Goal: Information Seeking & Learning: Learn about a topic

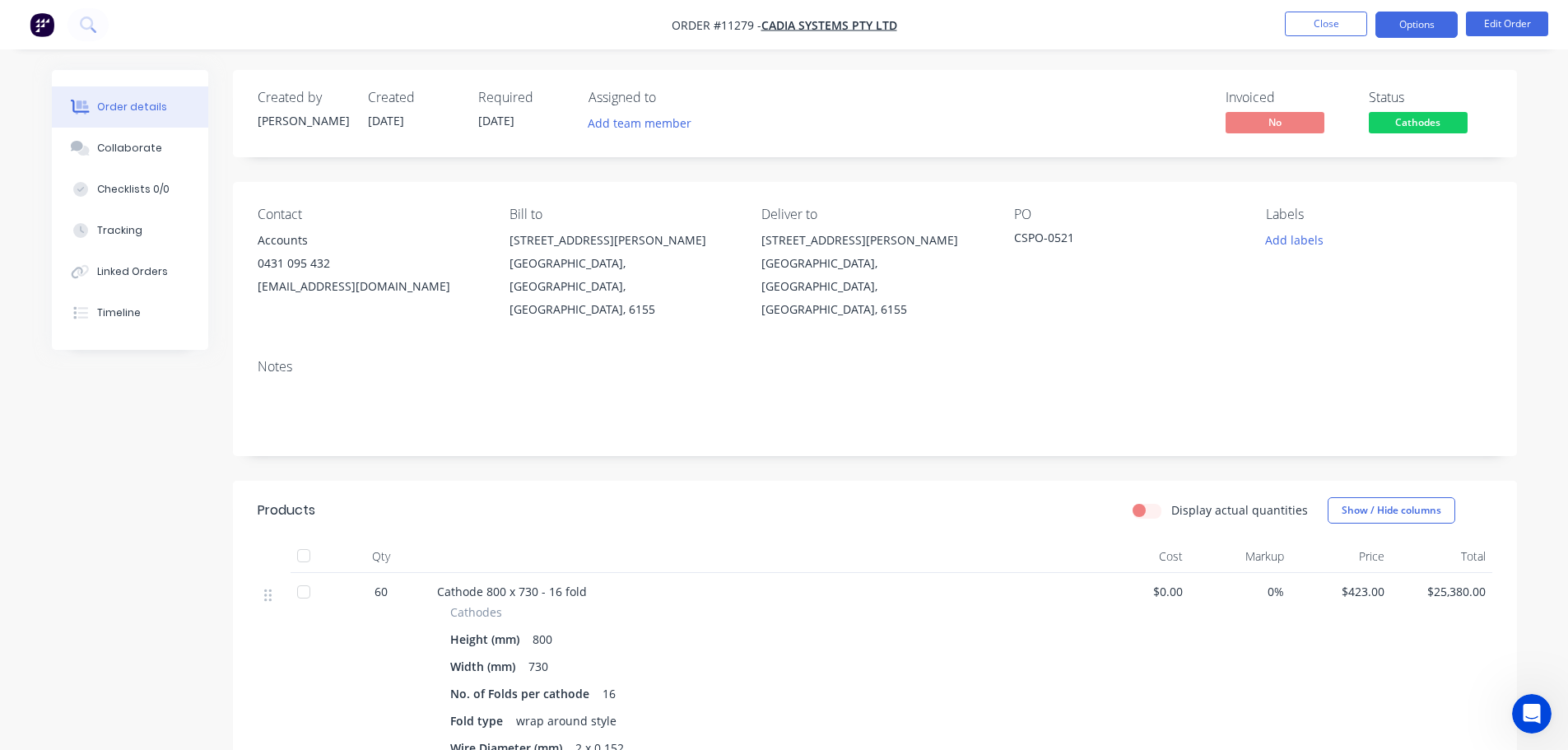
click at [1426, 27] on button "Options" at bounding box center [1416, 25] width 82 height 27
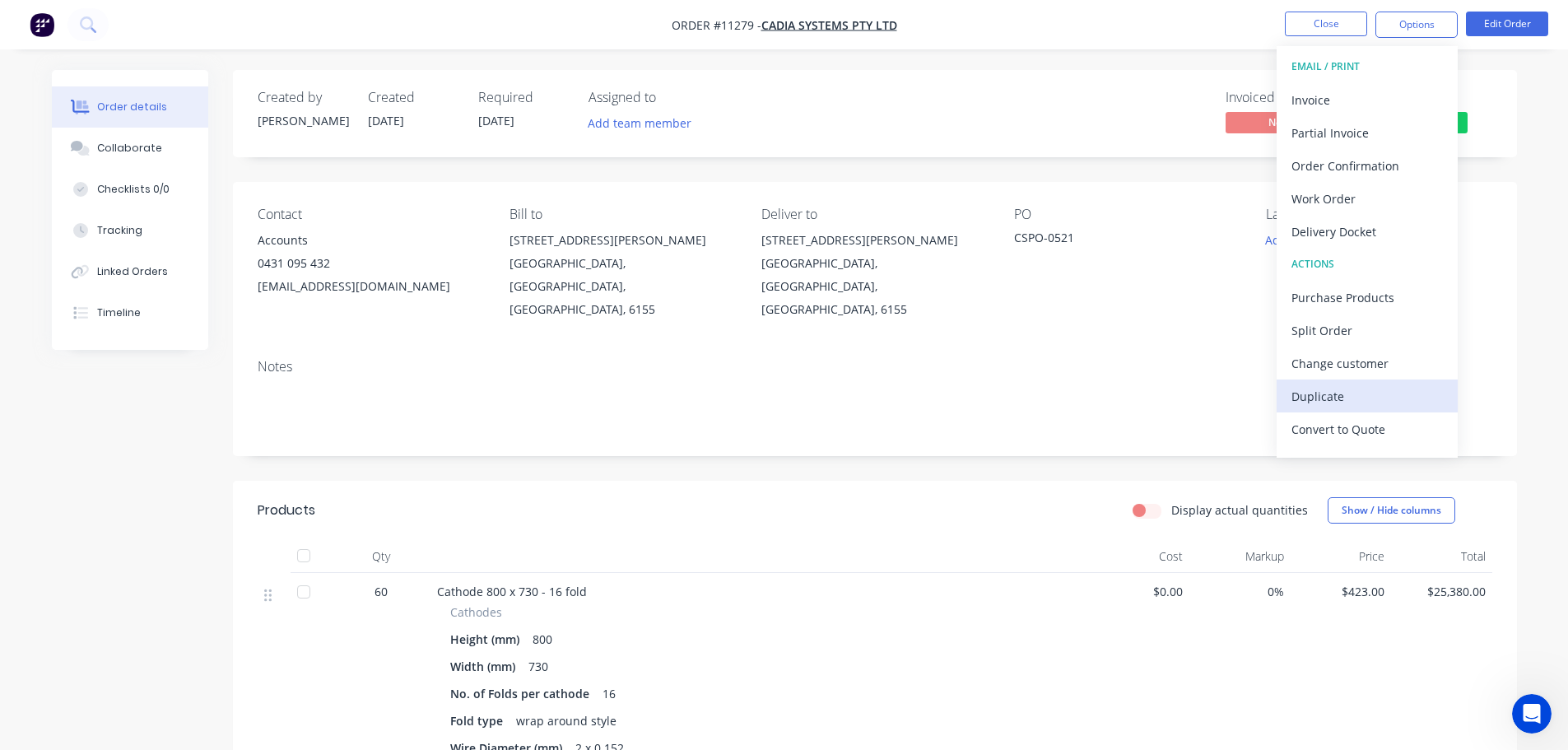
click at [1336, 393] on div "Duplicate" at bounding box center [1367, 396] width 151 height 24
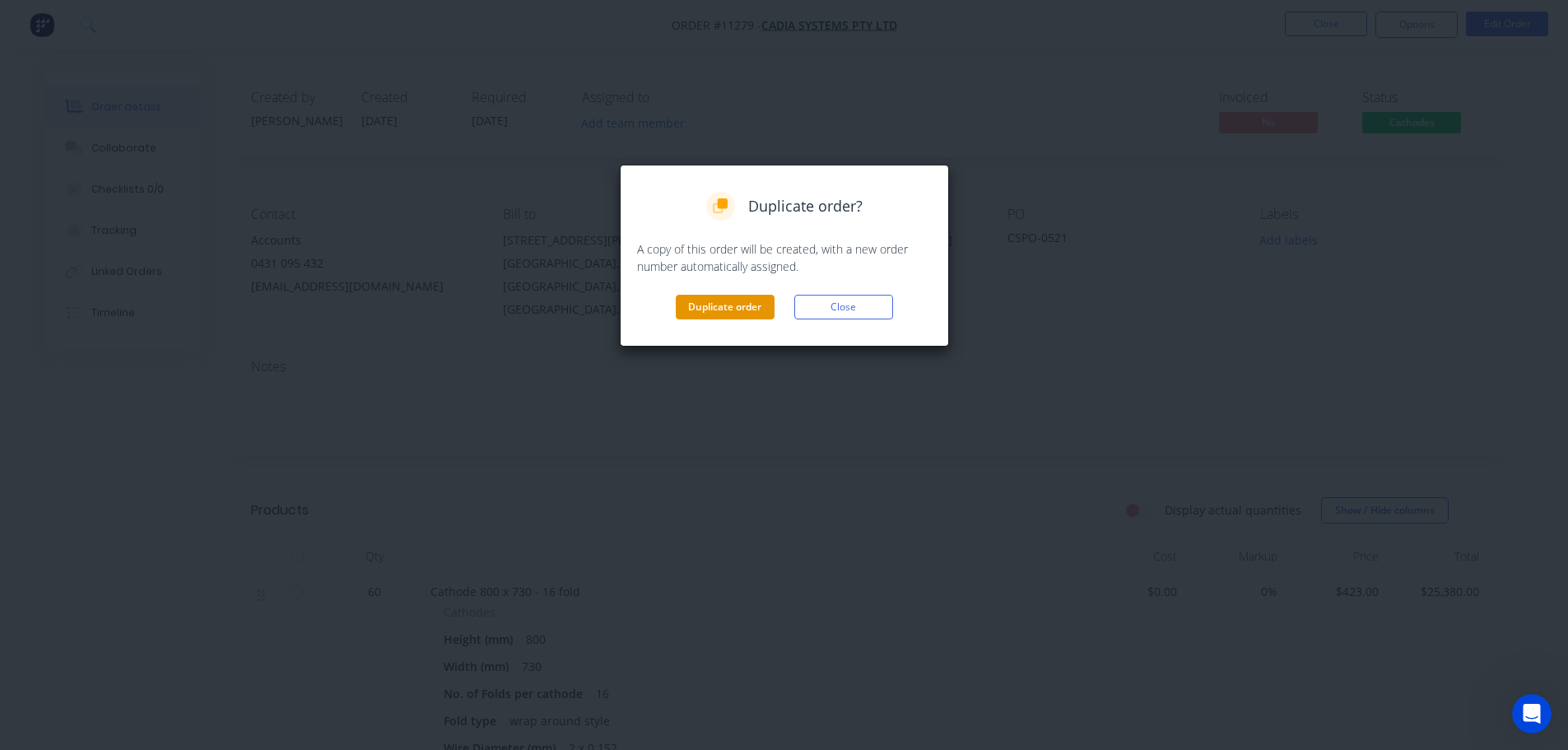
click at [716, 306] on button "Duplicate order" at bounding box center [725, 307] width 99 height 25
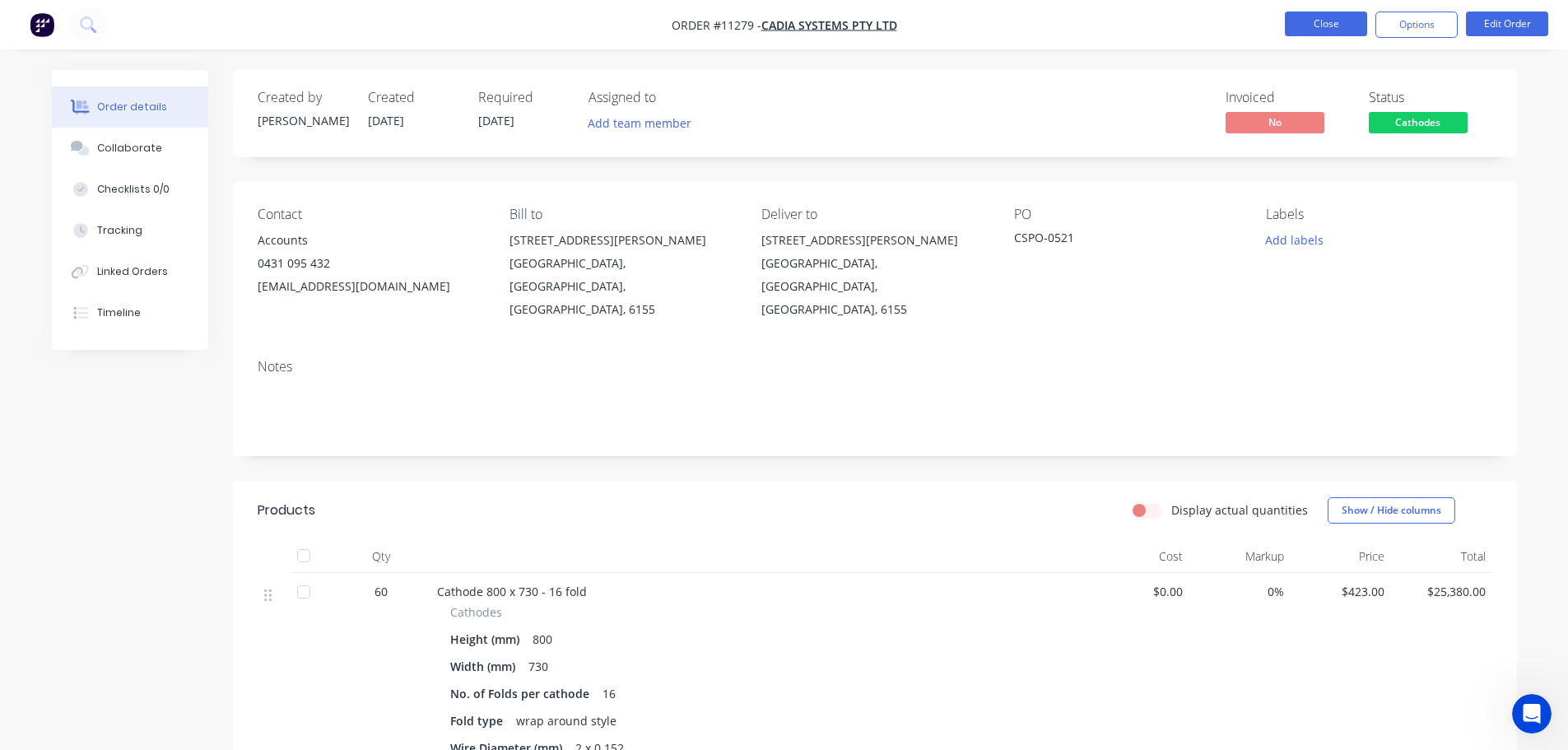
click at [1321, 19] on button "Close" at bounding box center [1326, 24] width 82 height 25
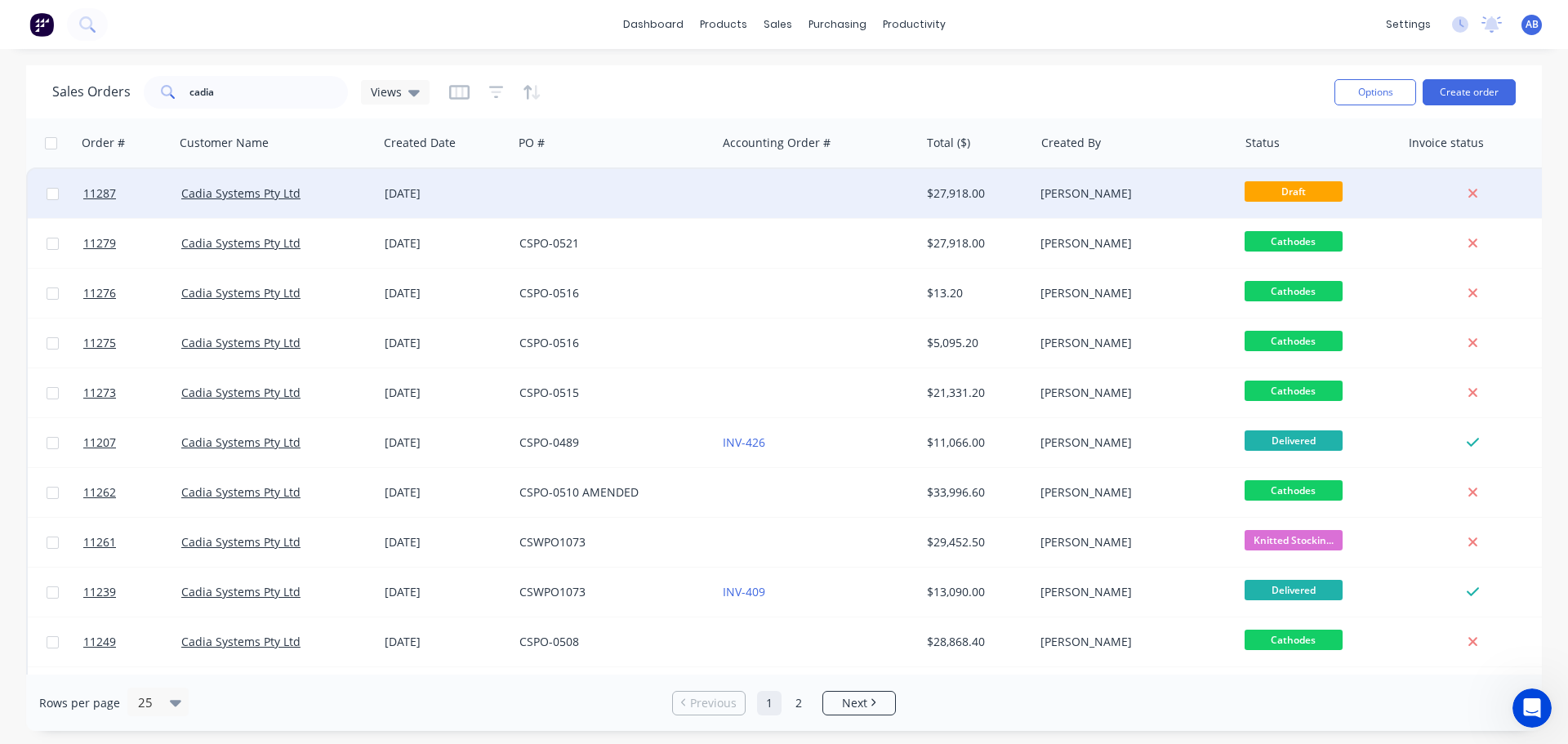
click at [642, 183] on div at bounding box center [614, 194] width 203 height 49
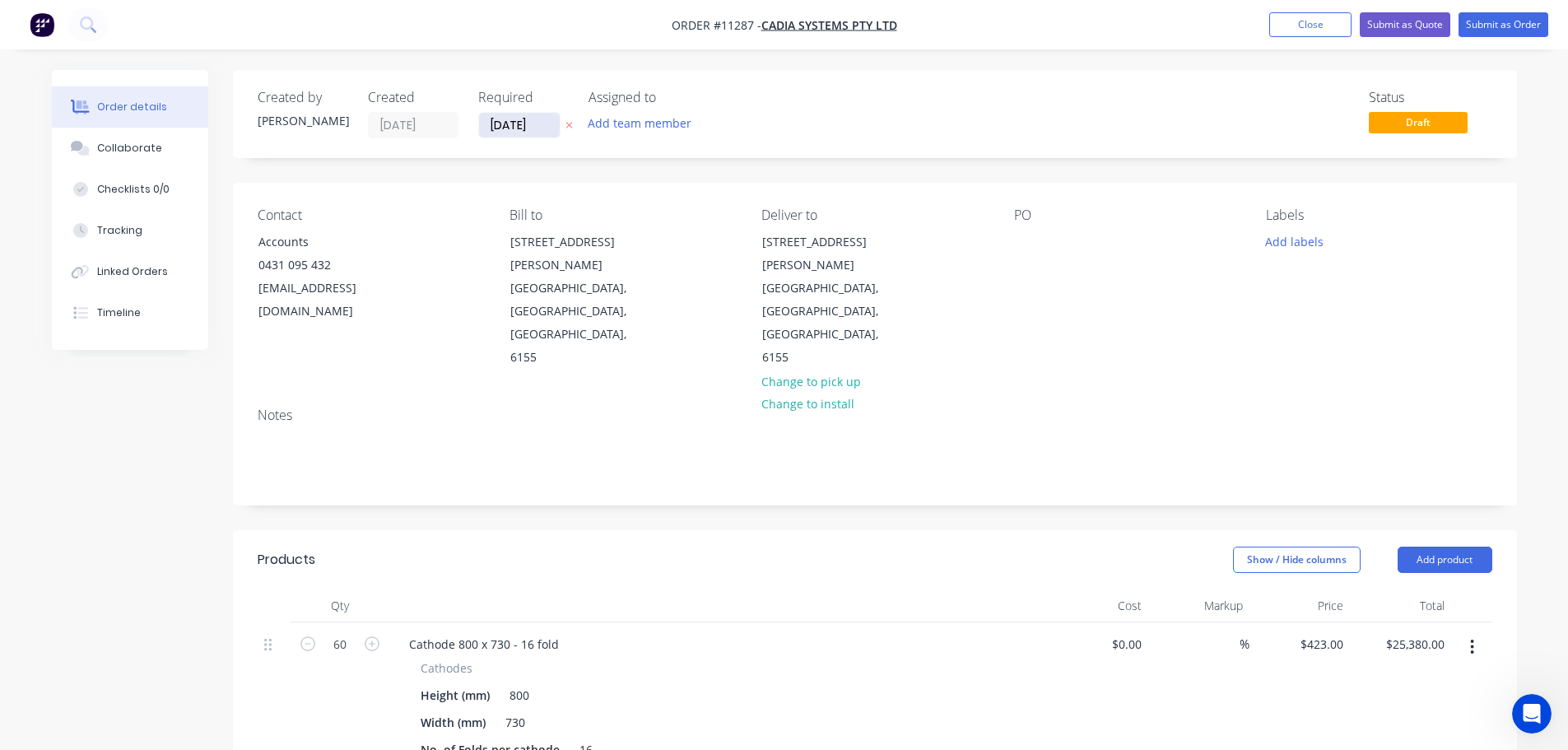
click at [528, 120] on input "[DATE]" at bounding box center [520, 124] width 81 height 25
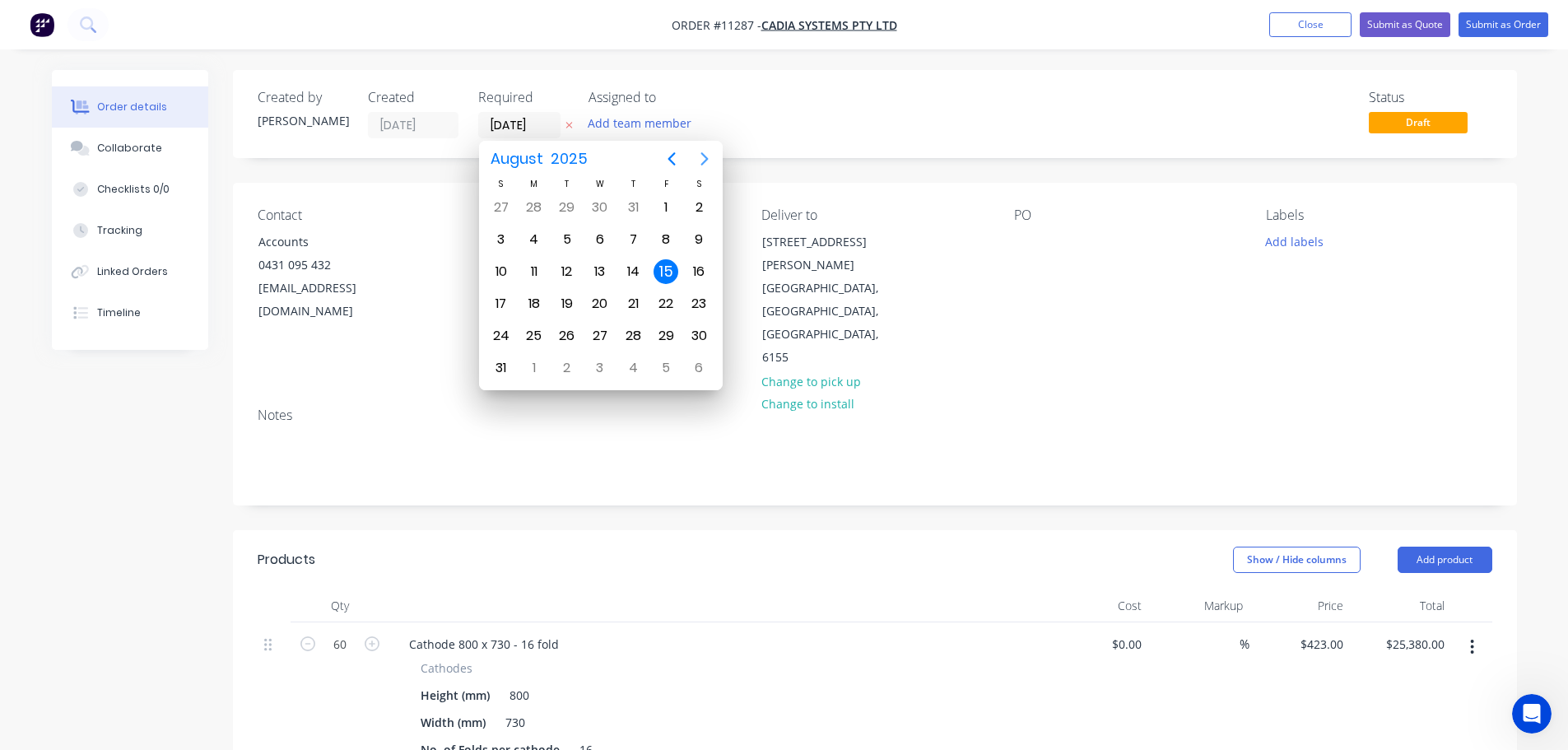
click at [695, 159] on icon "Next page" at bounding box center [704, 158] width 19 height 19
click at [568, 334] on div "30" at bounding box center [567, 335] width 25 height 25
type input "[DATE]"
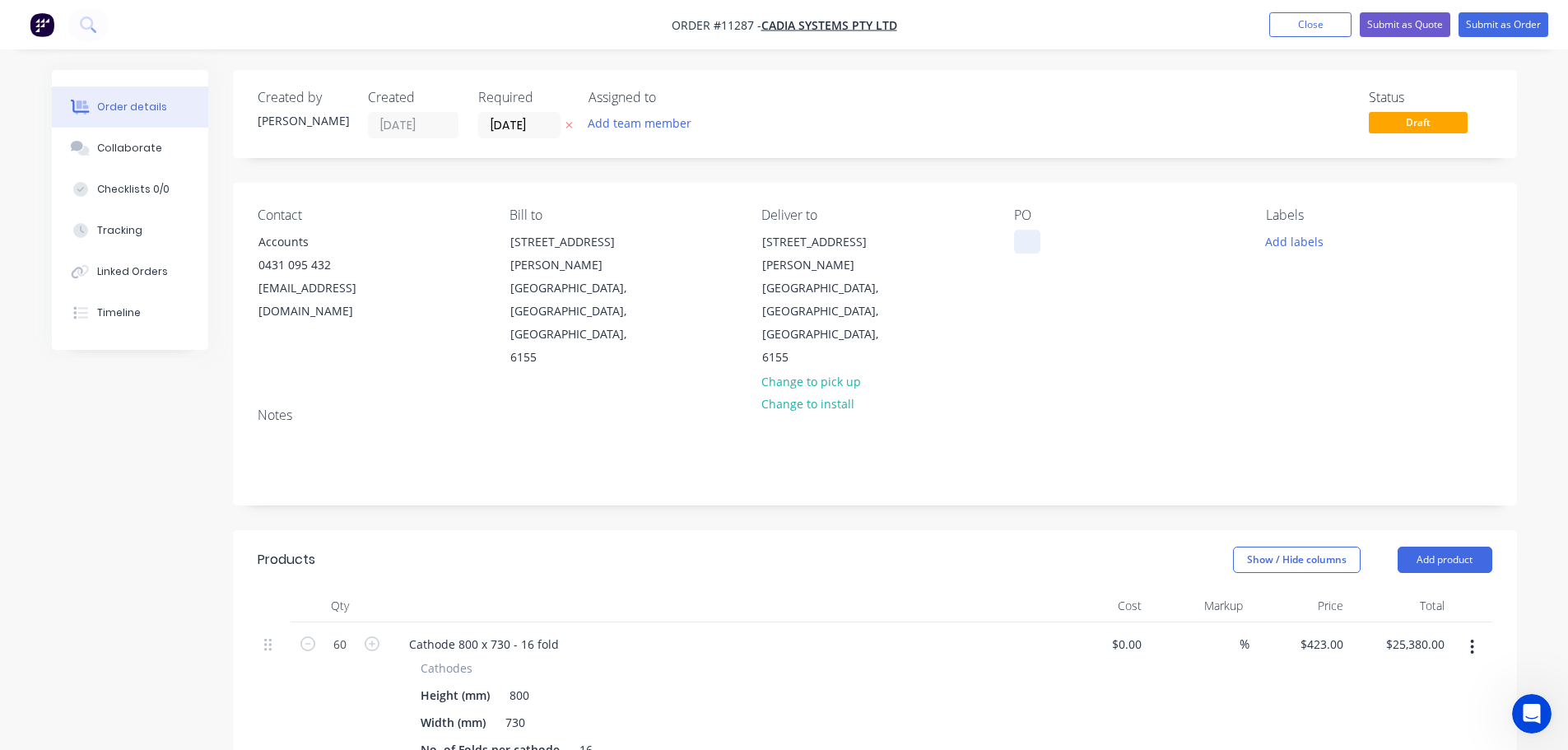
click at [1022, 250] on div at bounding box center [1027, 241] width 27 height 24
click at [1490, 25] on button "Submit as Order" at bounding box center [1503, 24] width 89 height 25
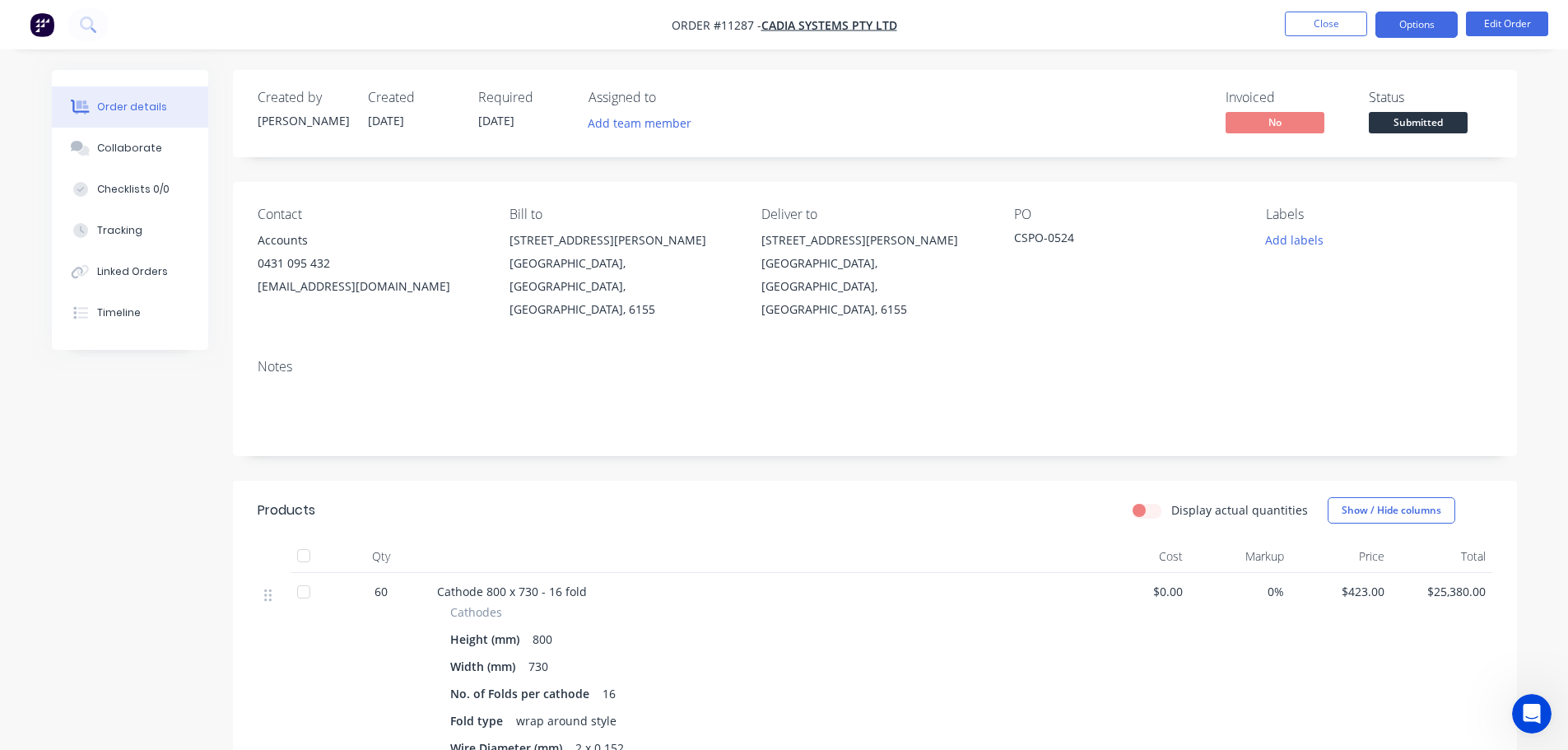
click at [1434, 19] on button "Options" at bounding box center [1416, 25] width 82 height 27
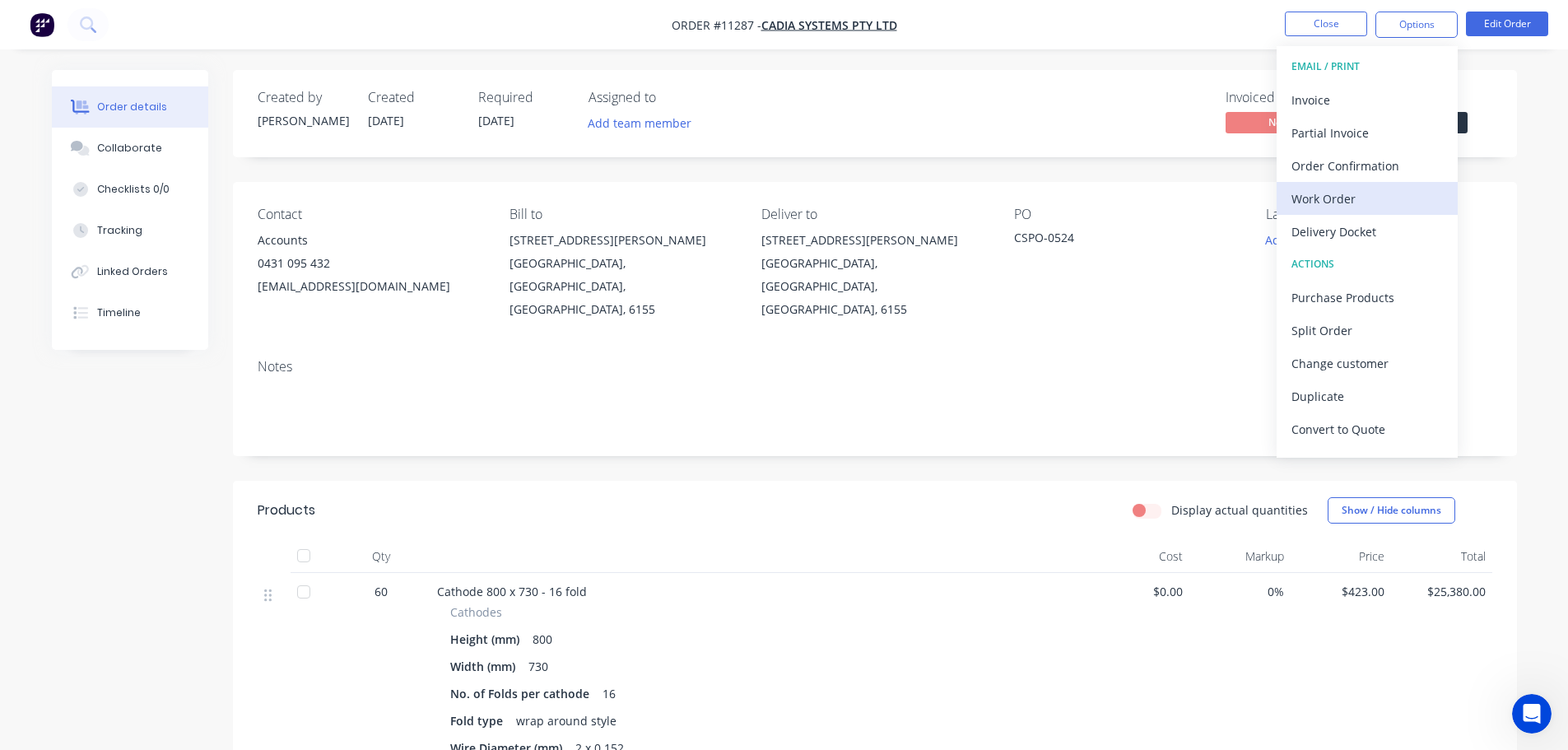
click at [1343, 199] on div "Work Order" at bounding box center [1367, 199] width 151 height 24
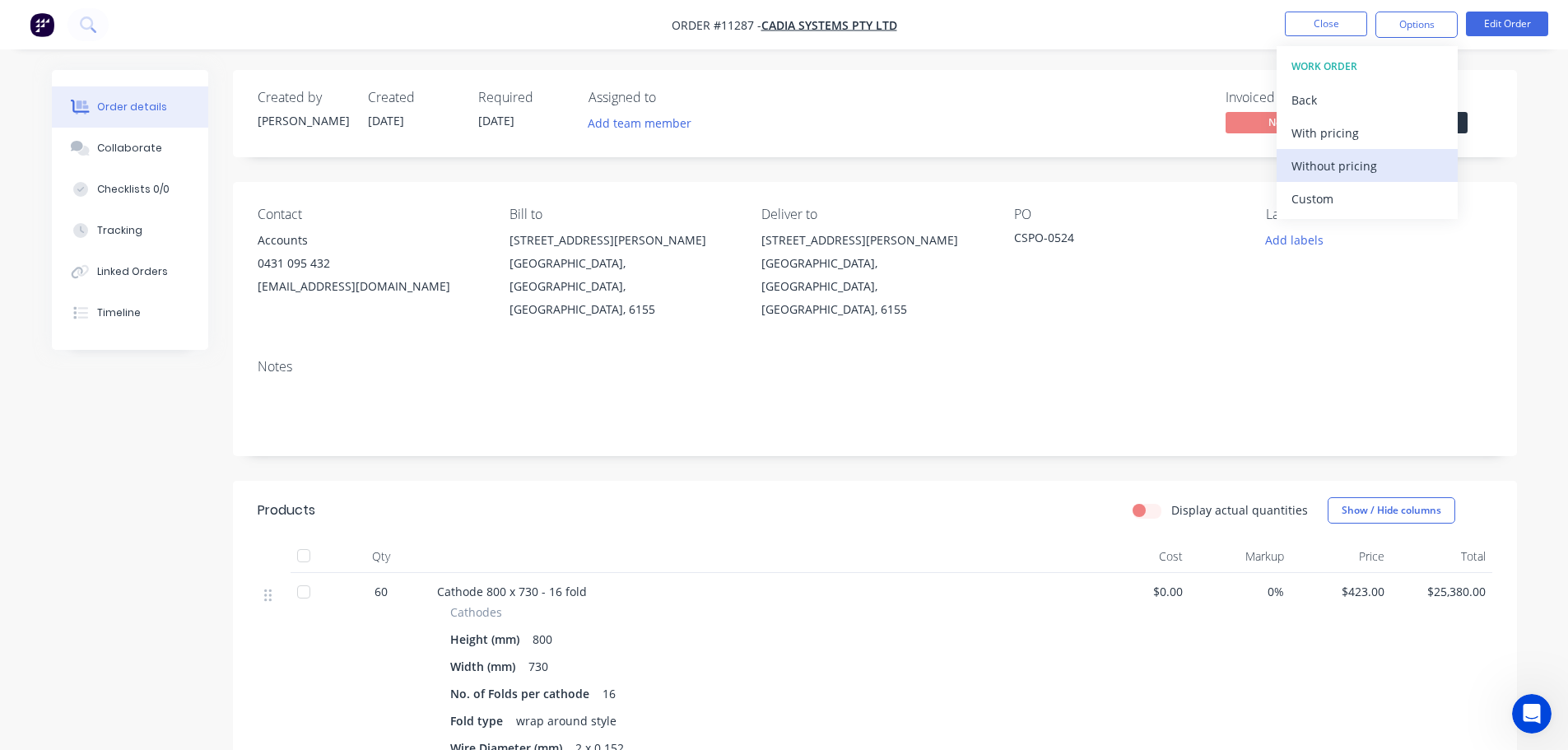
click at [1361, 170] on div "Without pricing" at bounding box center [1367, 166] width 151 height 24
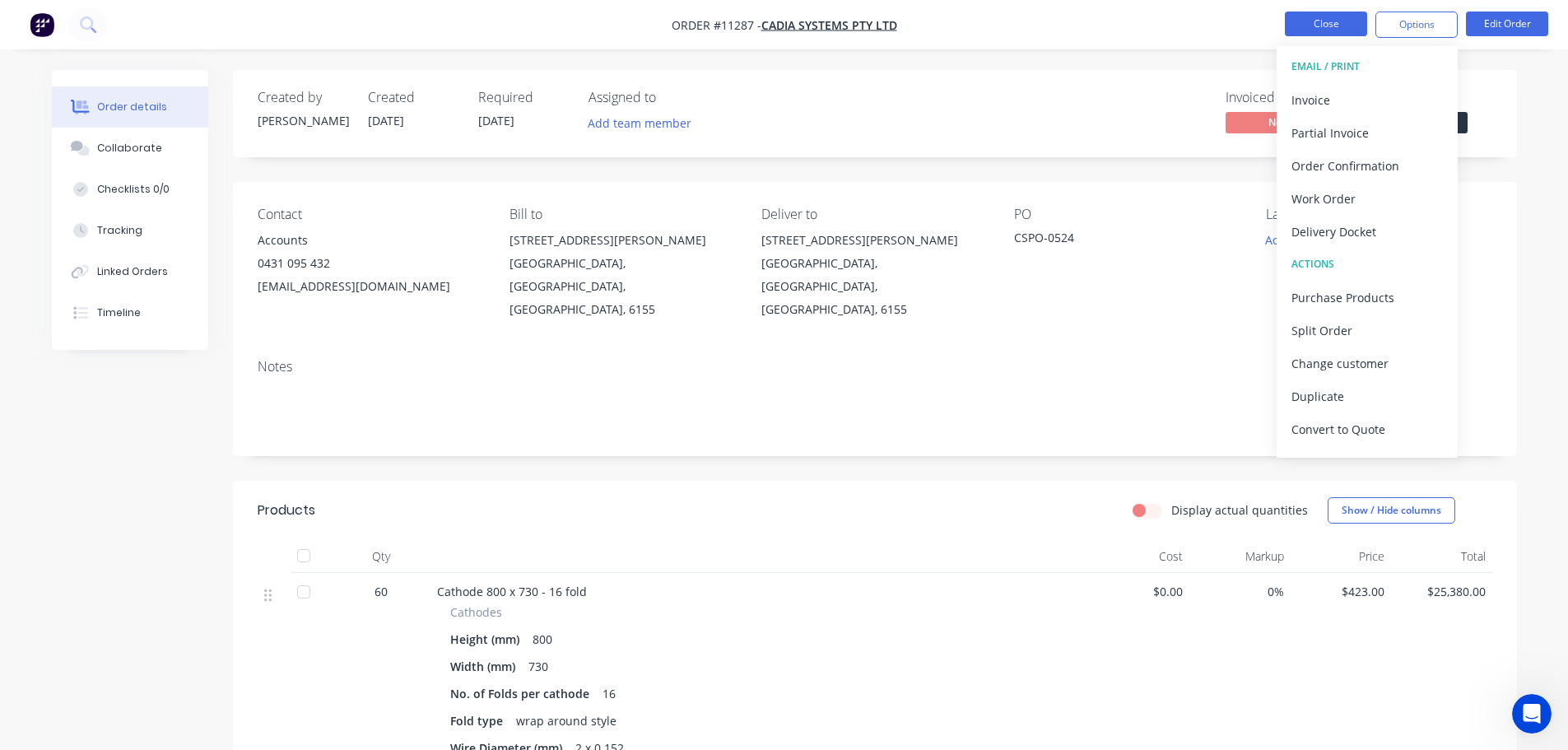
click at [1316, 18] on button "Close" at bounding box center [1326, 24] width 82 height 25
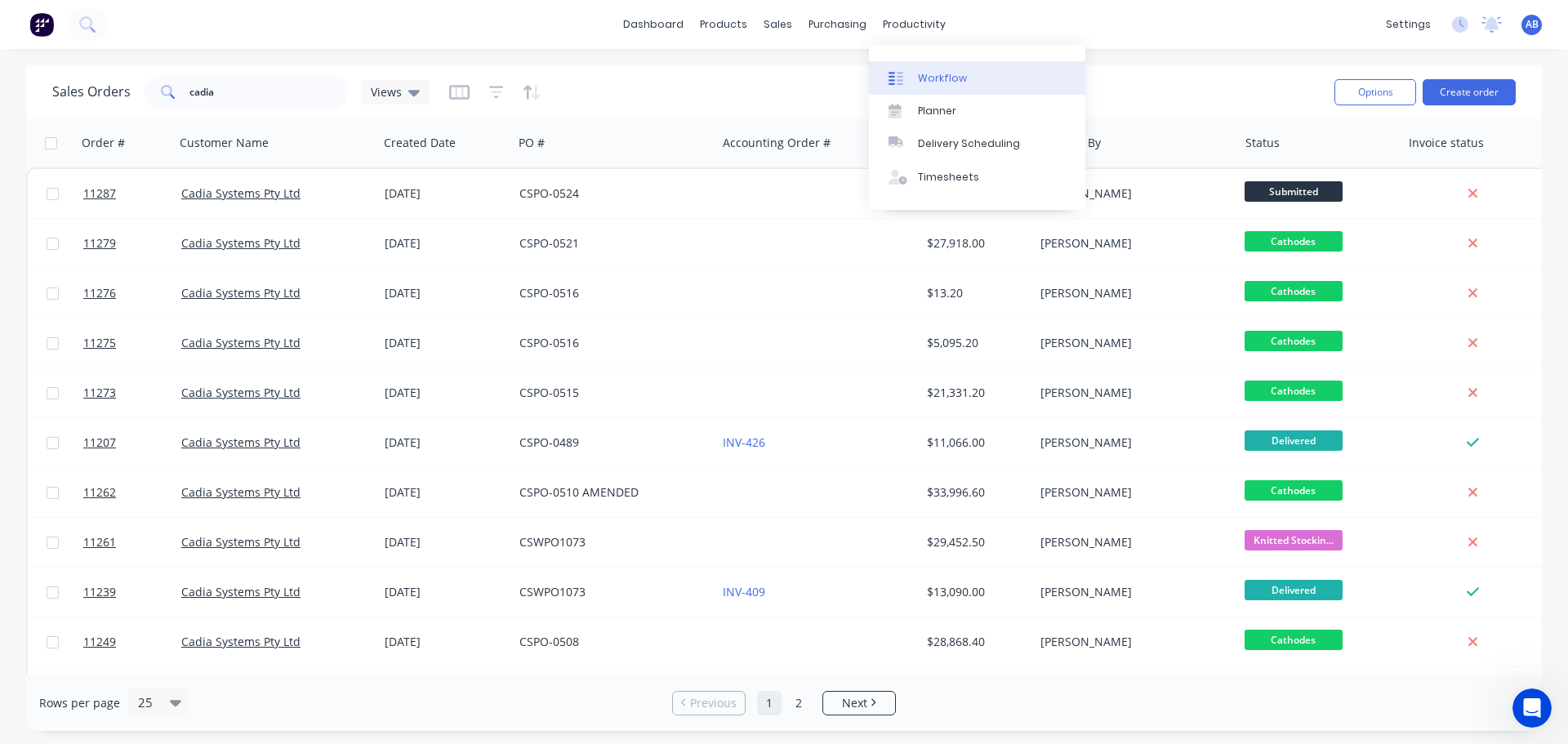
click at [937, 69] on link "Workflow" at bounding box center [977, 78] width 217 height 33
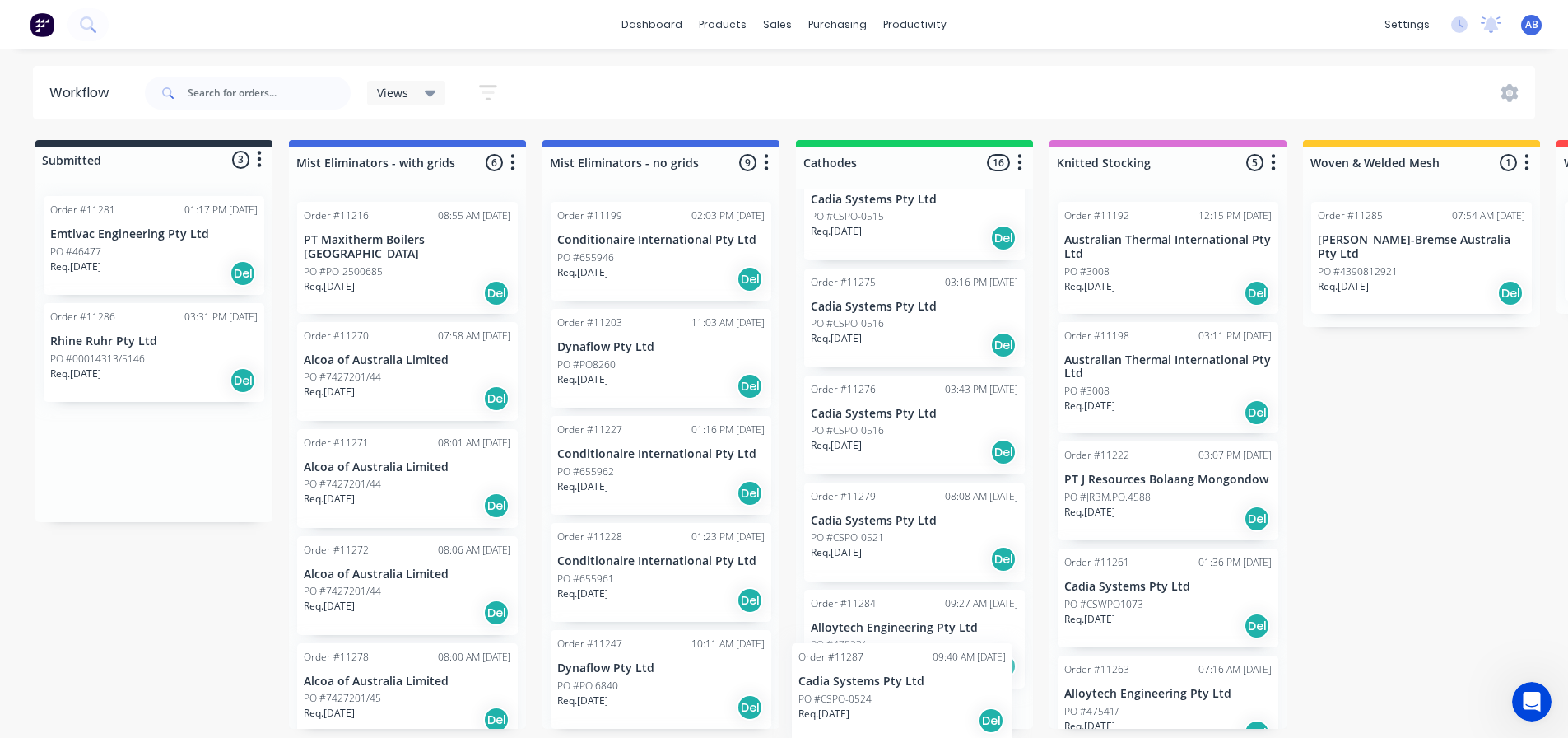
scroll to position [1296, 0]
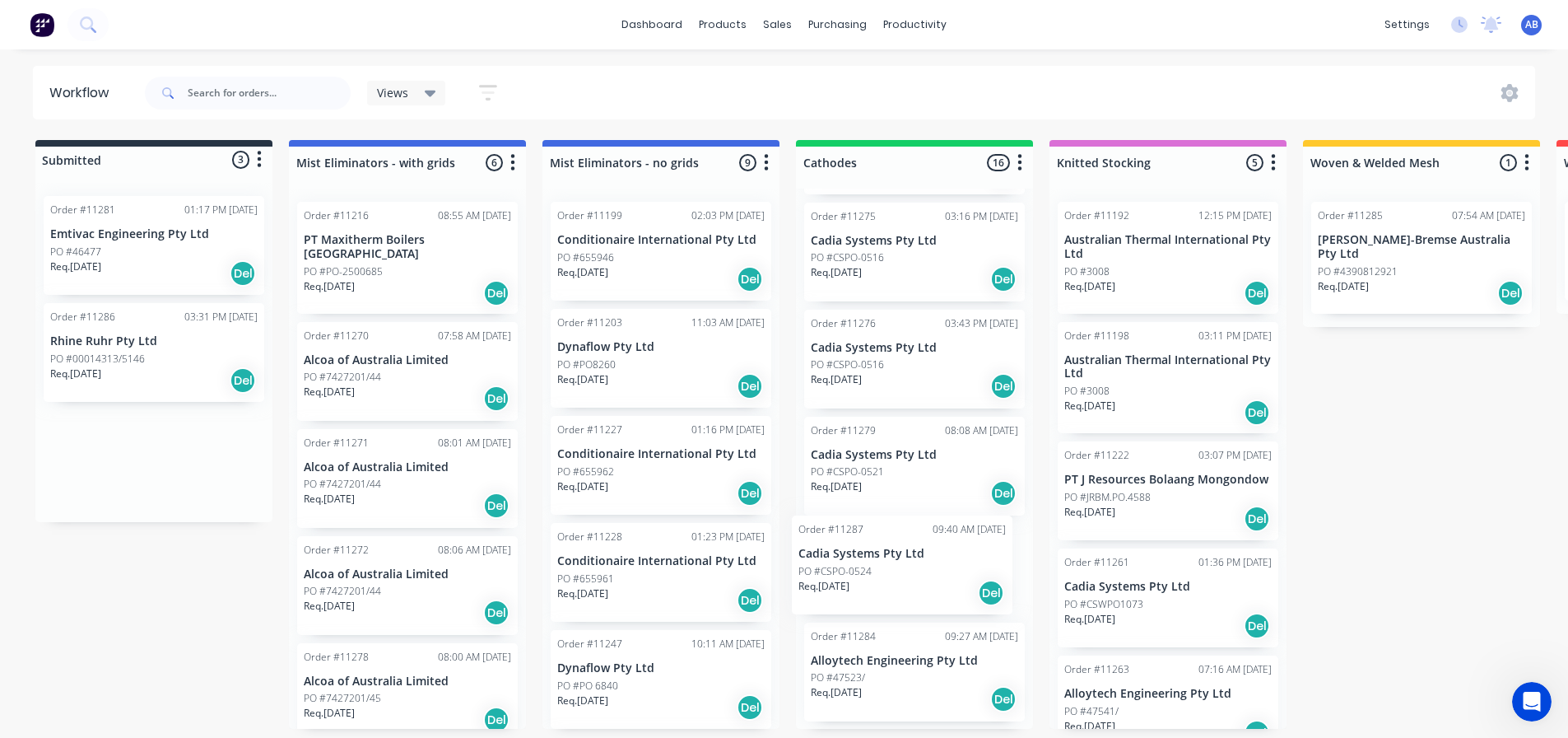
drag, startPoint x: 138, startPoint y: 464, endPoint x: 891, endPoint y: 573, distance: 760.8
click at [891, 573] on div "Submitted 3 Status colour #273444 hex #273444 Save Cancel Summaries Total order…" at bounding box center [1122, 434] width 2268 height 589
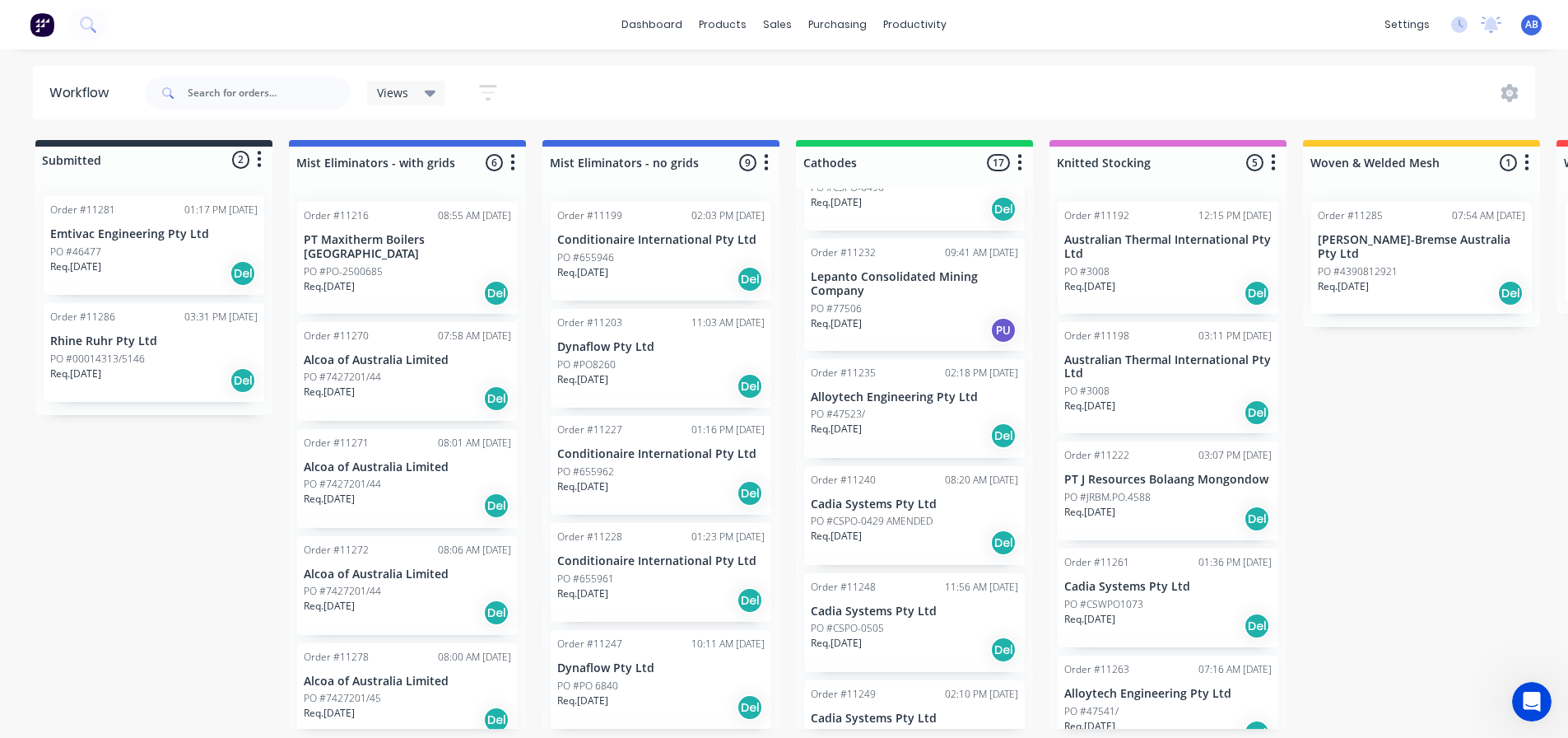
scroll to position [0, 0]
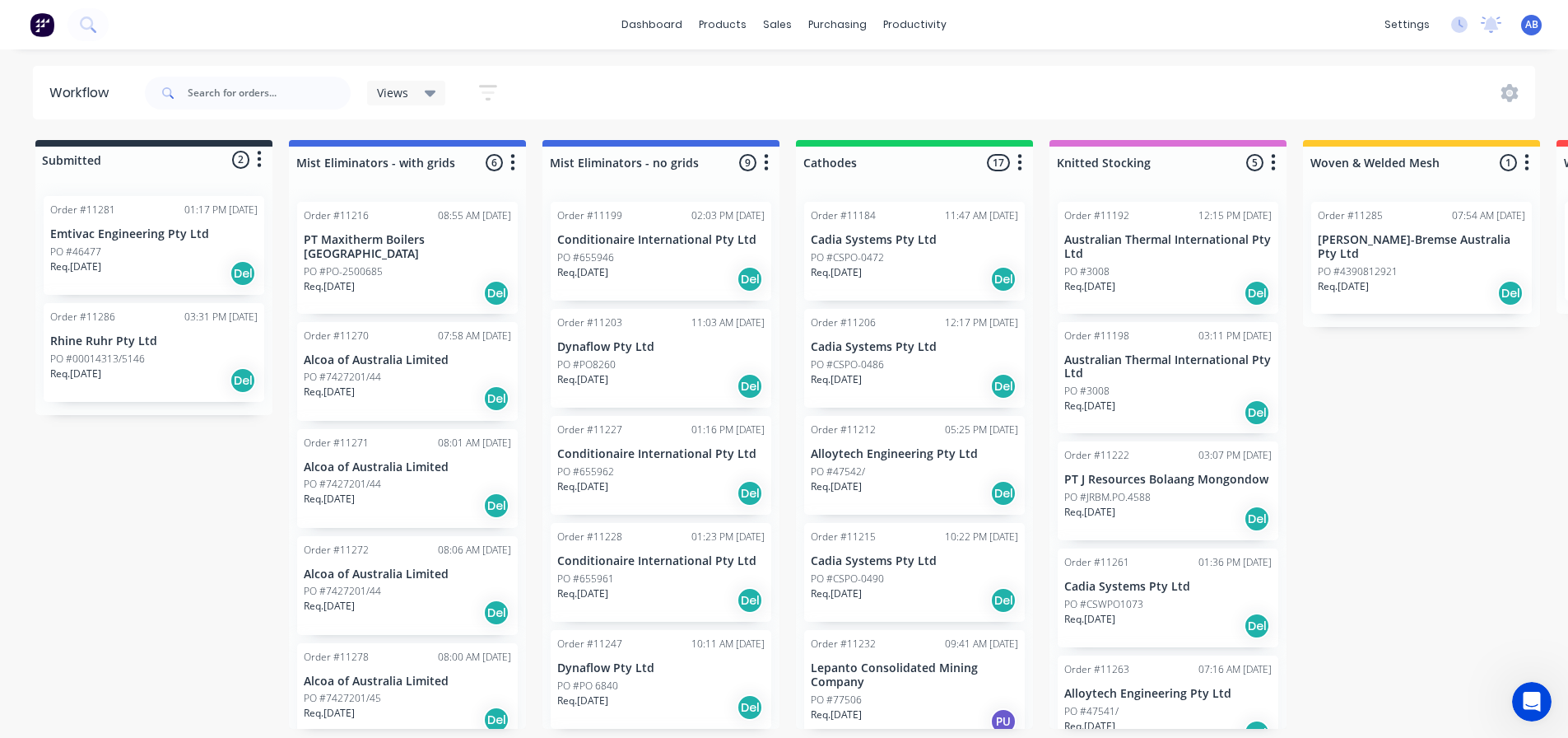
click at [923, 265] on div "Req. [DATE] Del" at bounding box center [914, 279] width 207 height 28
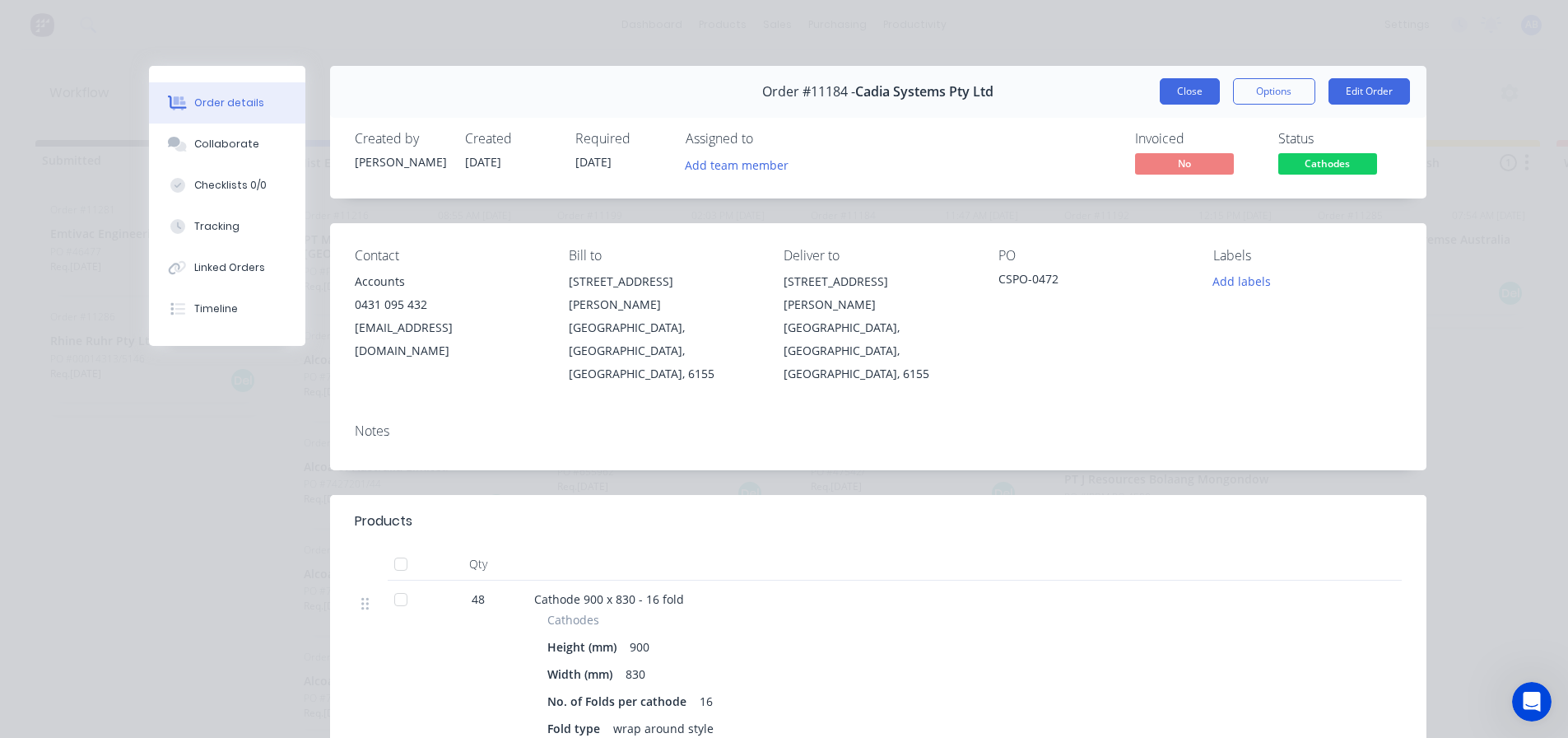
click at [1188, 97] on button "Close" at bounding box center [1189, 91] width 60 height 27
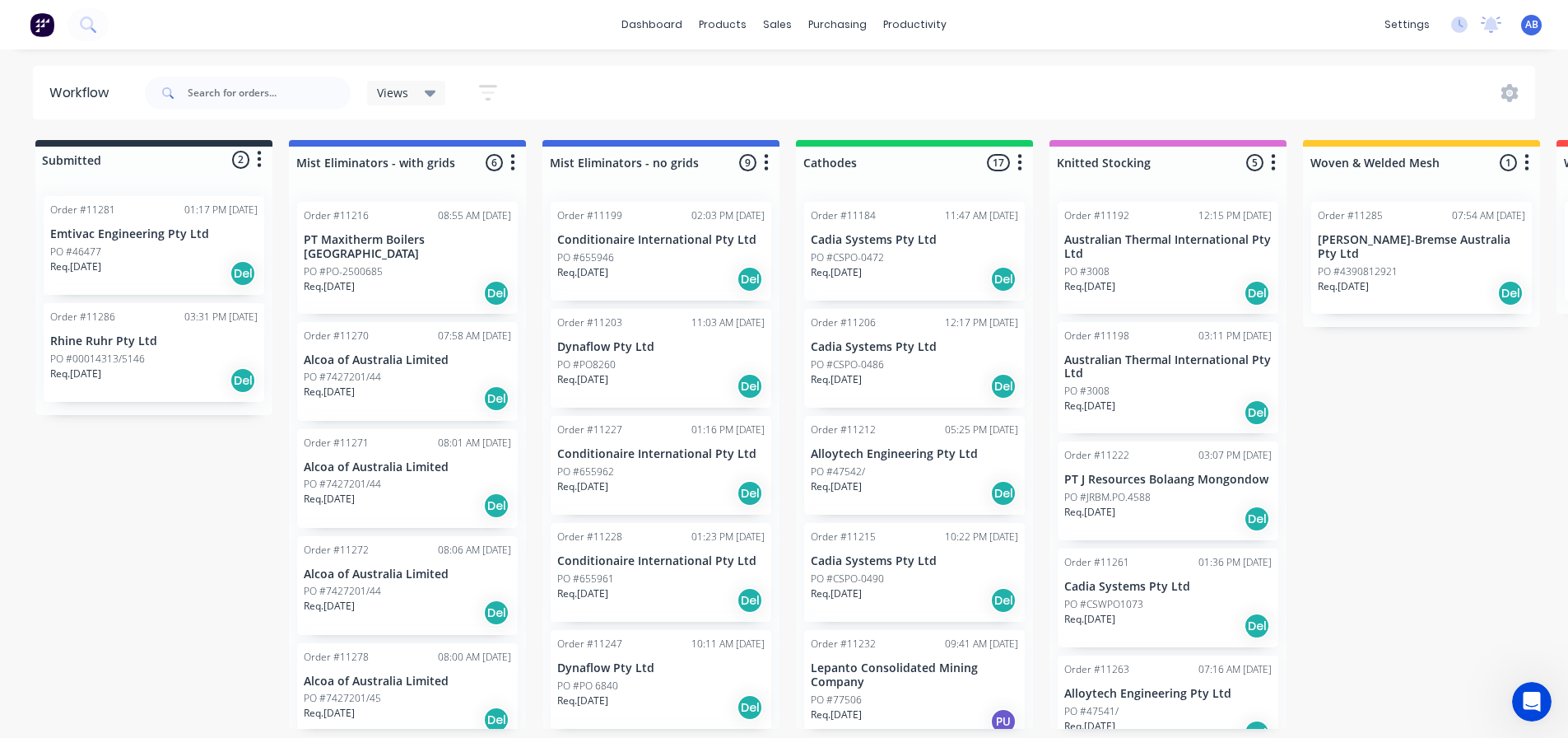
click at [913, 377] on div "Req. [DATE] Del" at bounding box center [914, 386] width 207 height 28
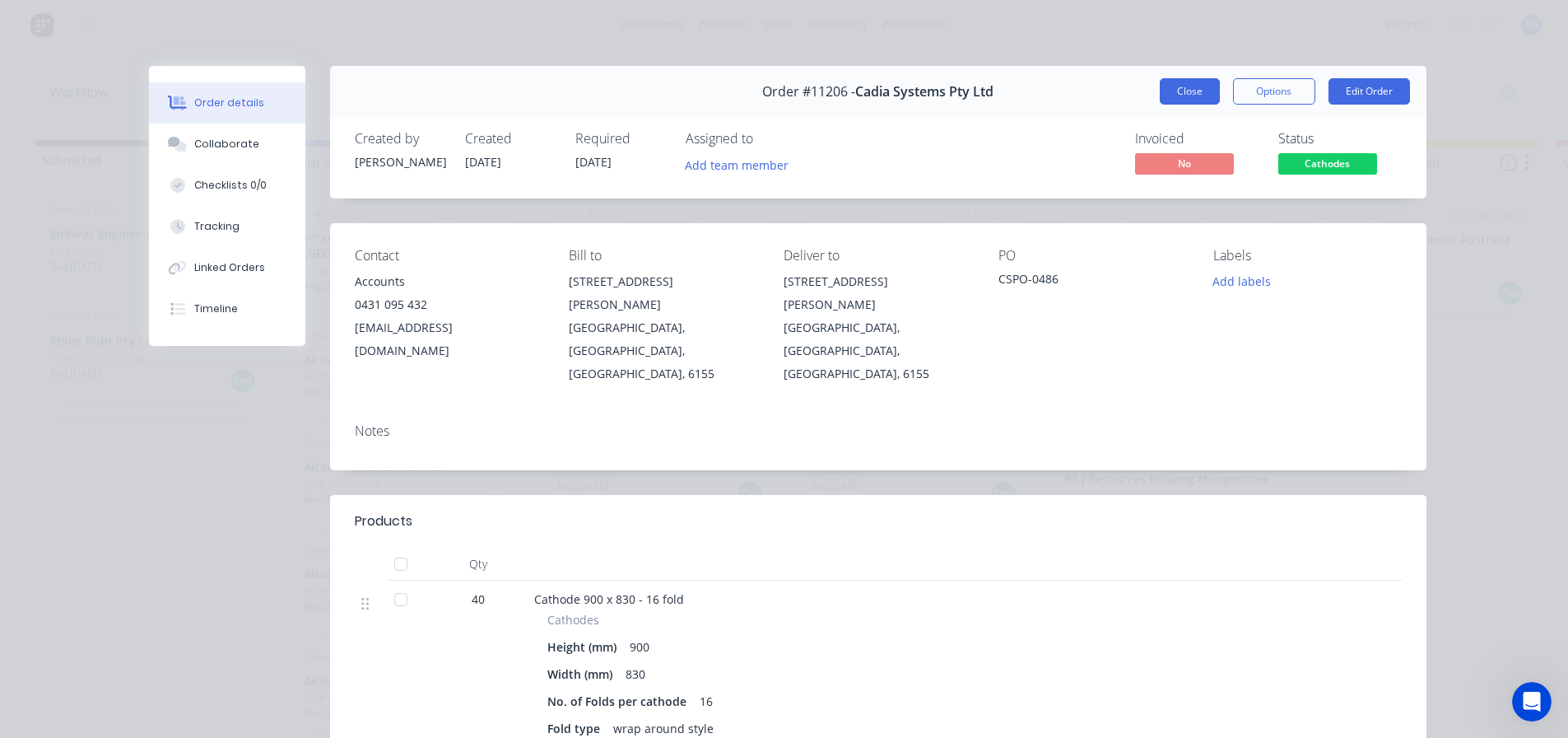
click at [1174, 86] on button "Close" at bounding box center [1189, 91] width 60 height 27
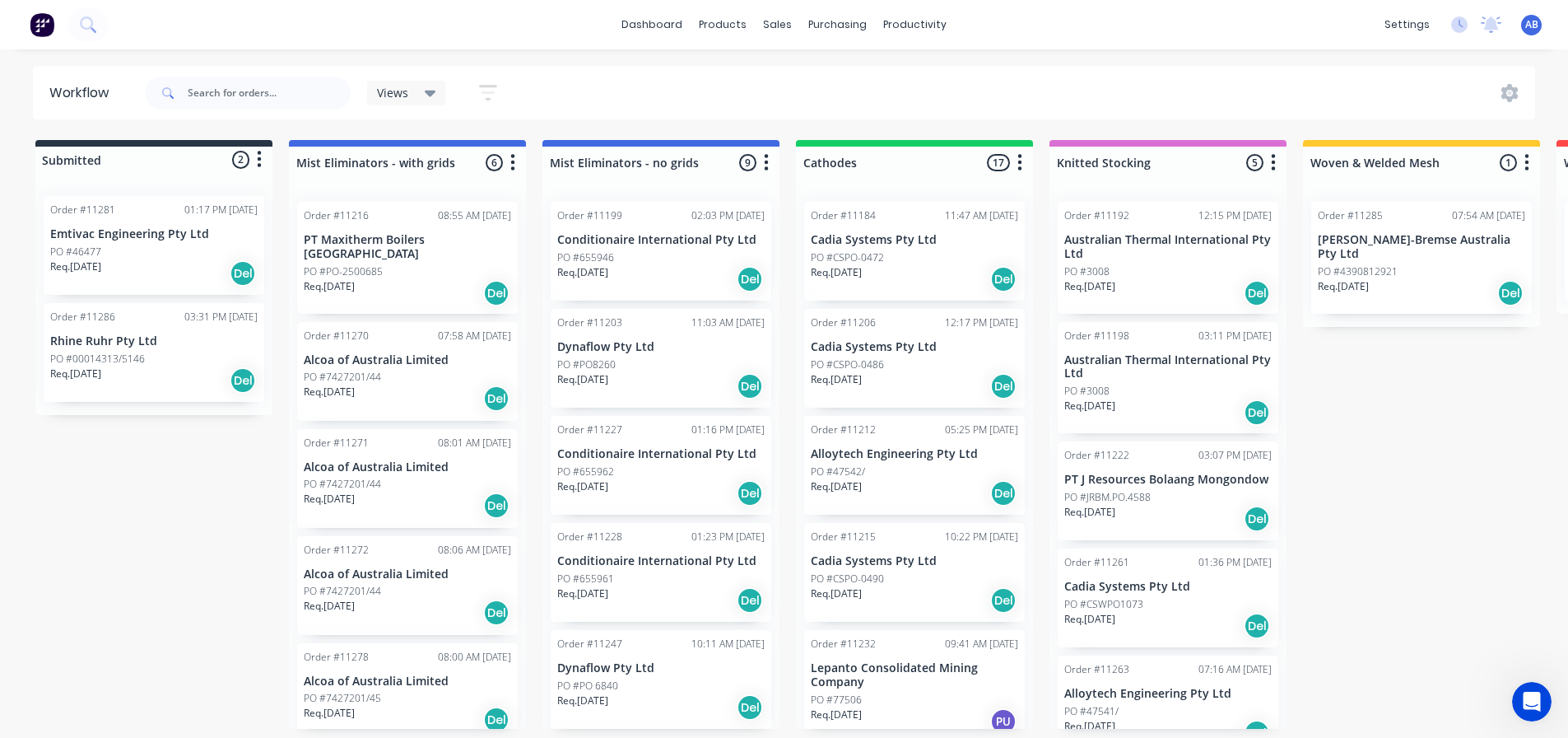
click at [895, 473] on div "PO #47542/" at bounding box center [914, 472] width 207 height 15
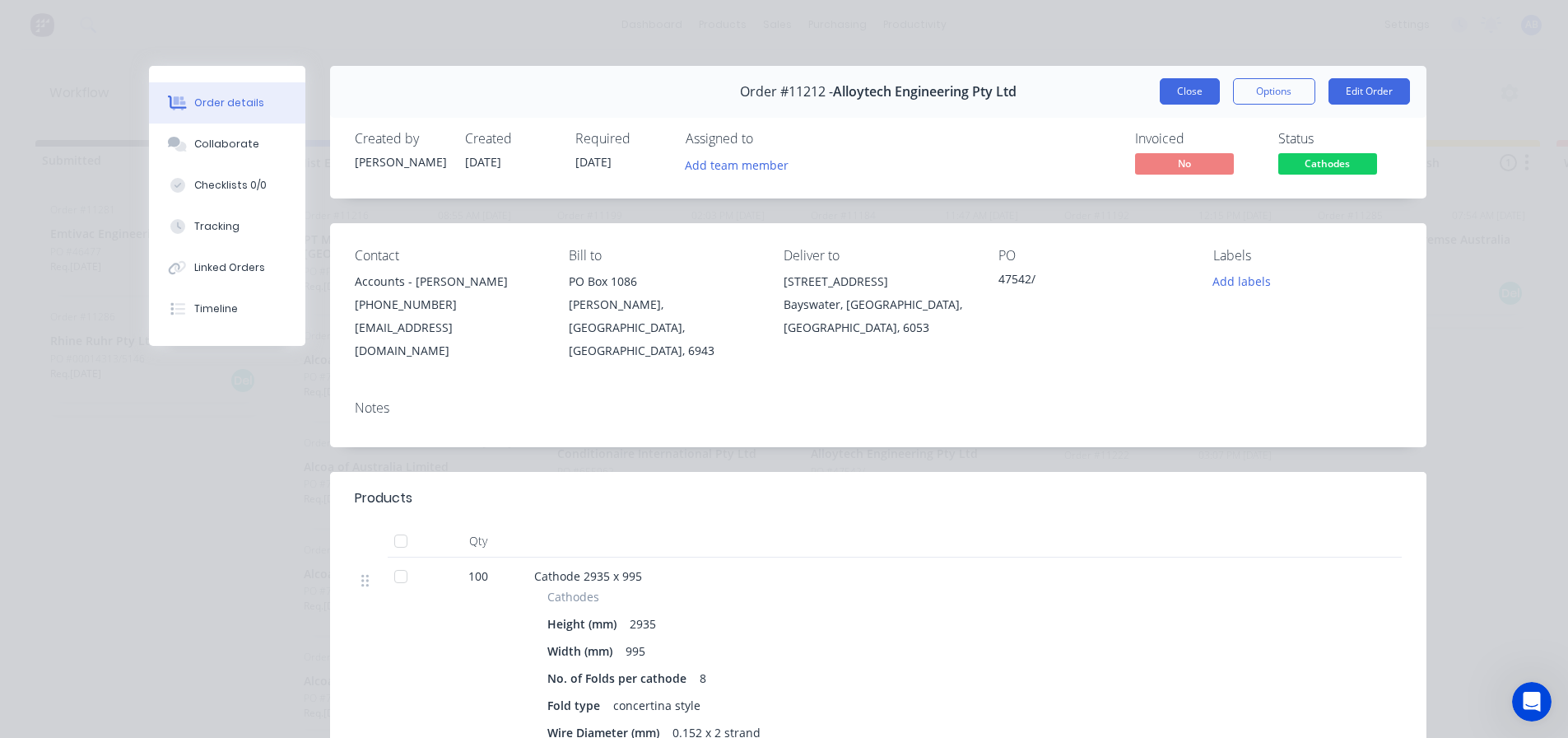
click at [1166, 87] on button "Close" at bounding box center [1189, 91] width 60 height 27
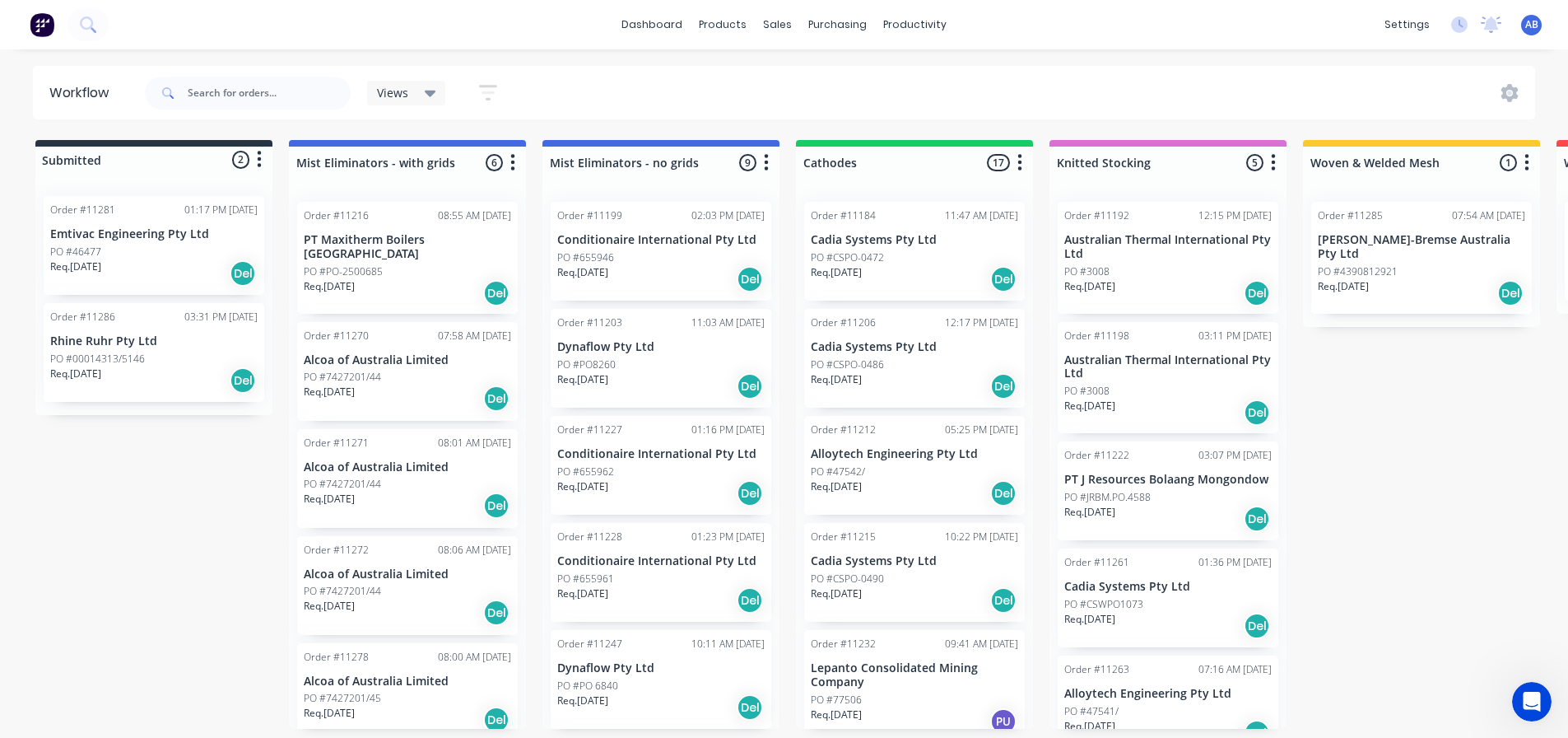
click at [939, 571] on div "PO #CSPO-0490" at bounding box center [914, 579] width 207 height 15
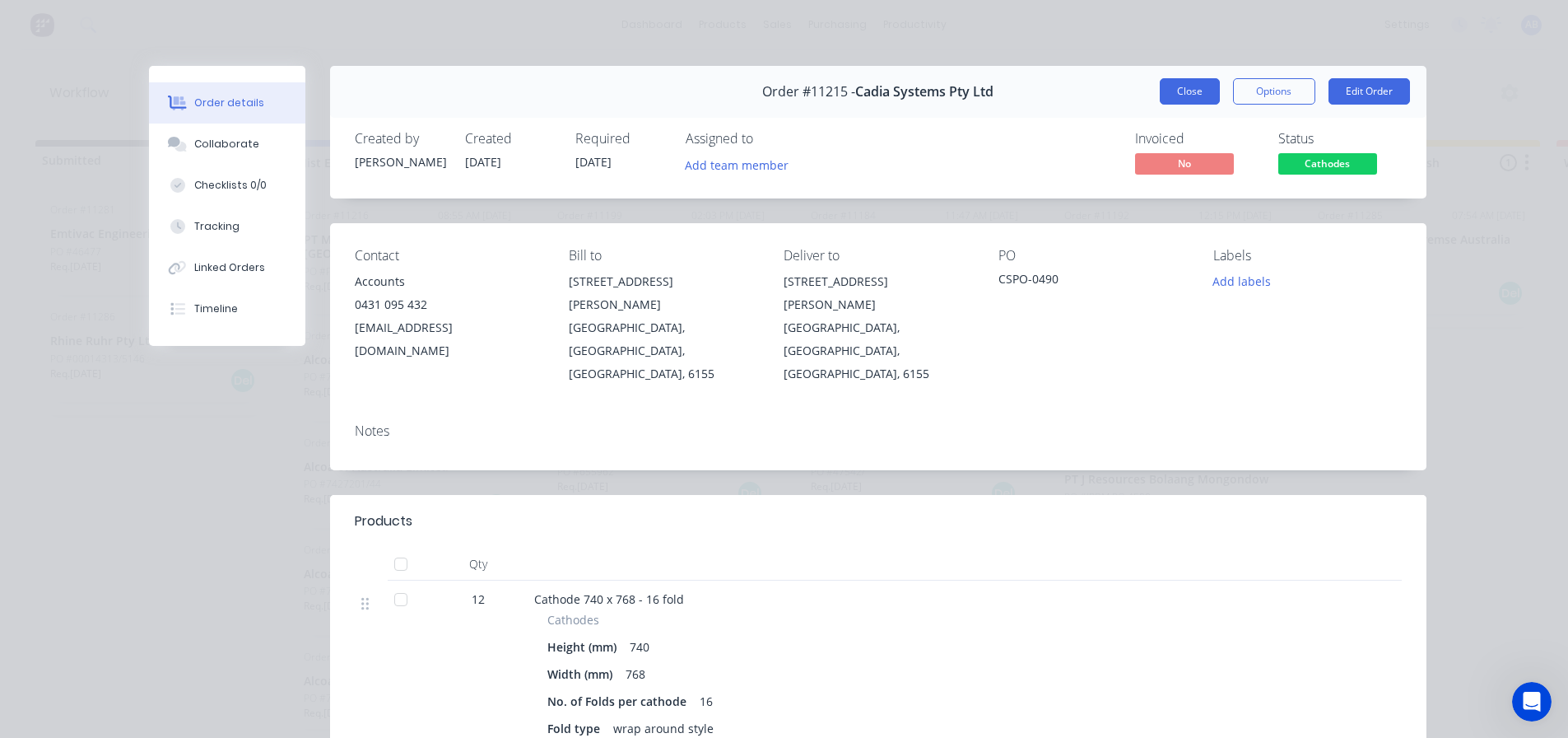
click at [1171, 96] on button "Close" at bounding box center [1189, 91] width 60 height 27
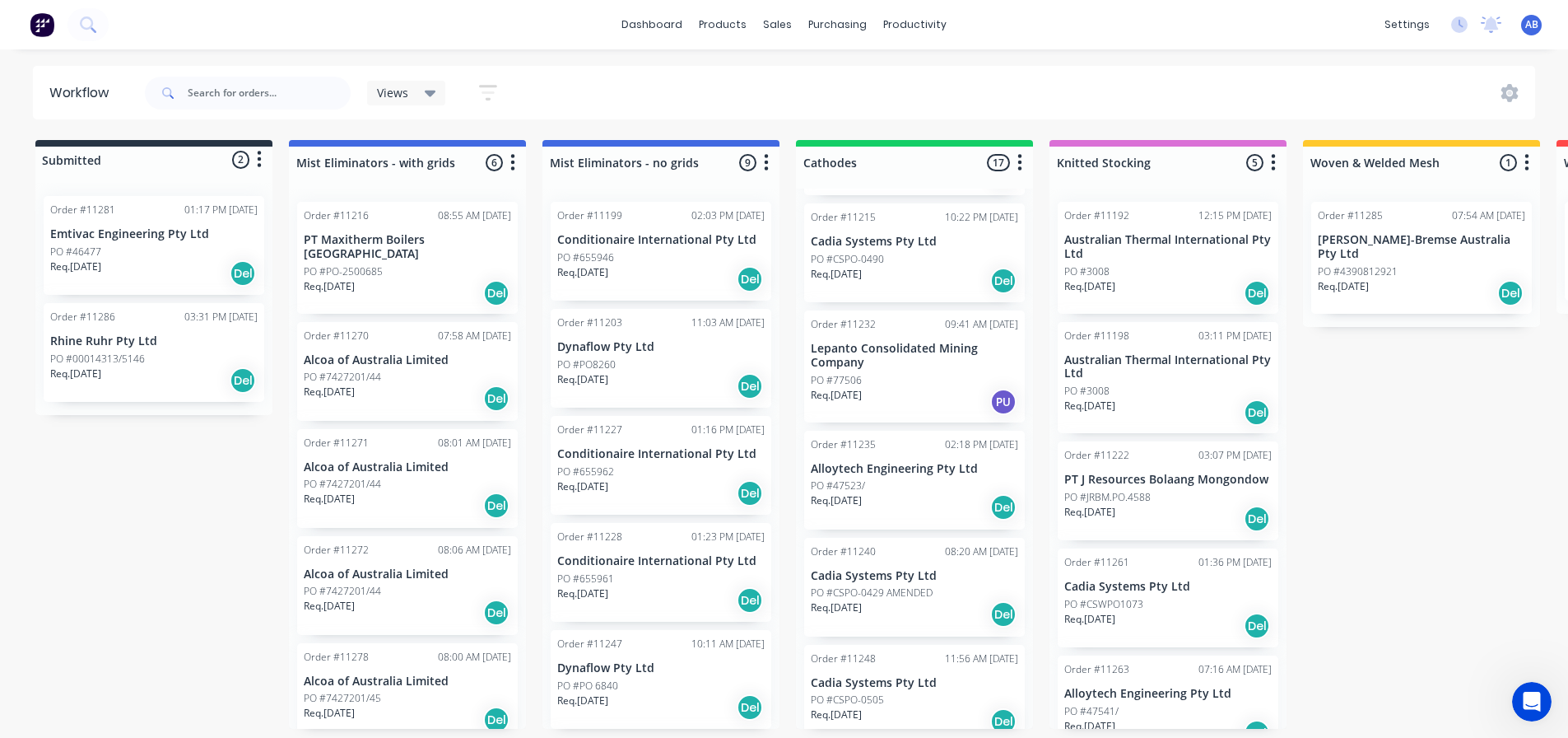
scroll to position [329, 0]
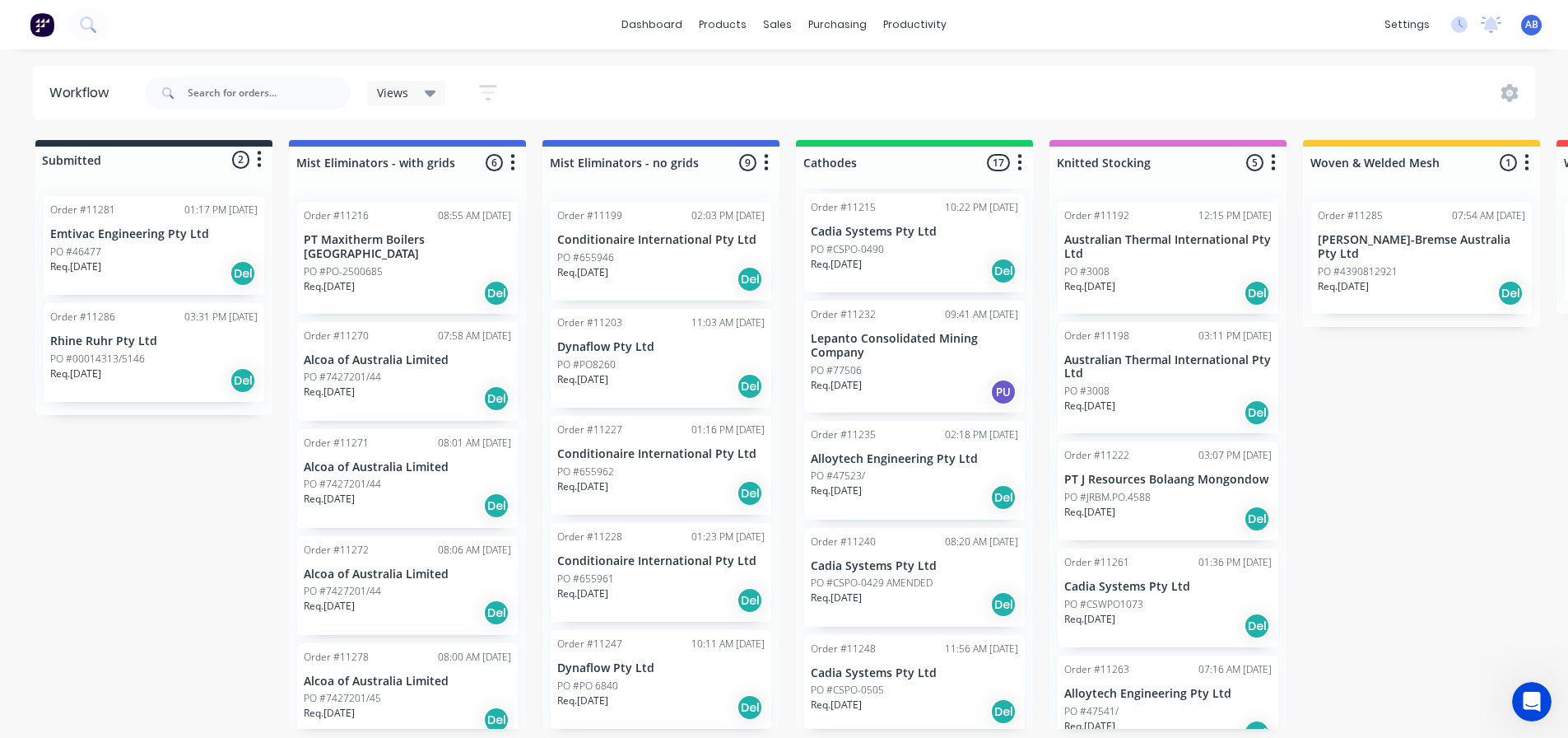
click at [895, 367] on div "PO #77506" at bounding box center [914, 370] width 207 height 15
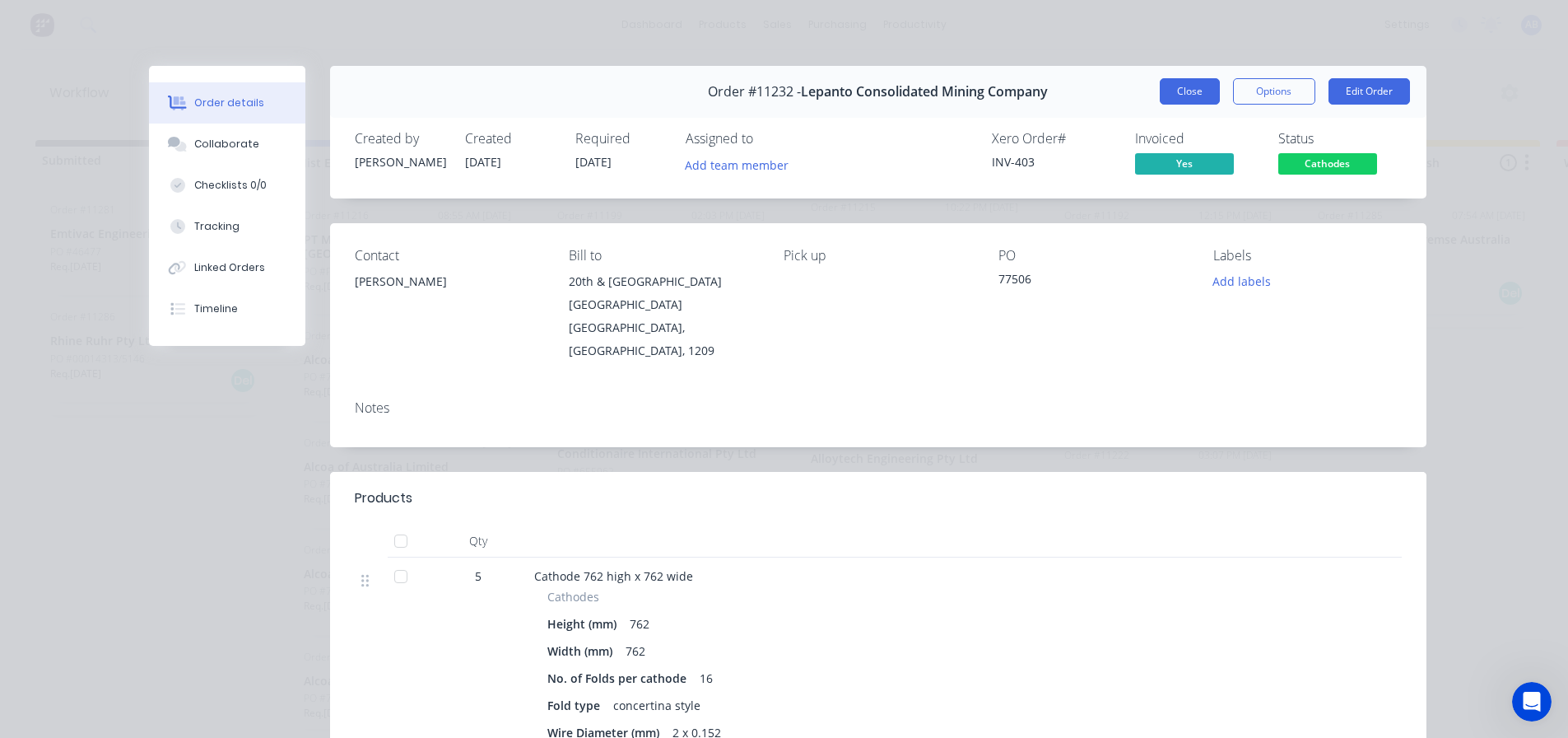
click at [1174, 83] on button "Close" at bounding box center [1189, 91] width 60 height 27
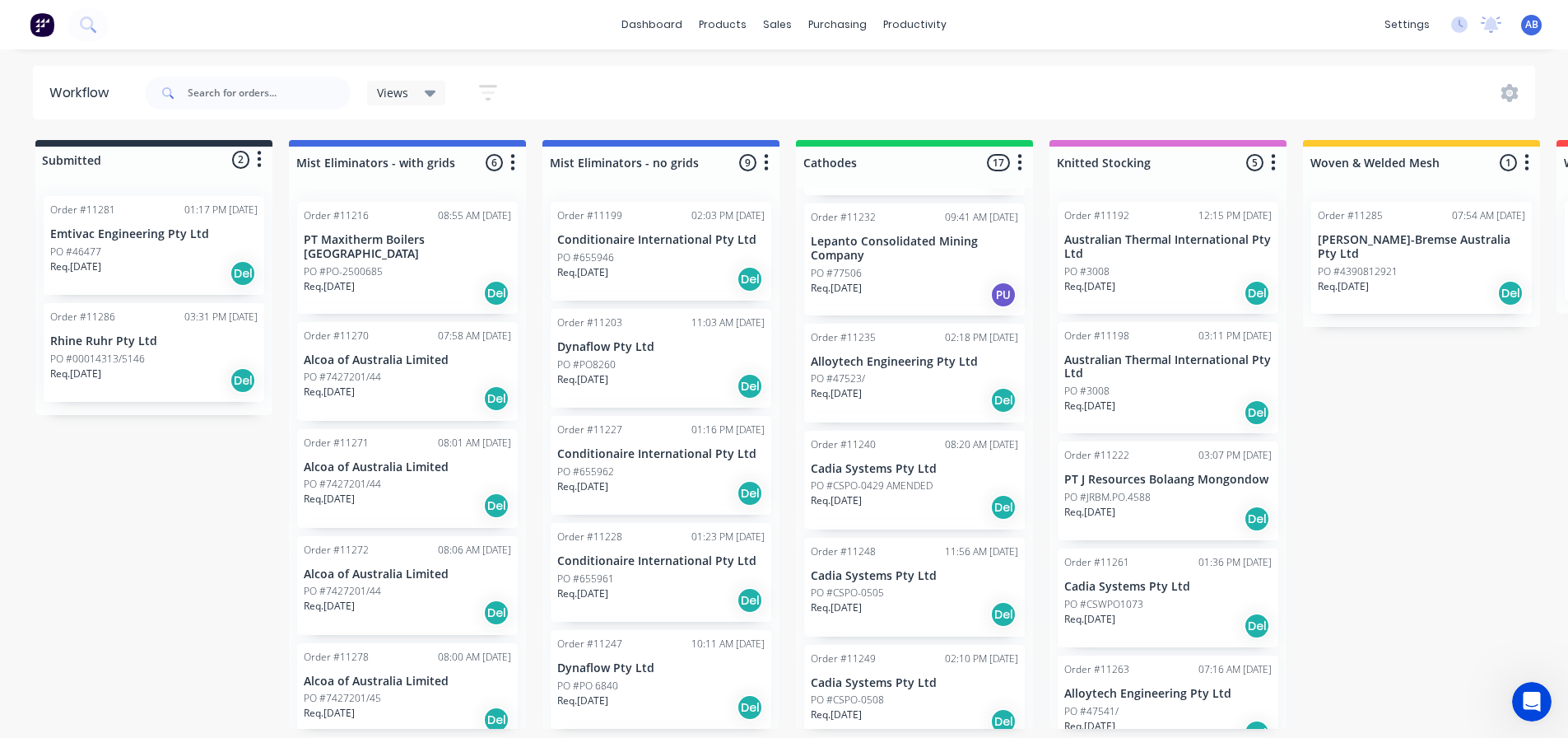
scroll to position [412, 0]
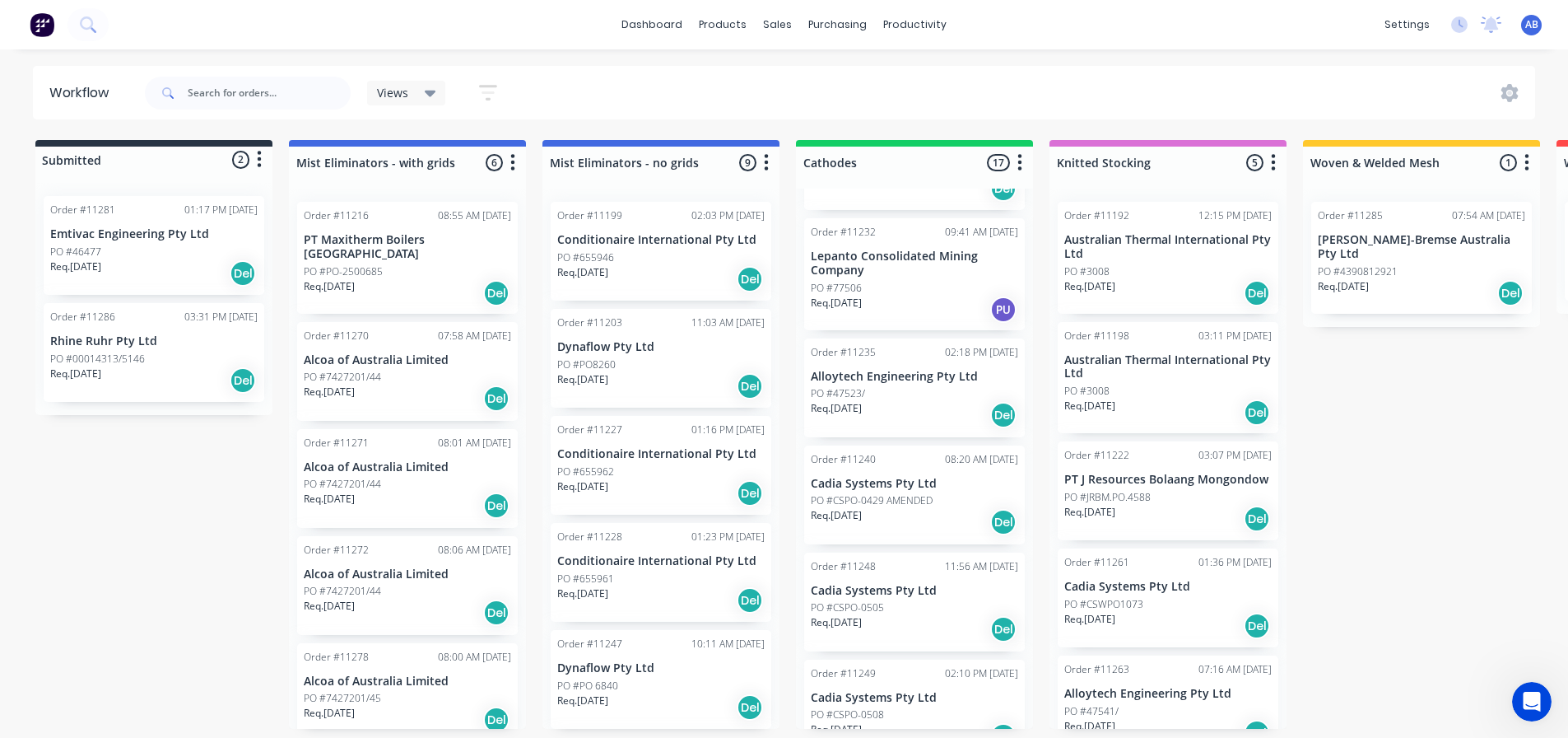
click at [901, 391] on div "PO #47523/" at bounding box center [914, 393] width 207 height 15
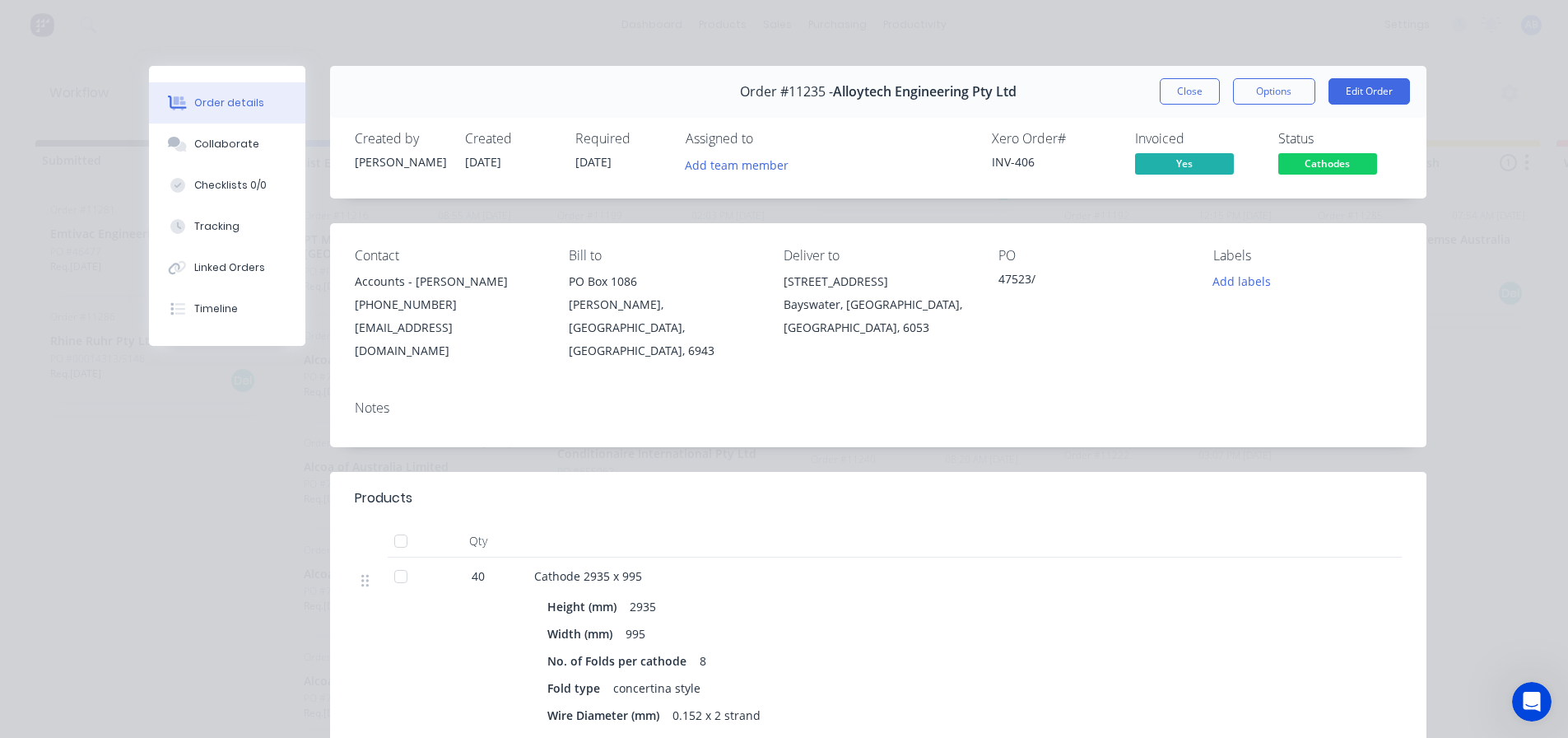
click at [1179, 97] on button "Close" at bounding box center [1189, 91] width 60 height 27
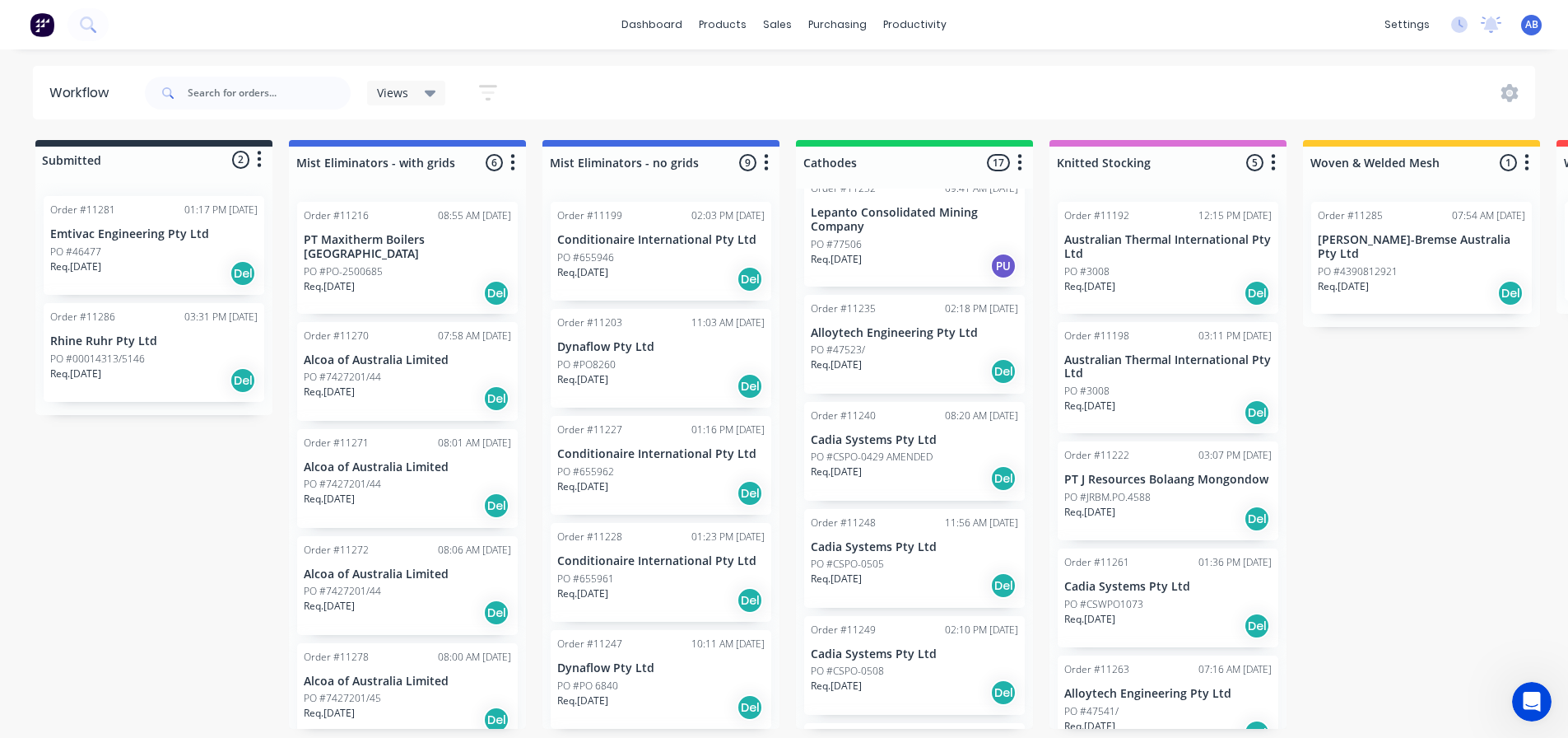
scroll to position [494, 0]
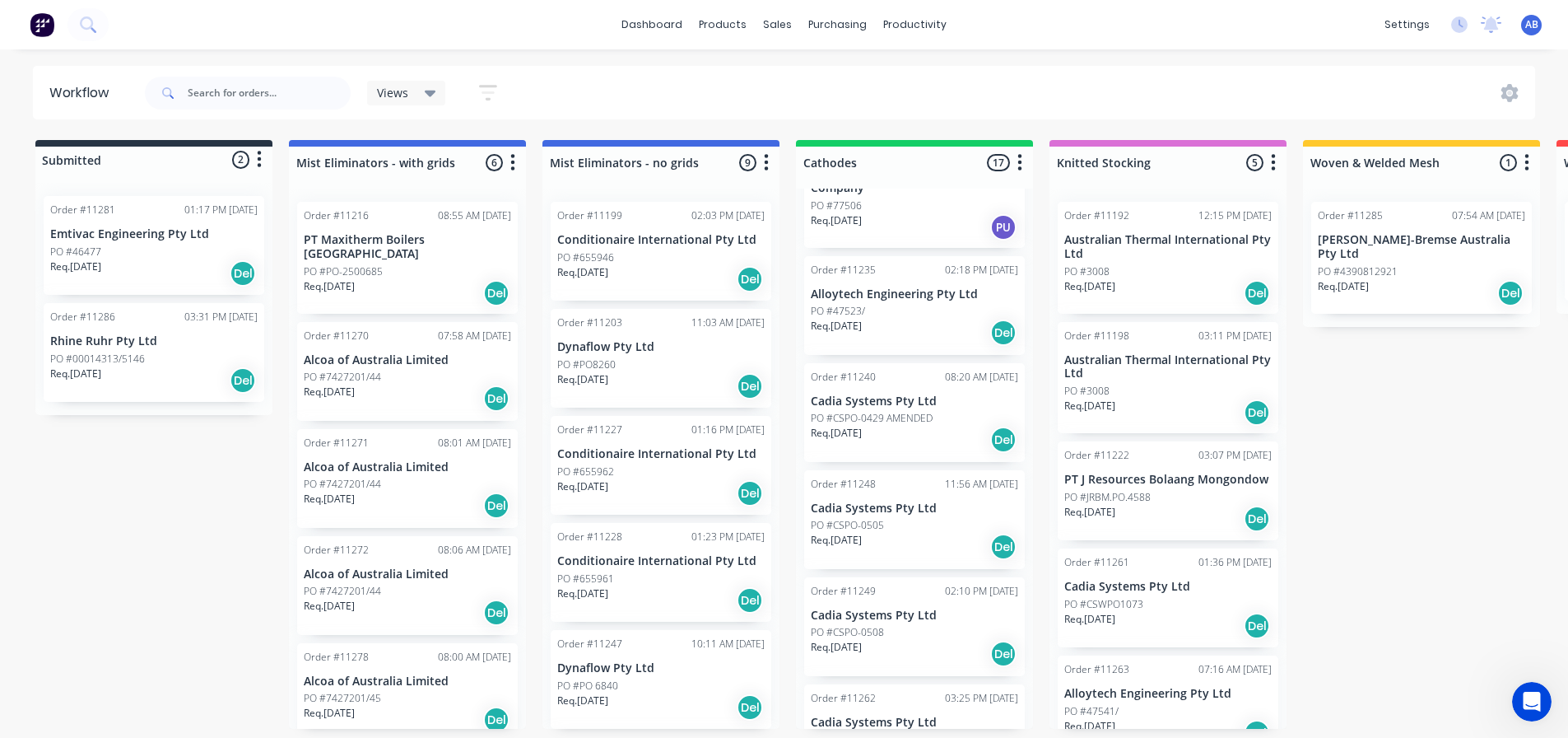
click at [915, 527] on div "PO #CSPO-0505" at bounding box center [914, 525] width 207 height 15
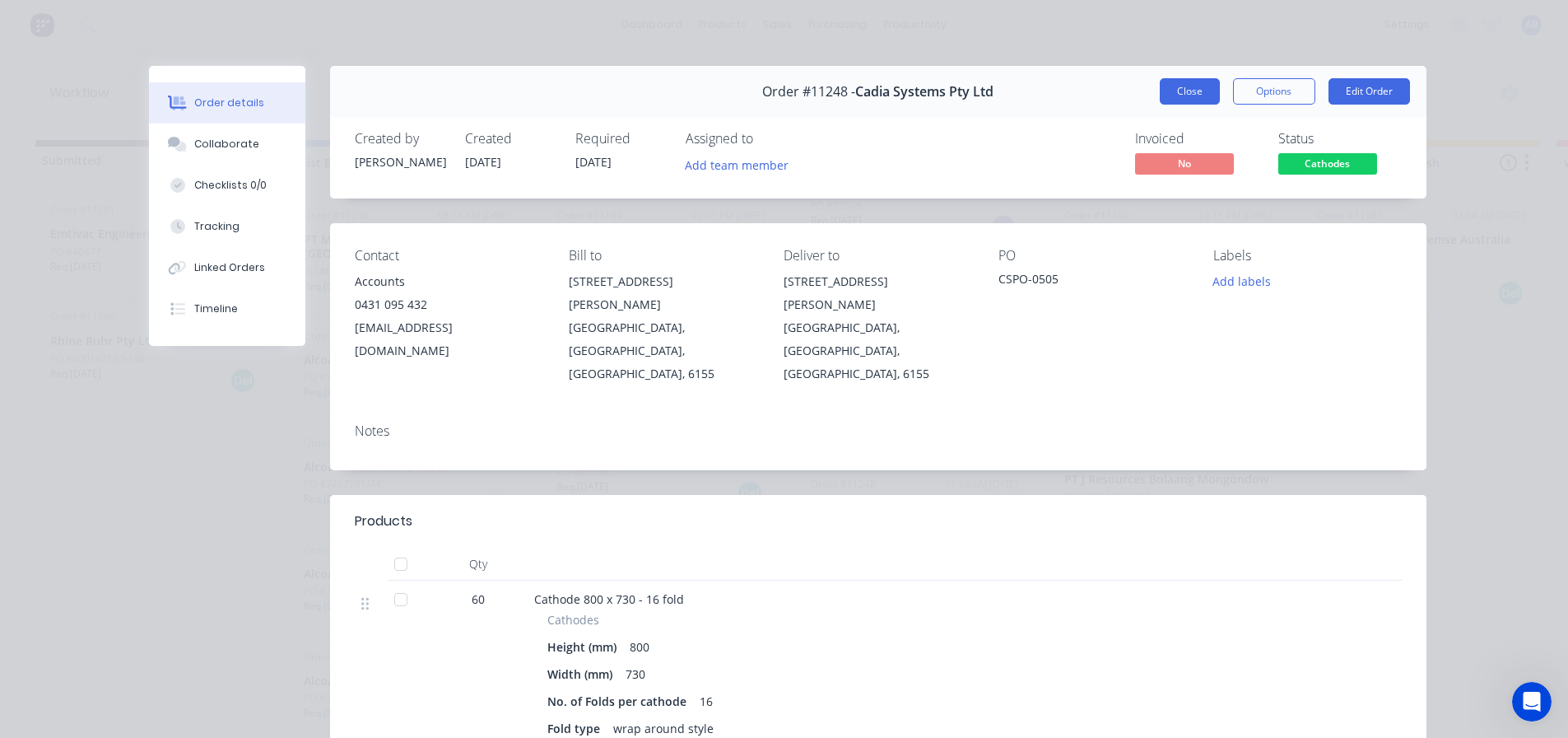
click at [1190, 84] on button "Close" at bounding box center [1189, 91] width 60 height 27
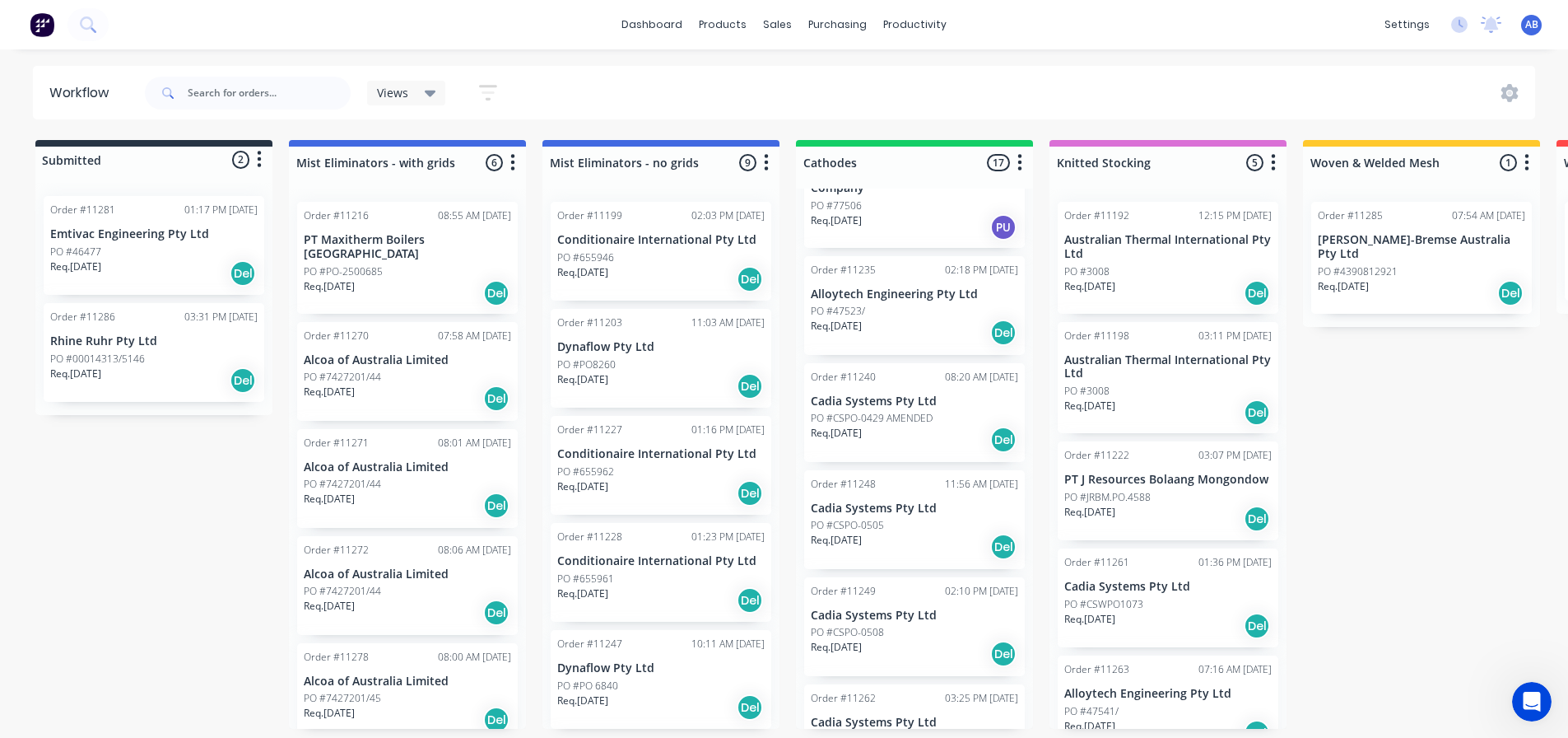
scroll to position [576, 0]
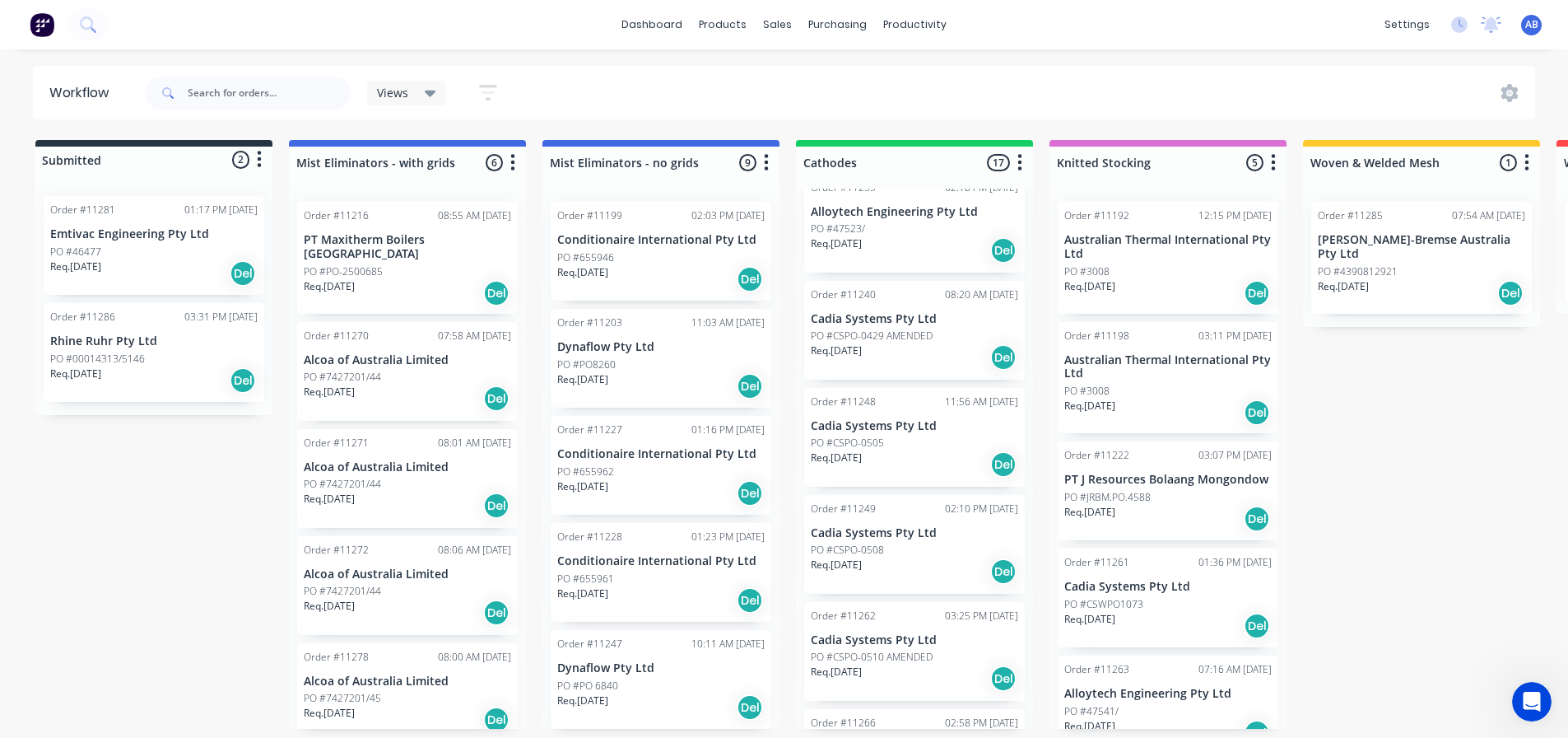
click at [901, 557] on div "Req. [DATE] Del" at bounding box center [914, 571] width 207 height 28
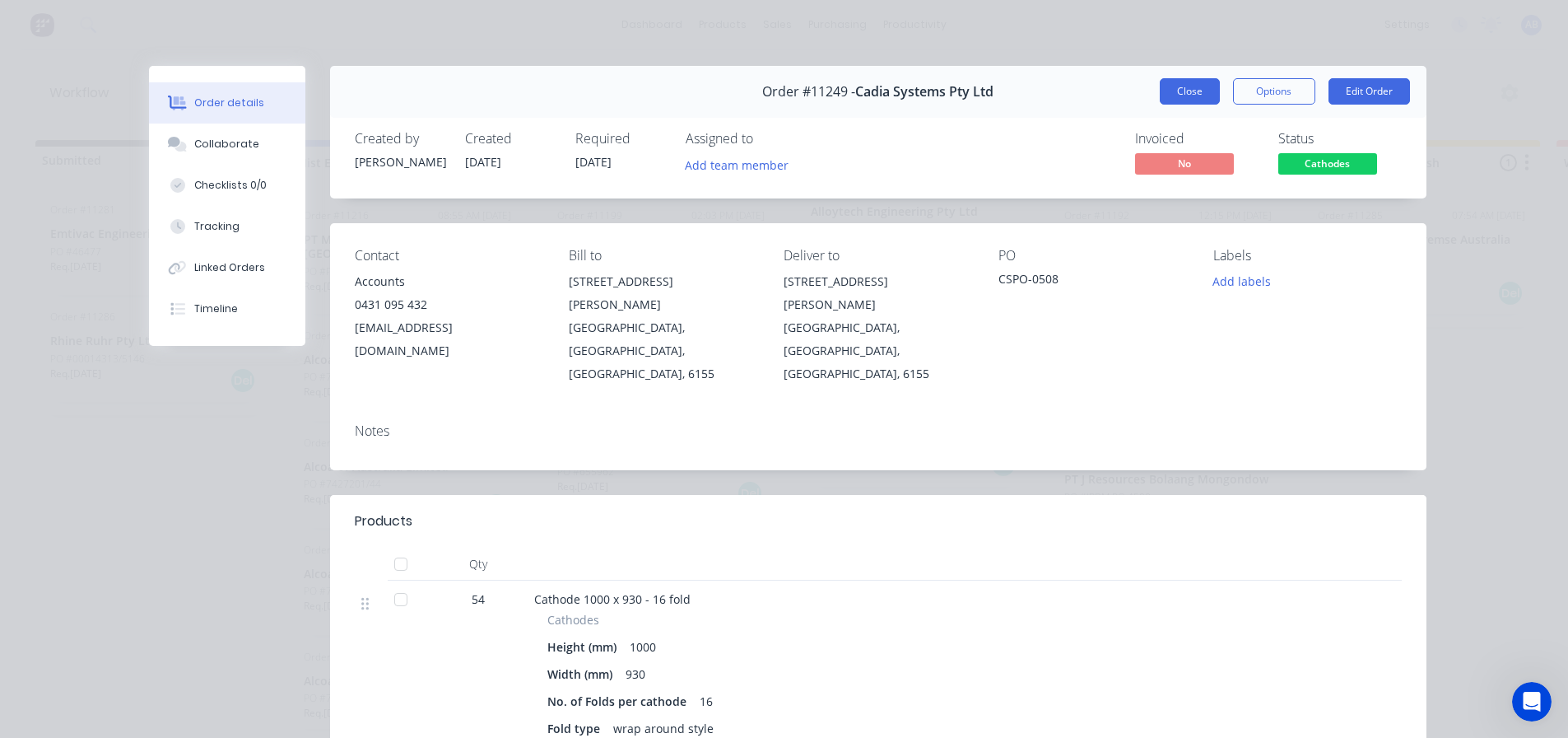
click at [1177, 82] on button "Close" at bounding box center [1189, 91] width 60 height 27
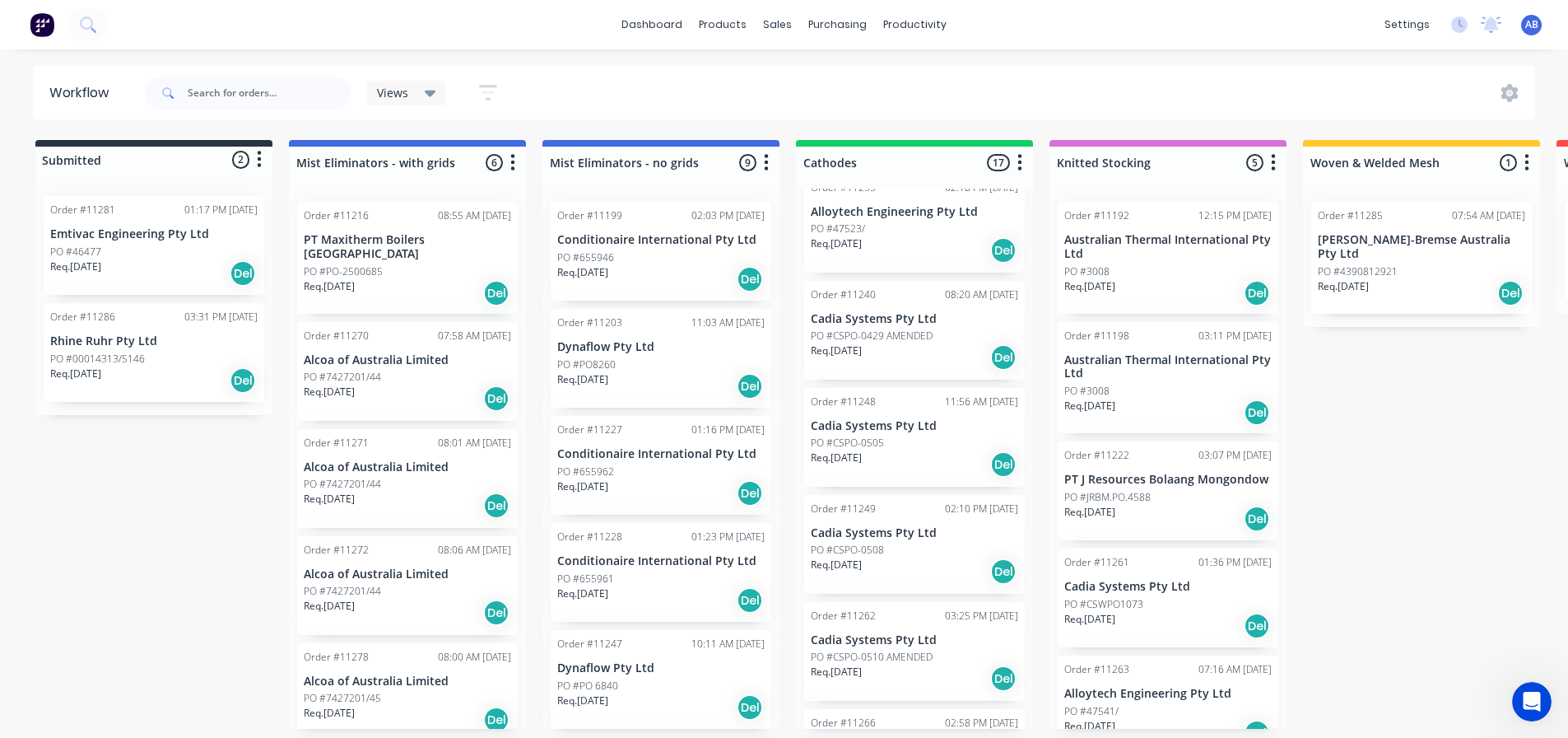
click at [919, 633] on p "Cadia Systems Pty Ltd" at bounding box center [914, 639] width 207 height 14
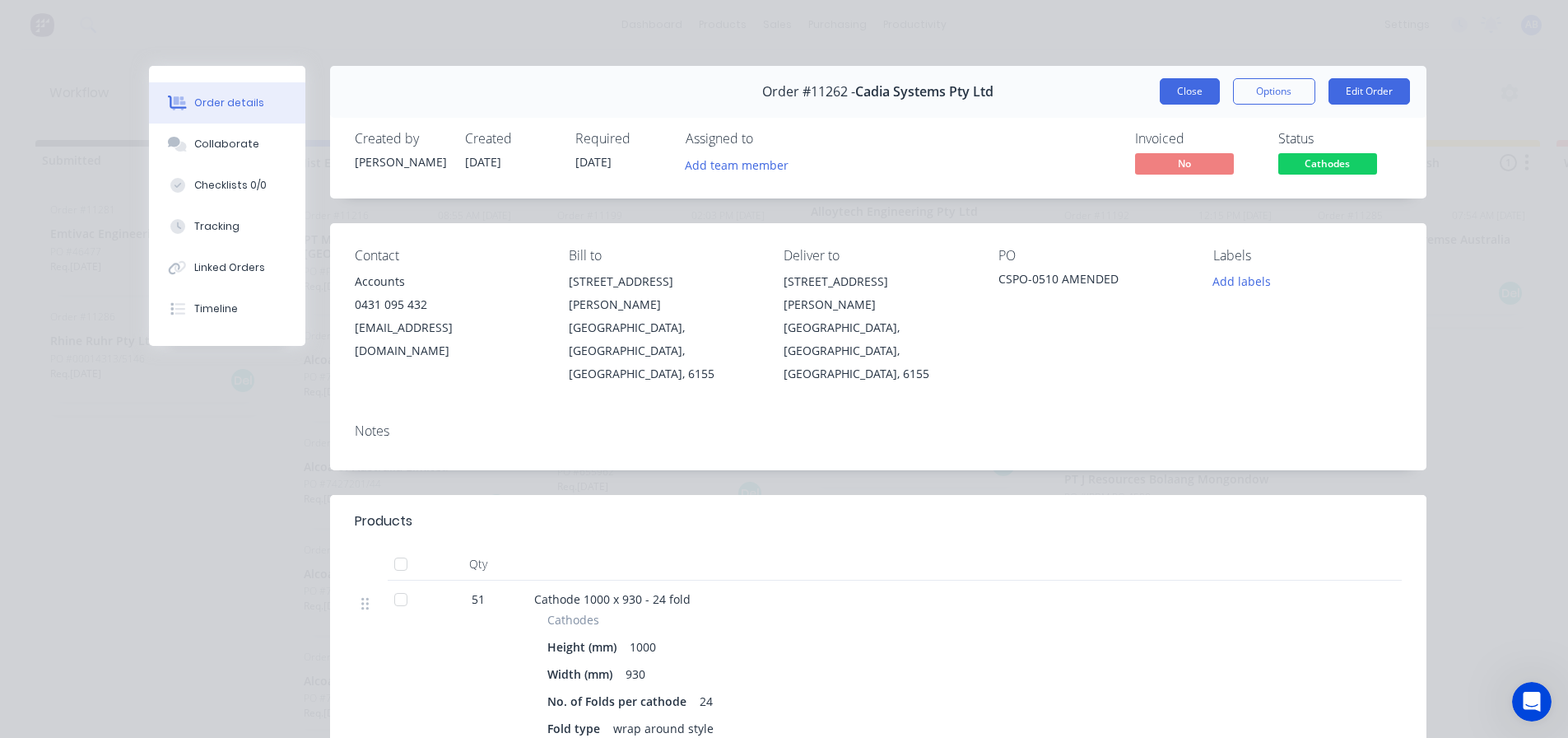
click at [1179, 97] on button "Close" at bounding box center [1189, 91] width 60 height 27
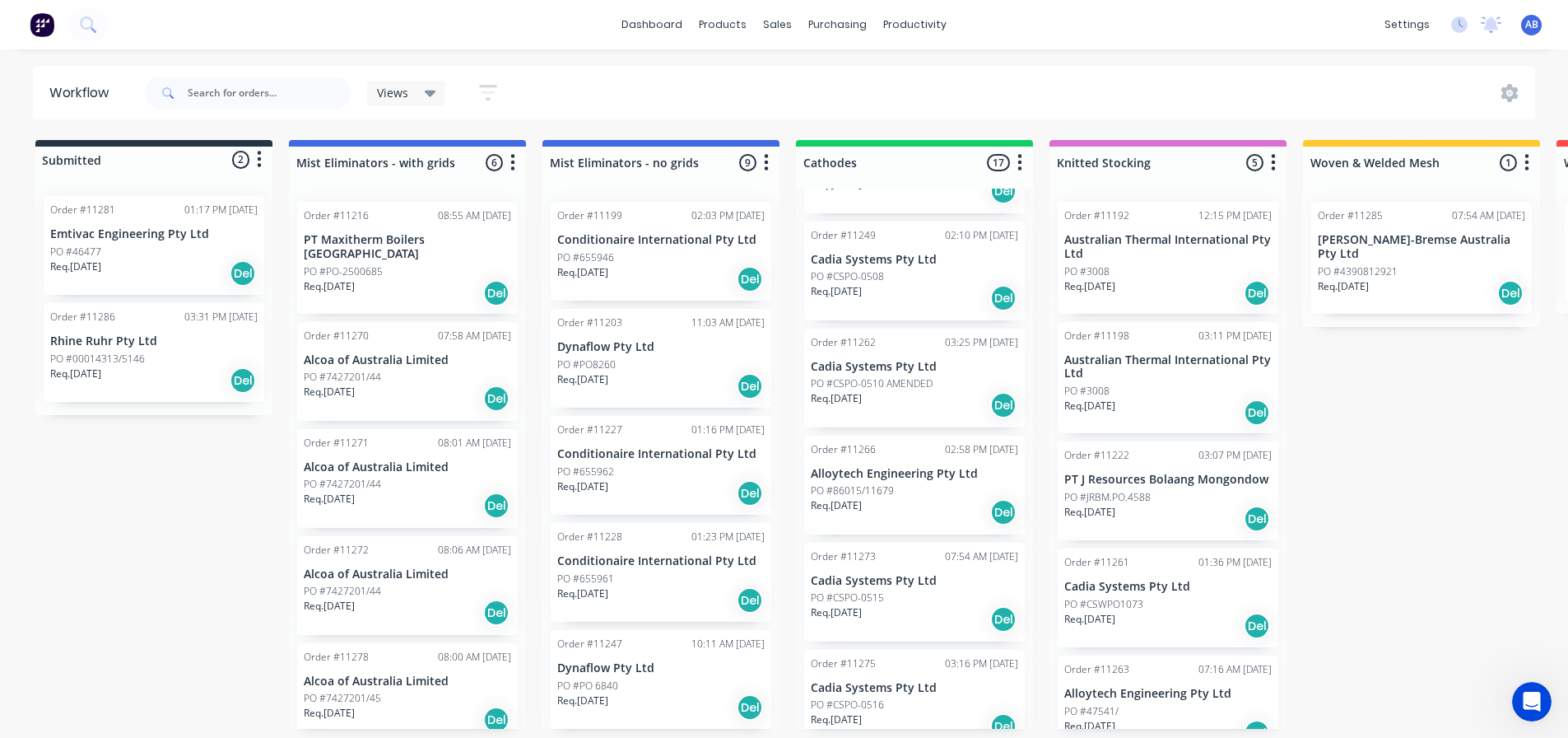
scroll to position [988, 0]
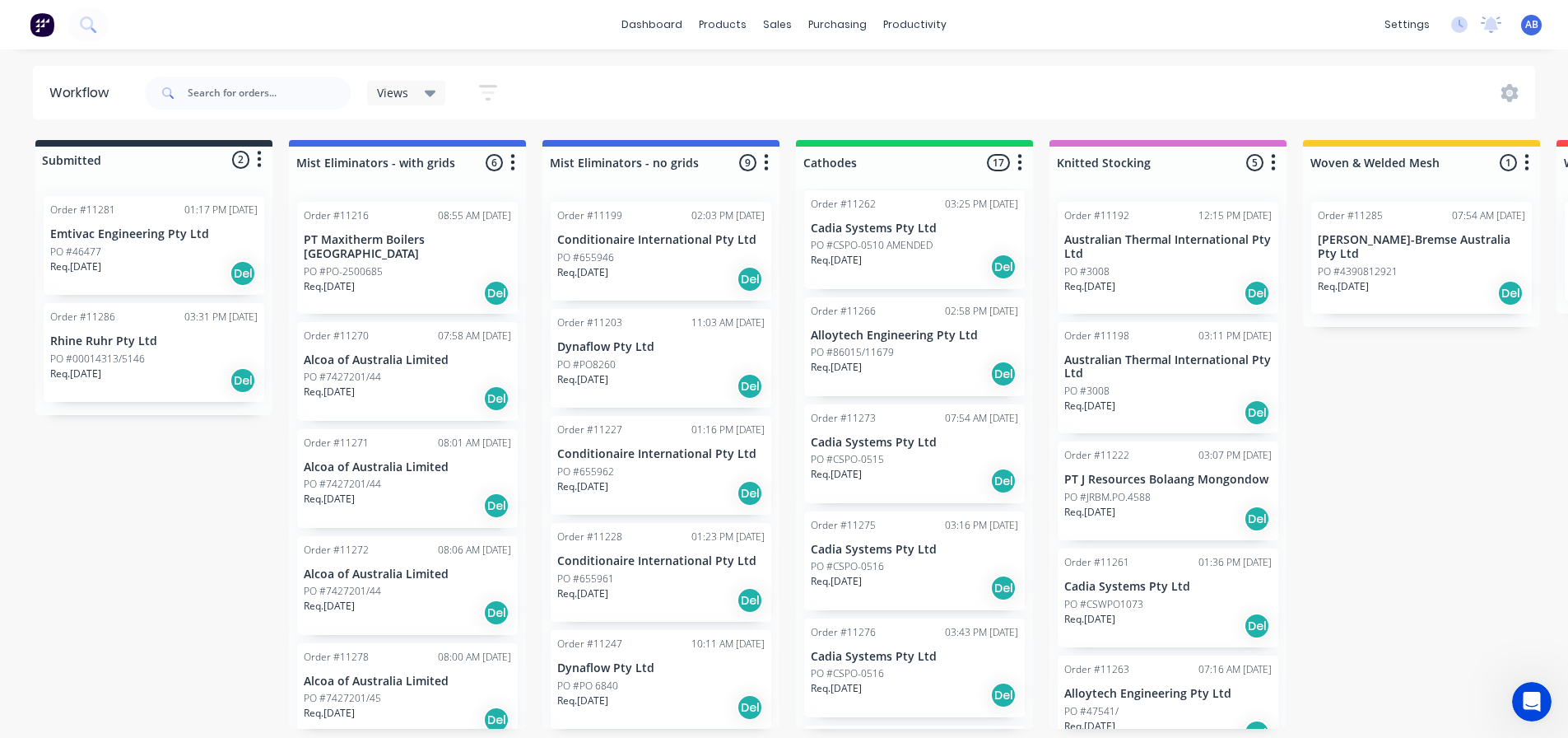
click at [893, 347] on p "PO #86015/11679" at bounding box center [852, 352] width 83 height 15
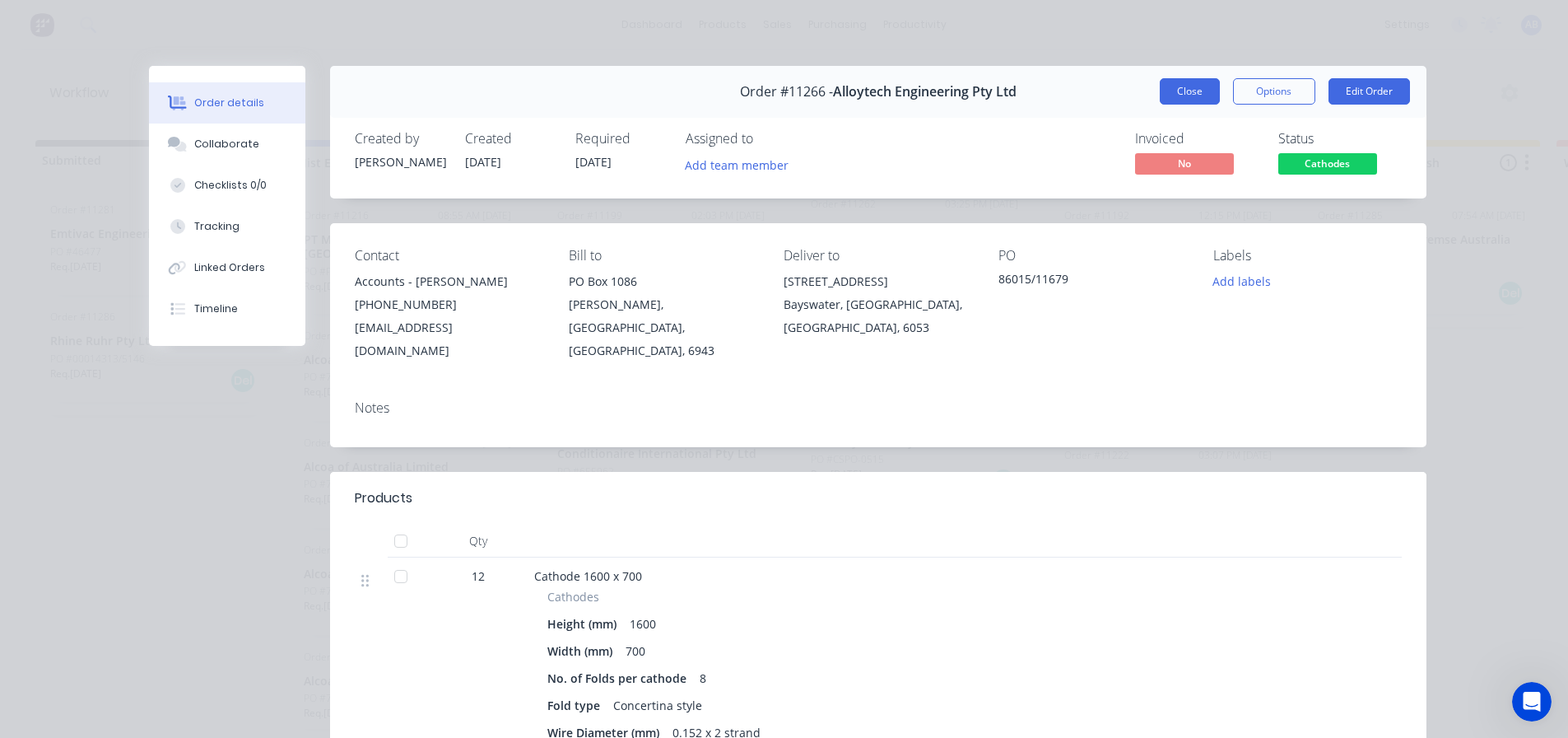
click at [1185, 89] on button "Close" at bounding box center [1189, 91] width 60 height 27
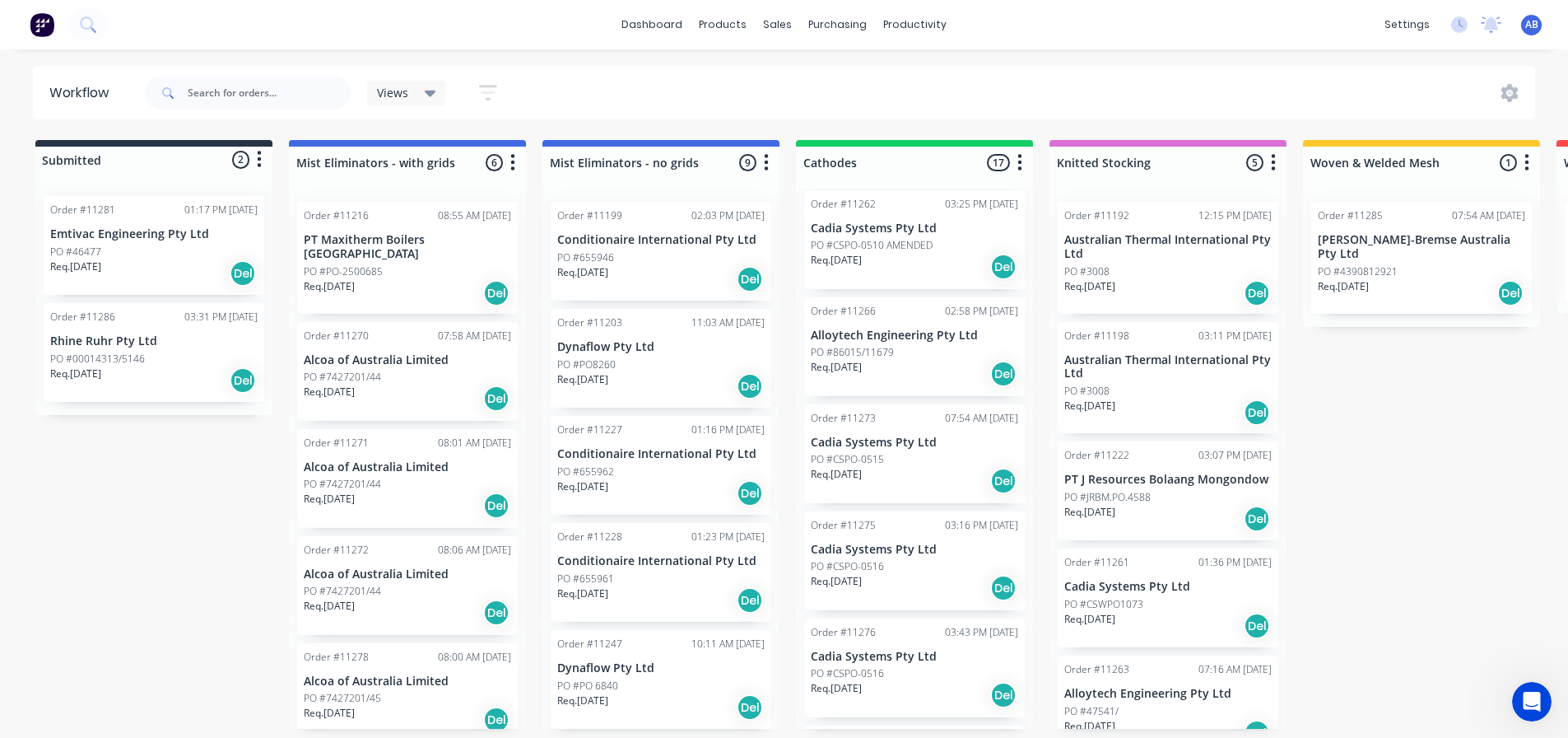
click at [889, 462] on div "PO #CSPO-0515" at bounding box center [914, 460] width 207 height 15
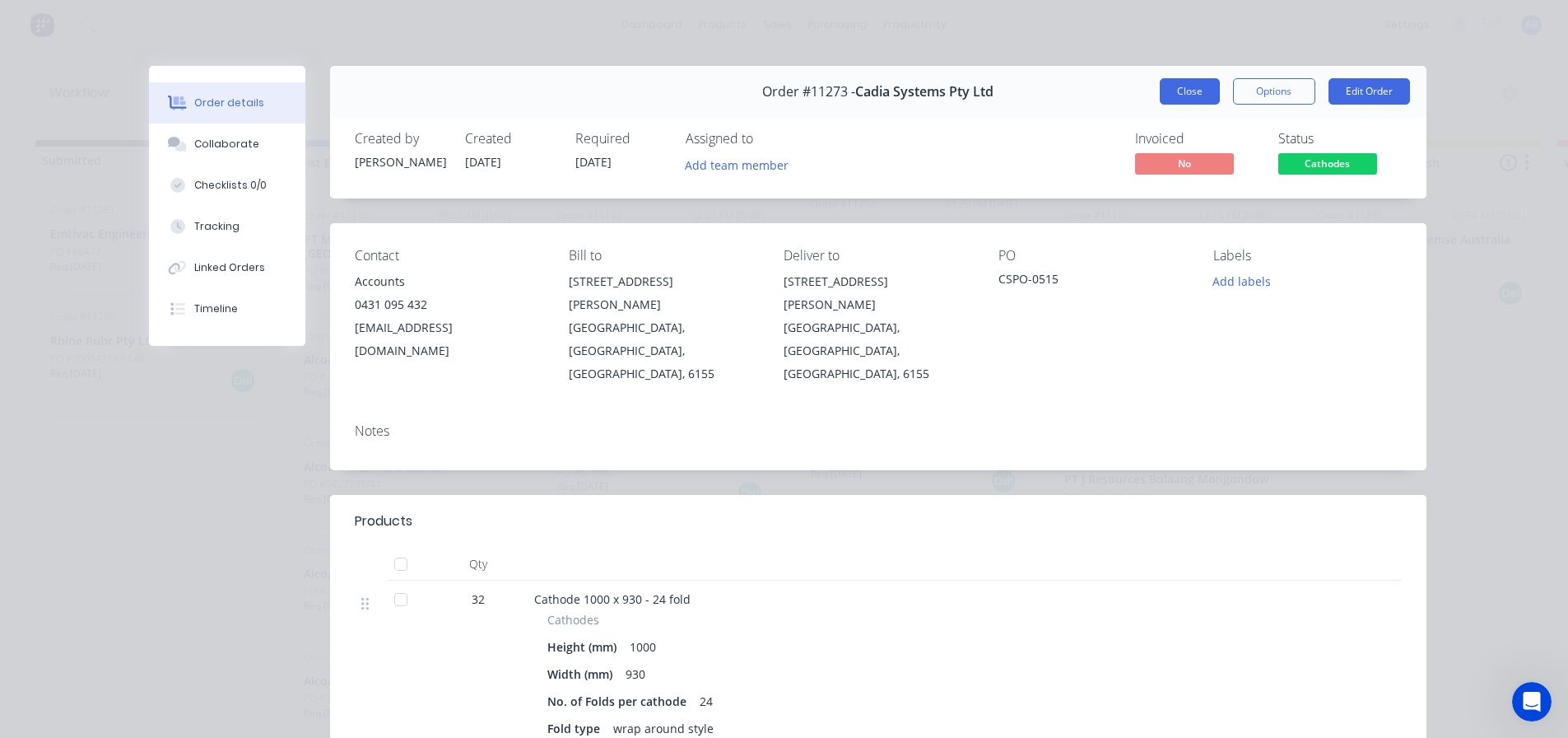
click at [1187, 92] on button "Close" at bounding box center [1189, 91] width 60 height 27
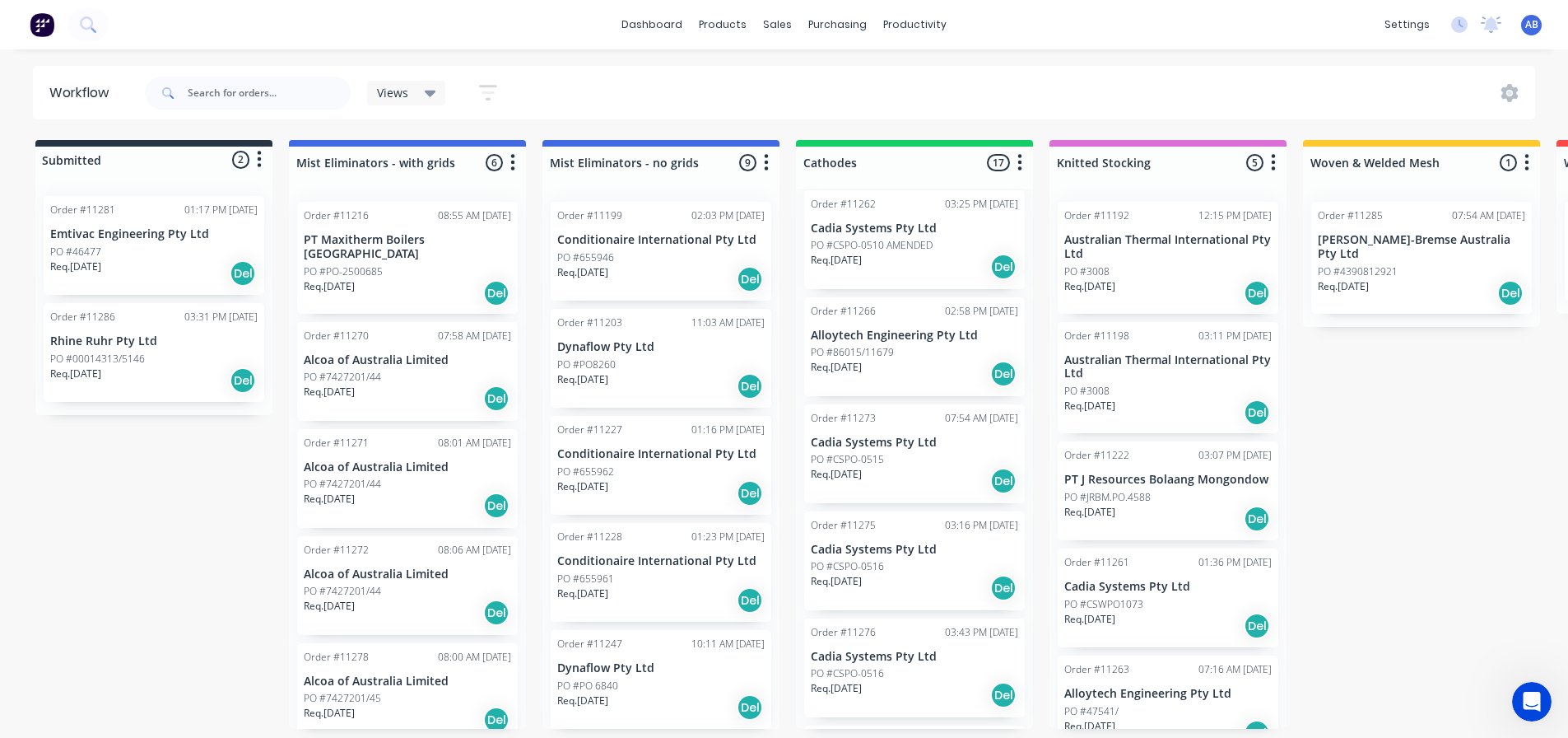
click at [900, 560] on div "PO #CSPO-0516" at bounding box center [914, 567] width 207 height 15
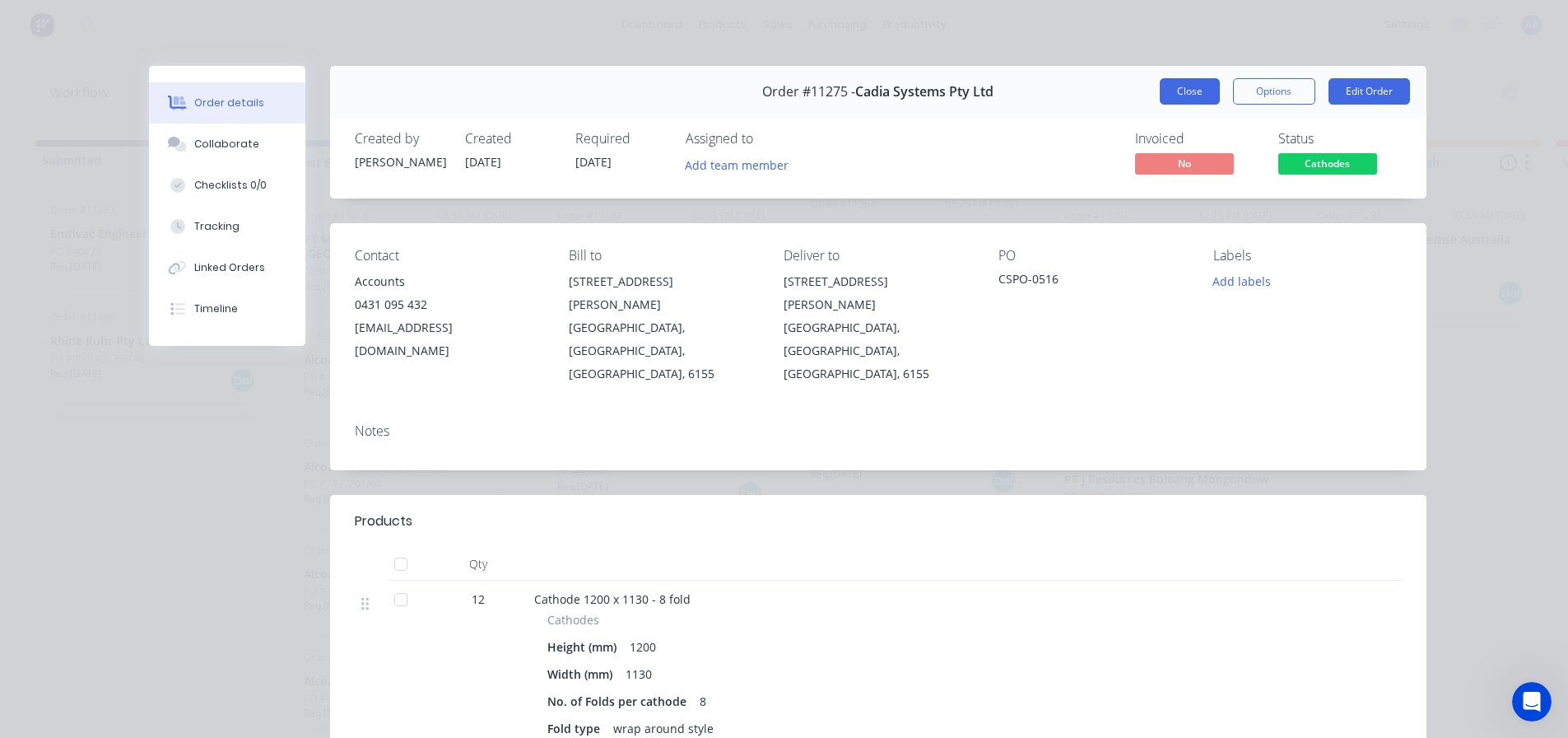
click at [1184, 87] on button "Close" at bounding box center [1189, 91] width 60 height 27
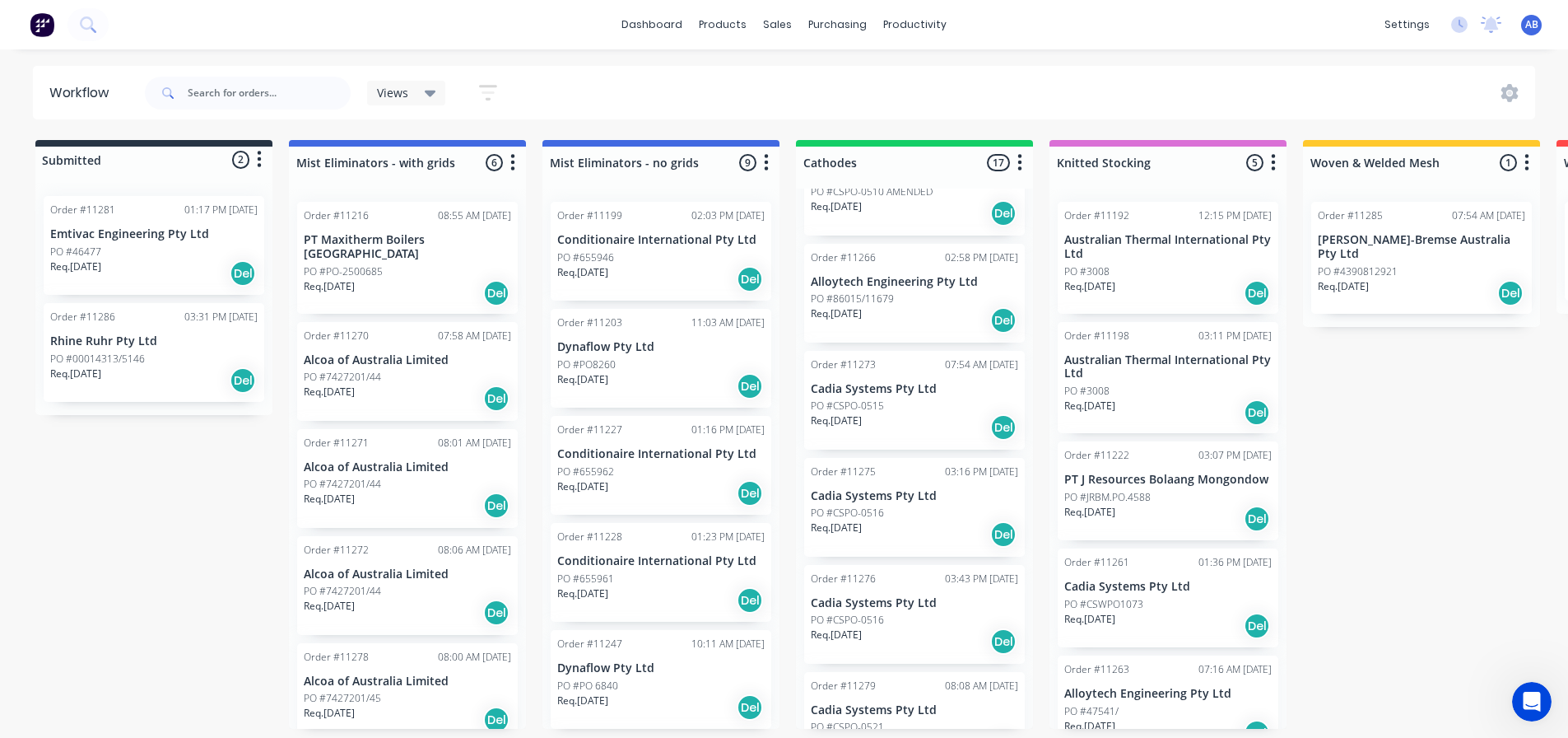
scroll to position [1071, 0]
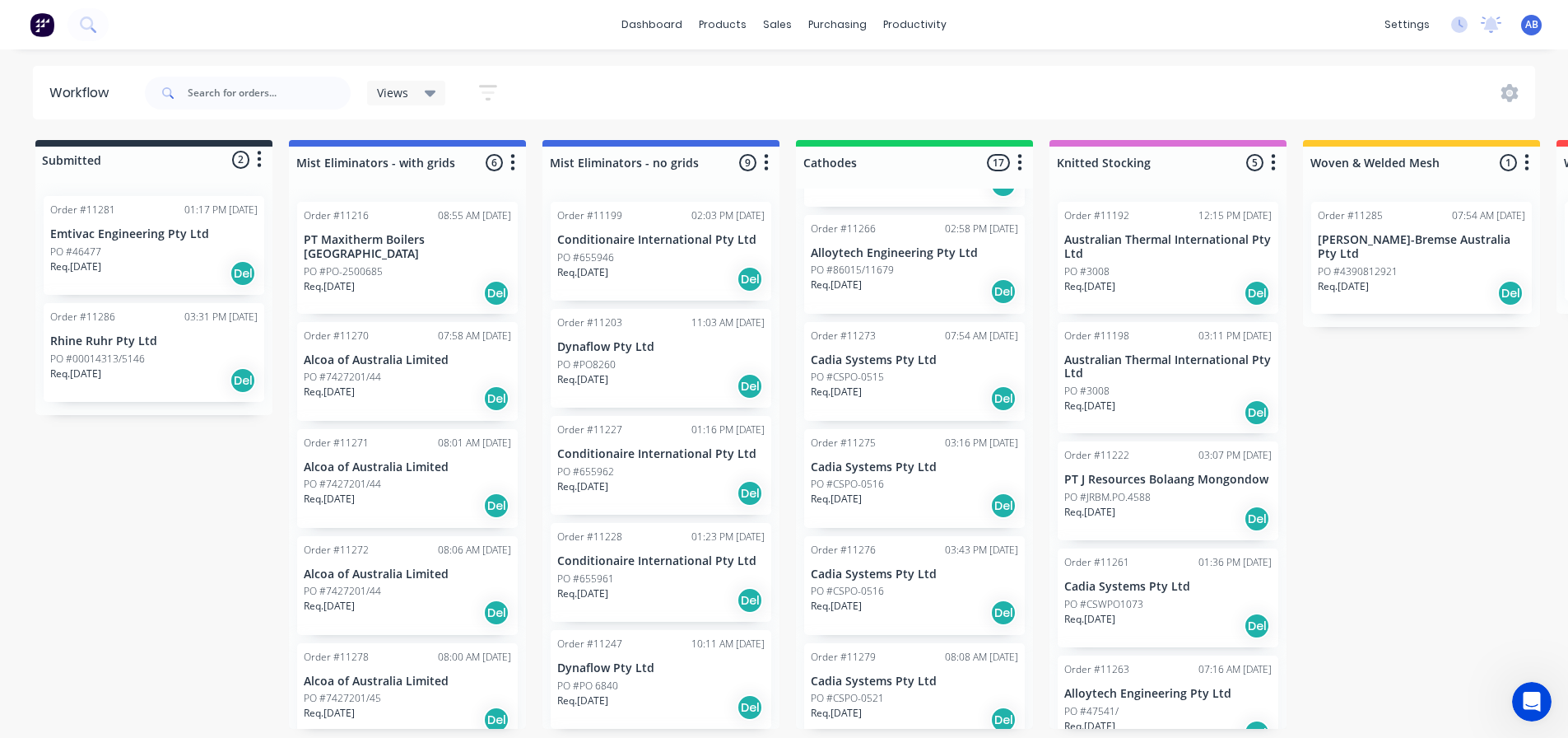
click at [895, 599] on div "Req. [DATE] Del" at bounding box center [914, 613] width 207 height 28
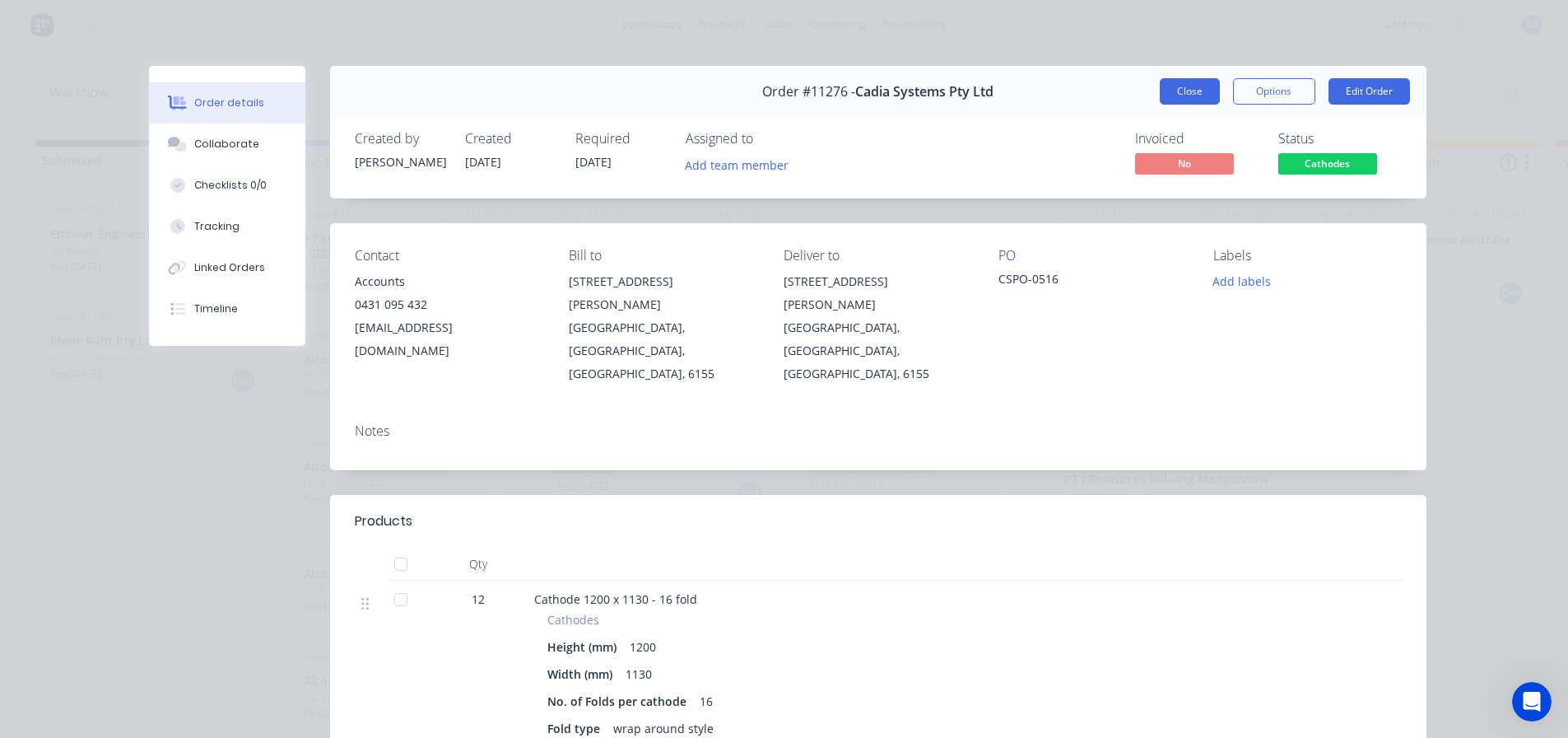
click at [1191, 93] on button "Close" at bounding box center [1189, 91] width 60 height 27
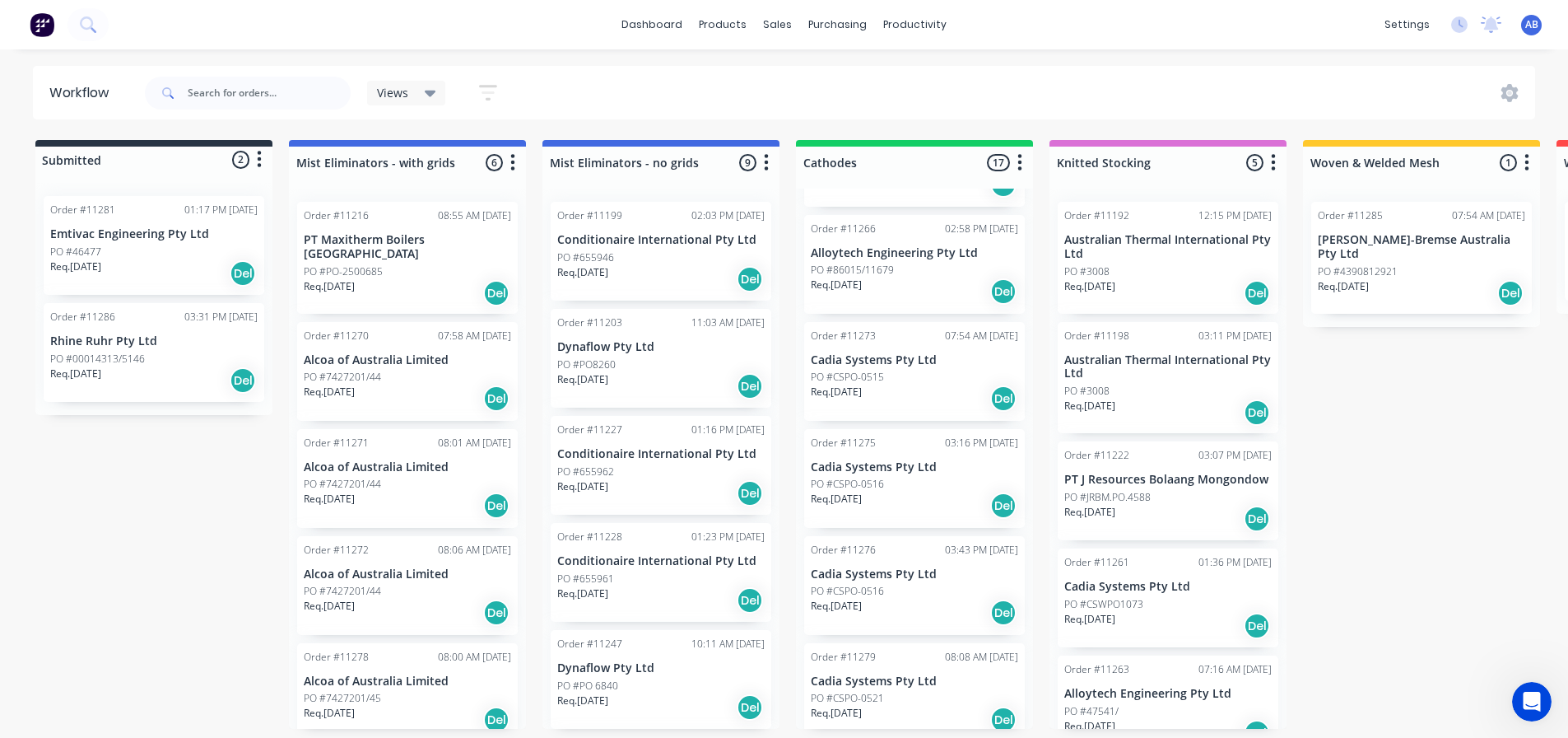
click at [875, 491] on div "Req. [DATE] Del" at bounding box center [914, 505] width 207 height 28
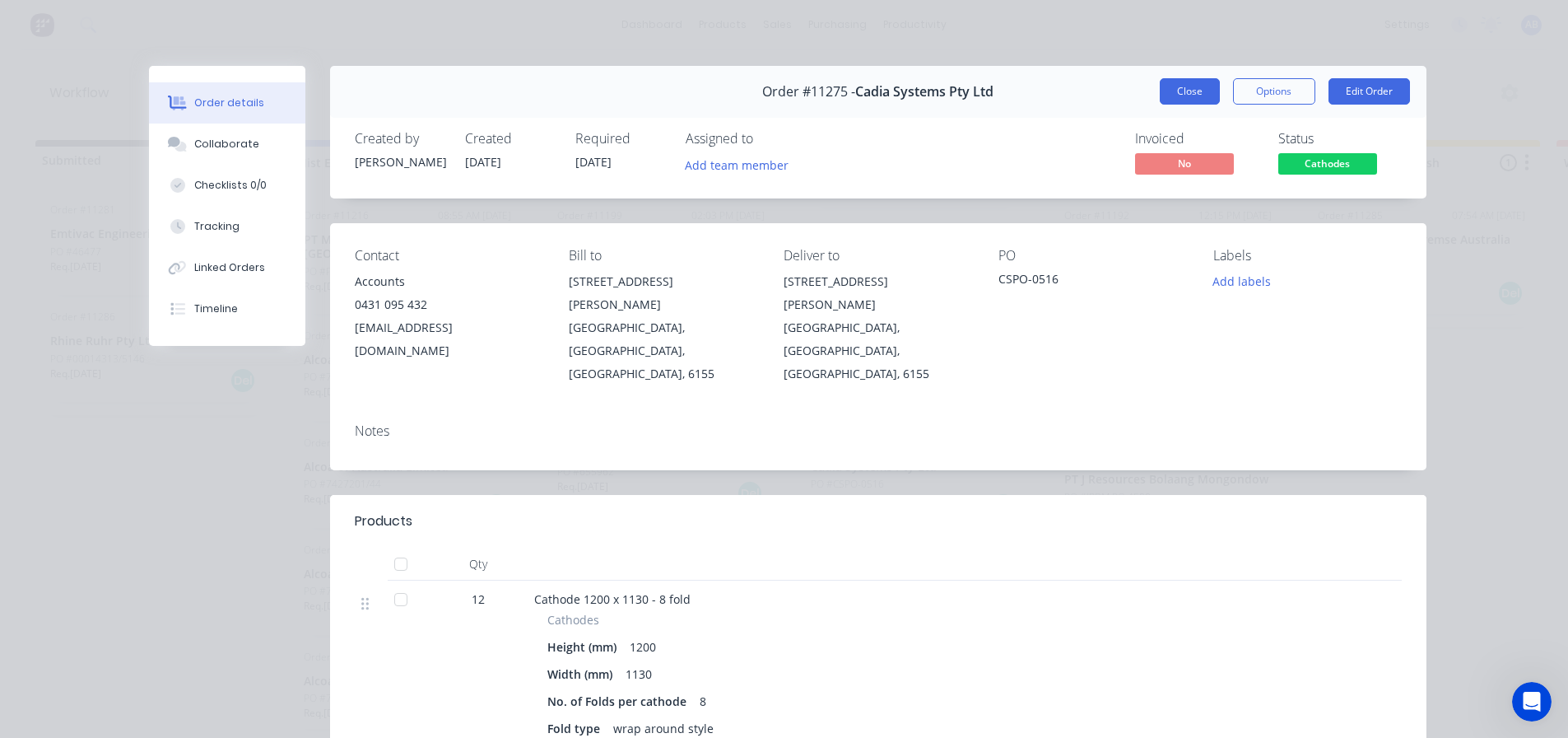
click at [1170, 95] on button "Close" at bounding box center [1189, 91] width 60 height 27
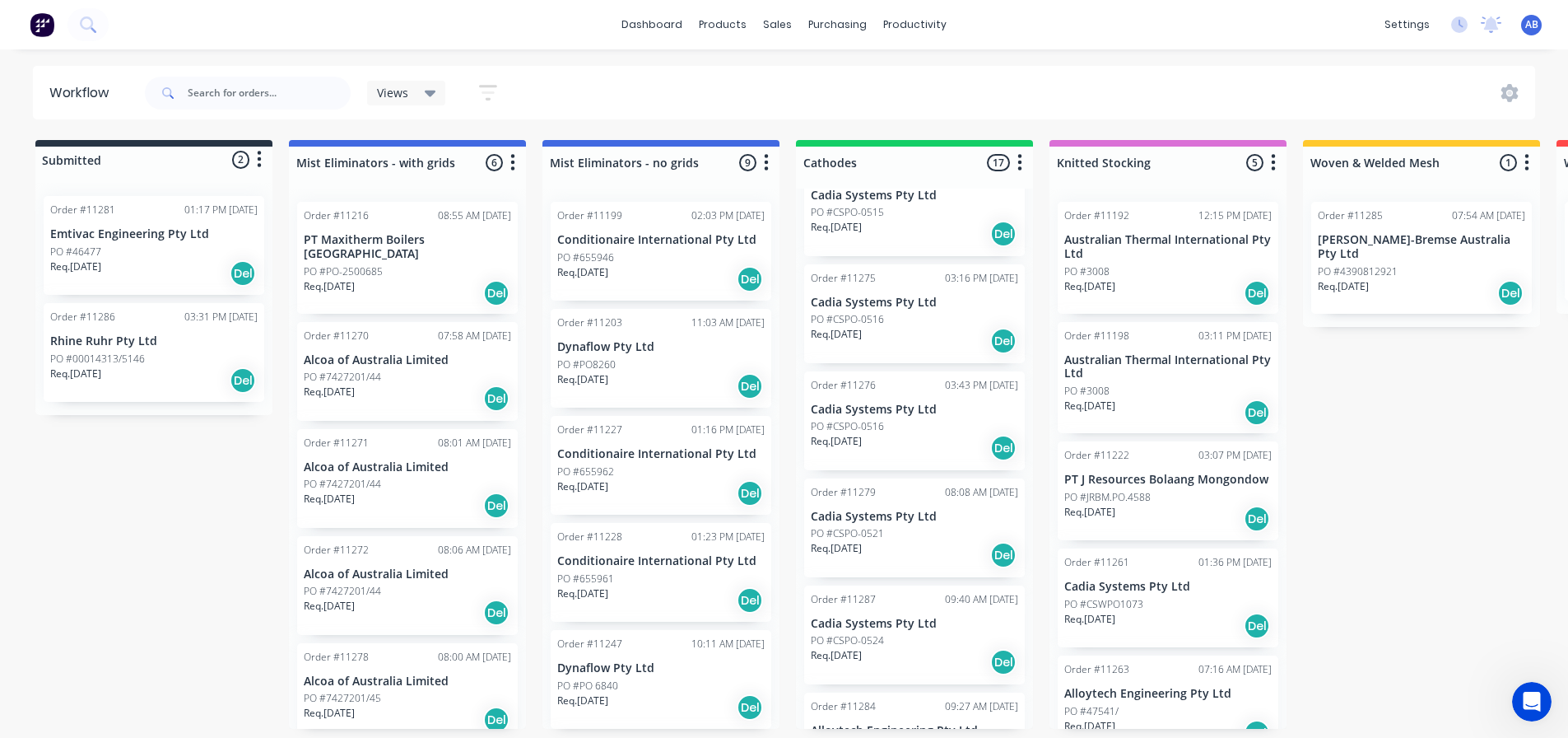
scroll to position [1298, 0]
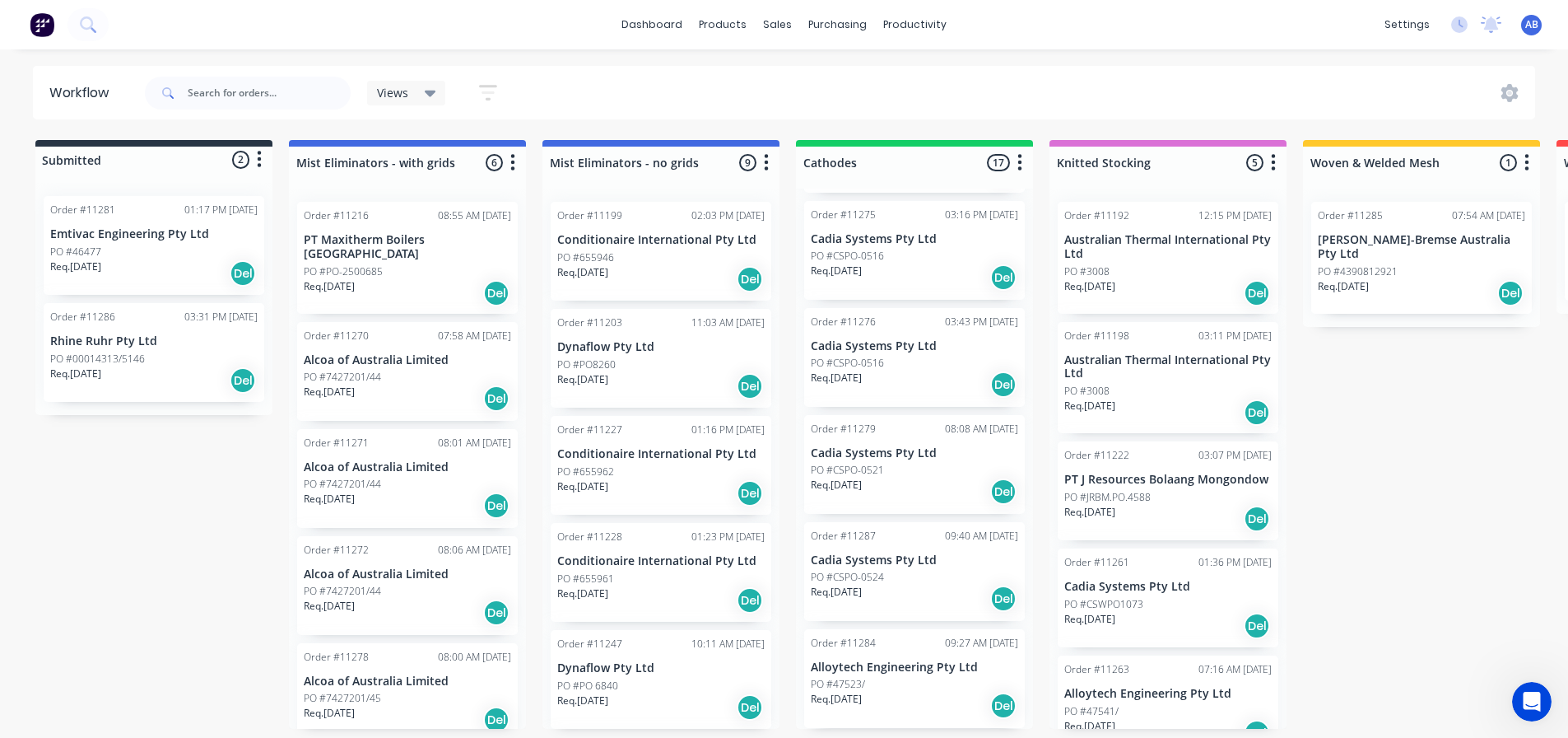
click at [879, 465] on p "PO #CSPO-0521" at bounding box center [848, 470] width 74 height 15
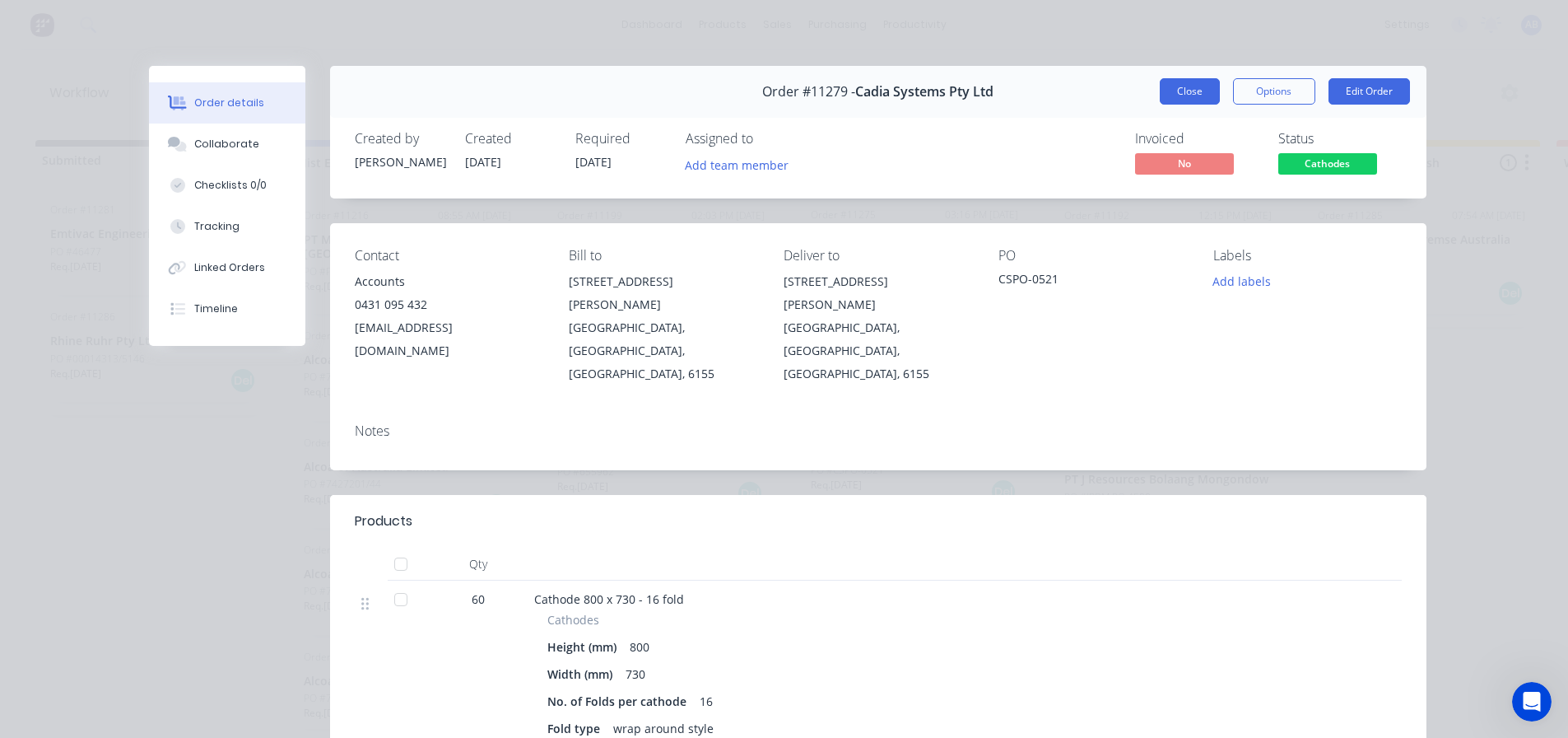
click at [1163, 90] on button "Close" at bounding box center [1189, 91] width 60 height 27
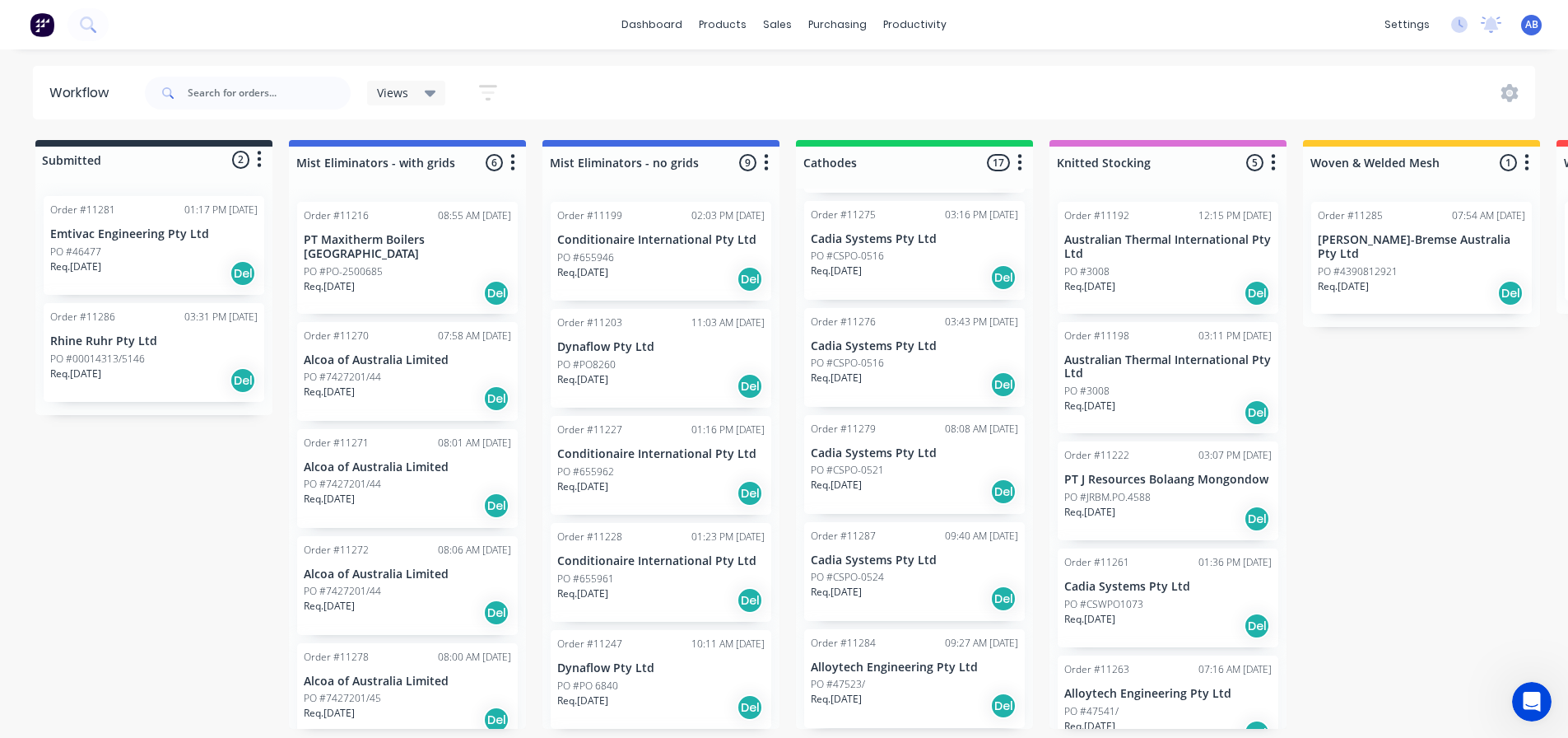
click at [923, 573] on div "PO #CSPO-0524" at bounding box center [914, 577] width 207 height 15
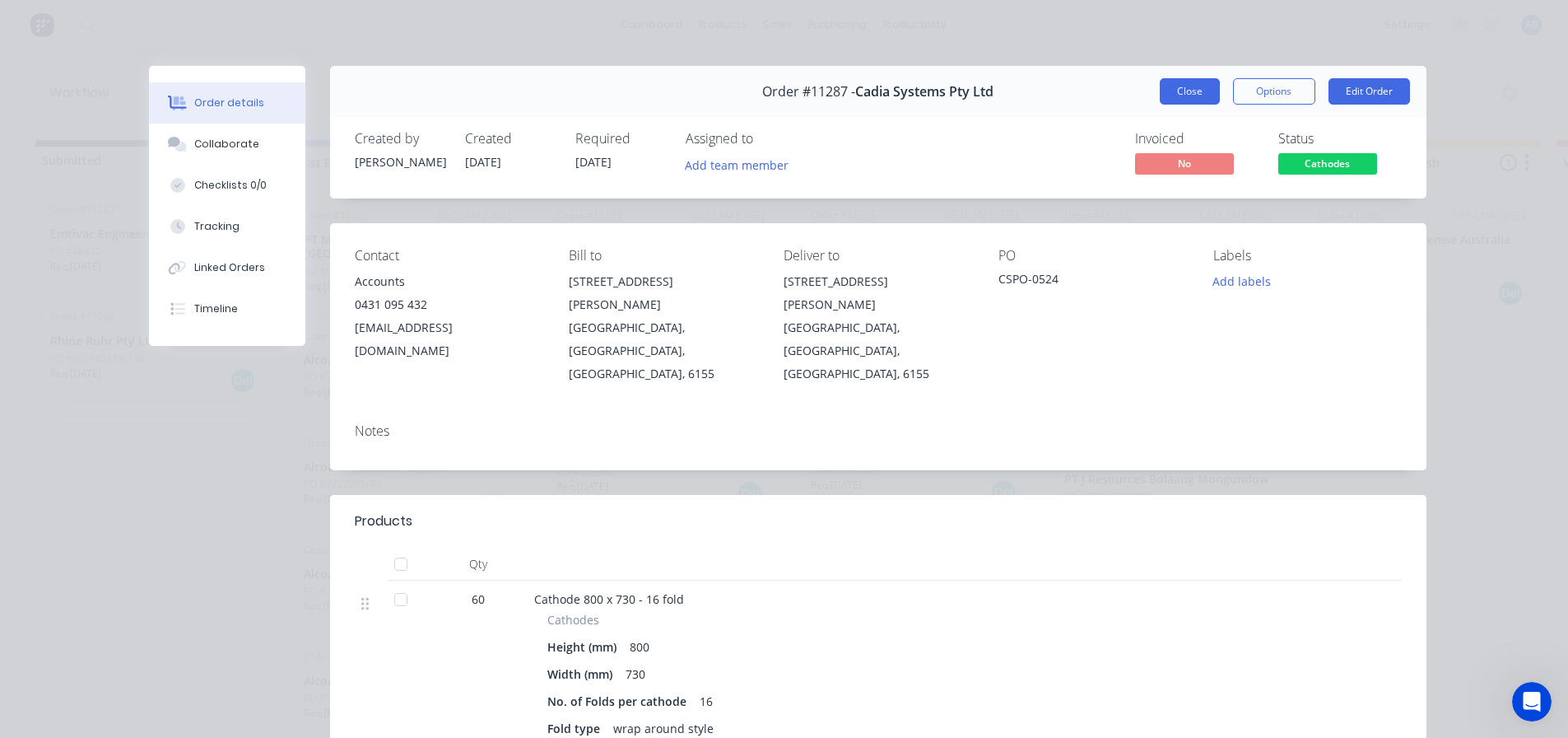
click at [1187, 82] on button "Close" at bounding box center [1189, 91] width 60 height 27
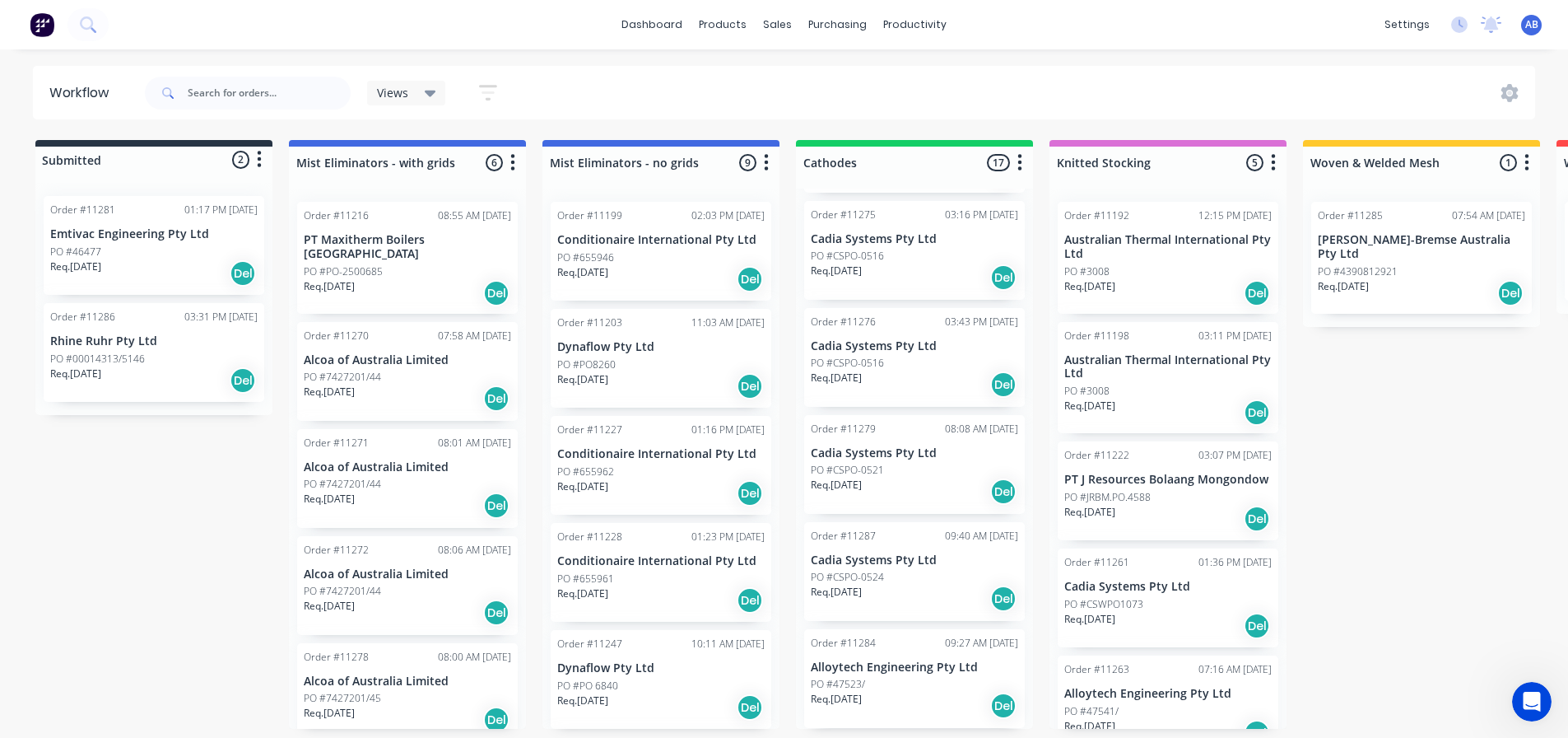
click at [861, 676] on p "PO #47523/" at bounding box center [837, 684] width 54 height 15
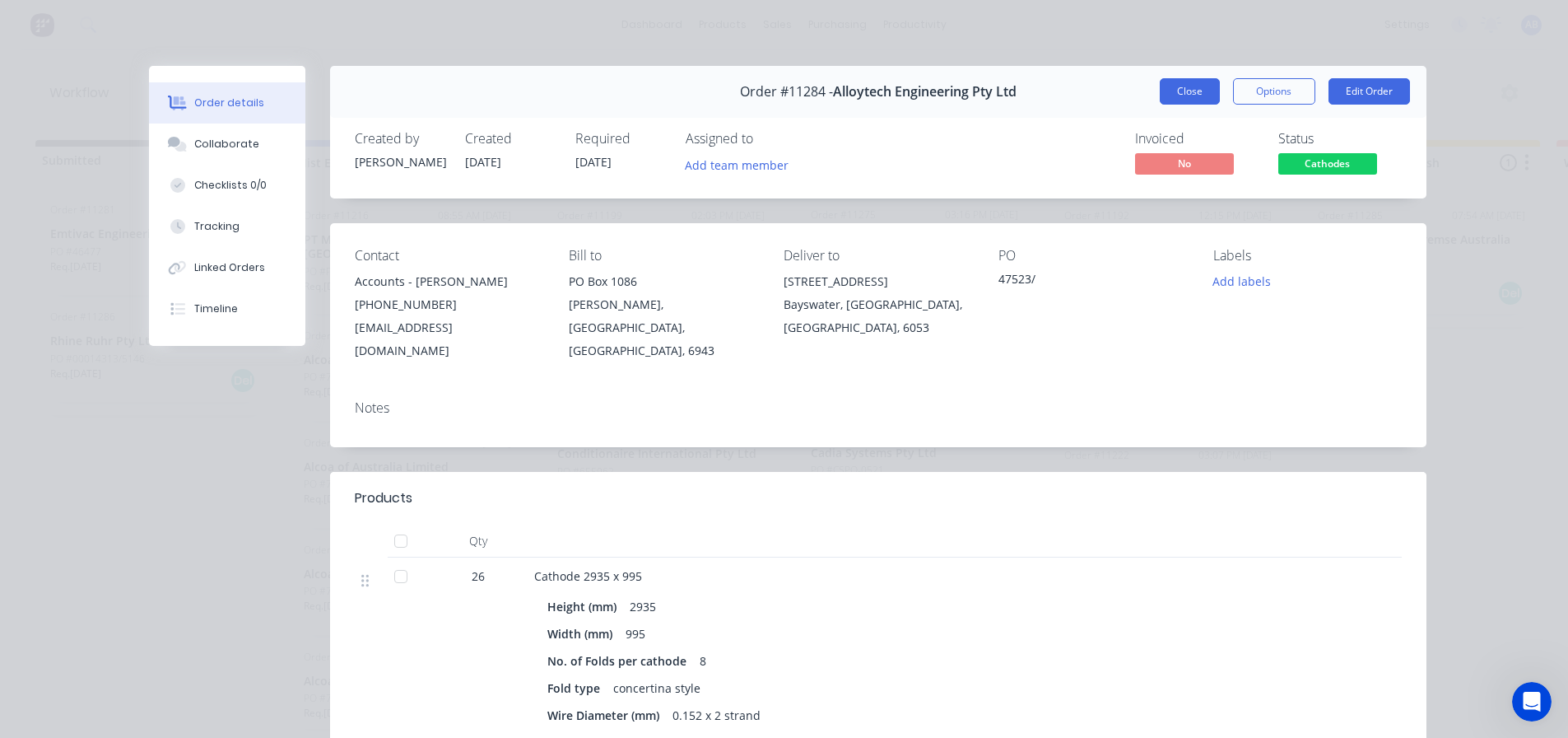
click at [1160, 86] on button "Close" at bounding box center [1189, 91] width 60 height 27
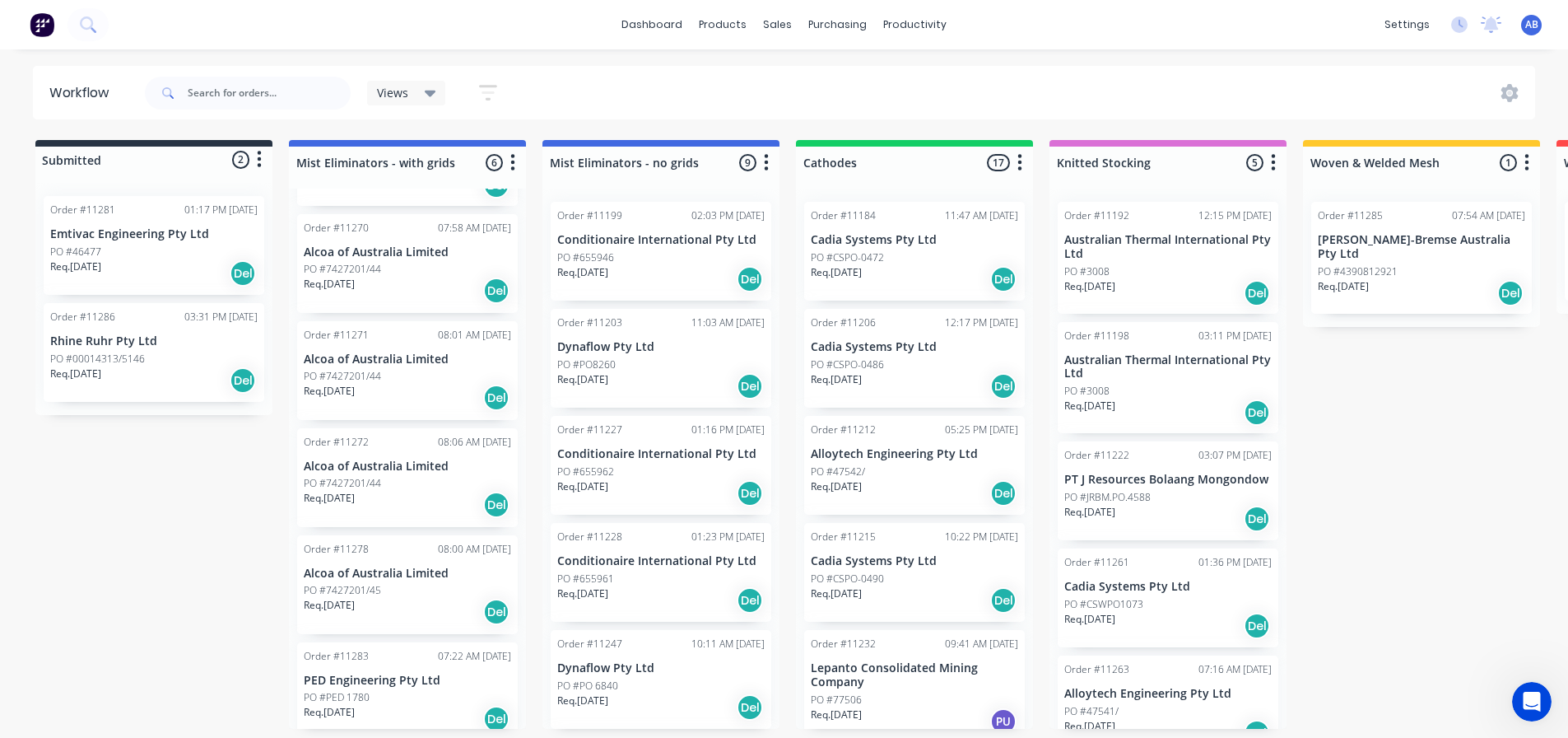
scroll to position [0, 0]
click at [34, 23] on img at bounding box center [41, 24] width 25 height 25
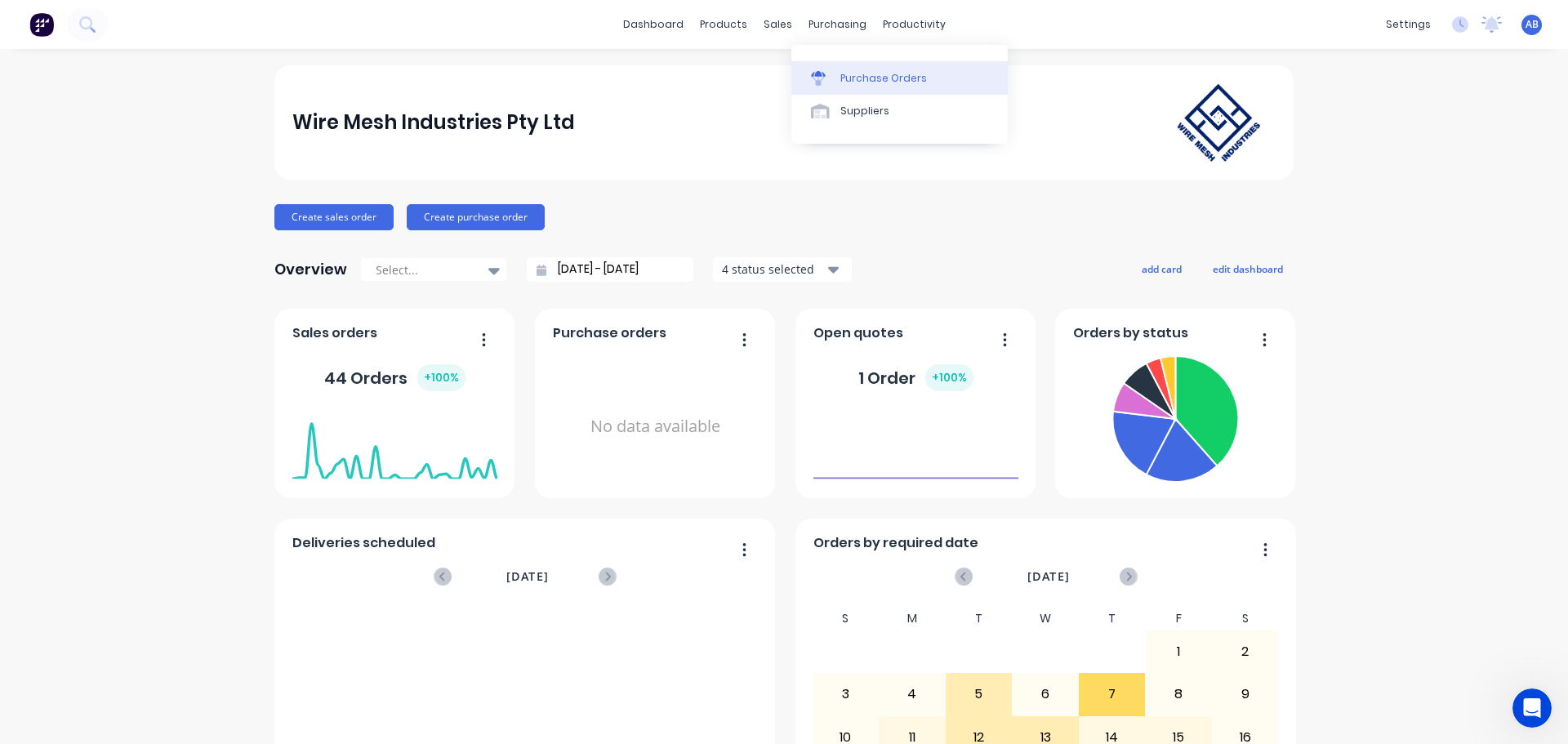
click at [853, 74] on div "Purchase Orders" at bounding box center [883, 79] width 87 height 15
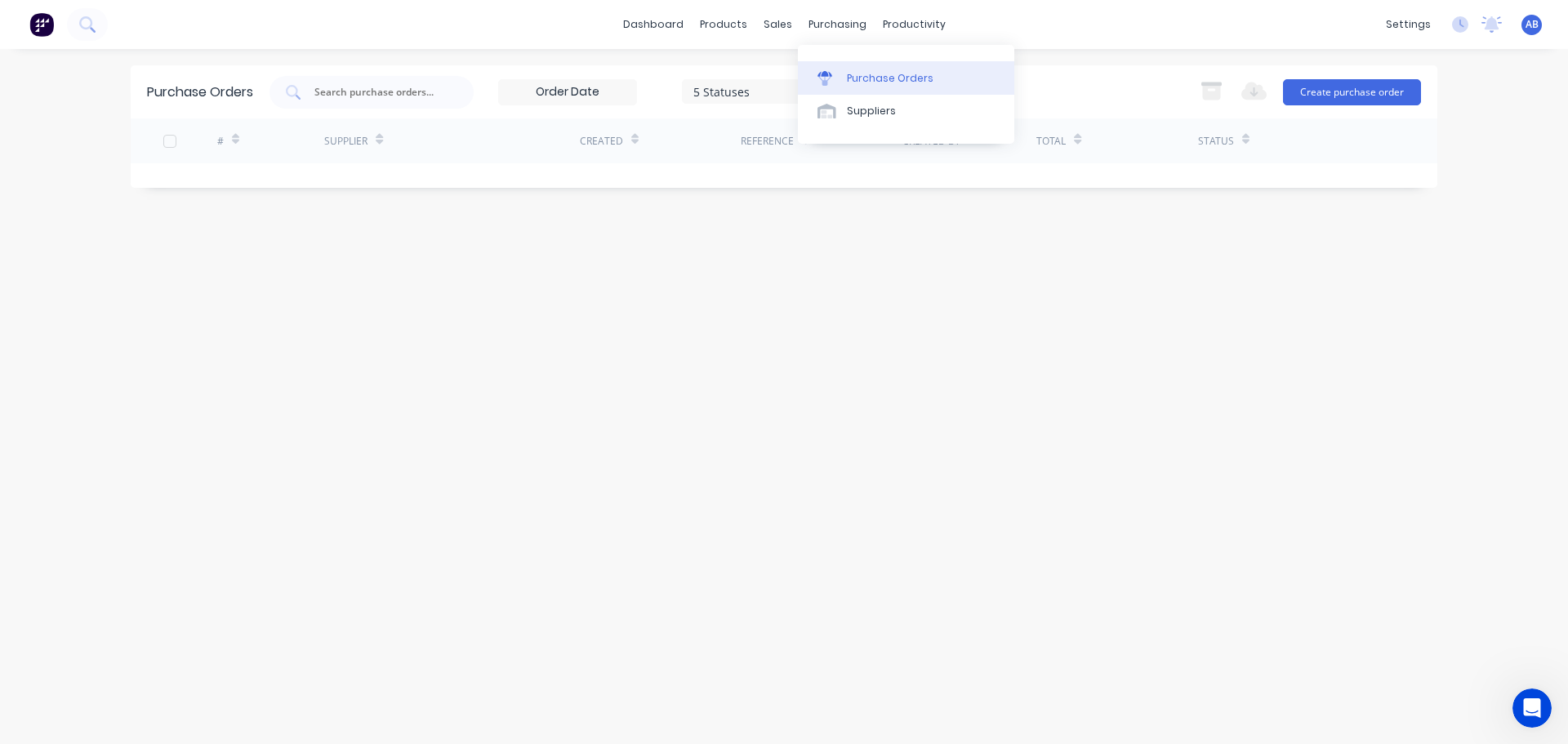
click at [871, 78] on div "Purchase Orders" at bounding box center [890, 79] width 87 height 15
click at [914, 69] on link "Workflow" at bounding box center [977, 78] width 217 height 33
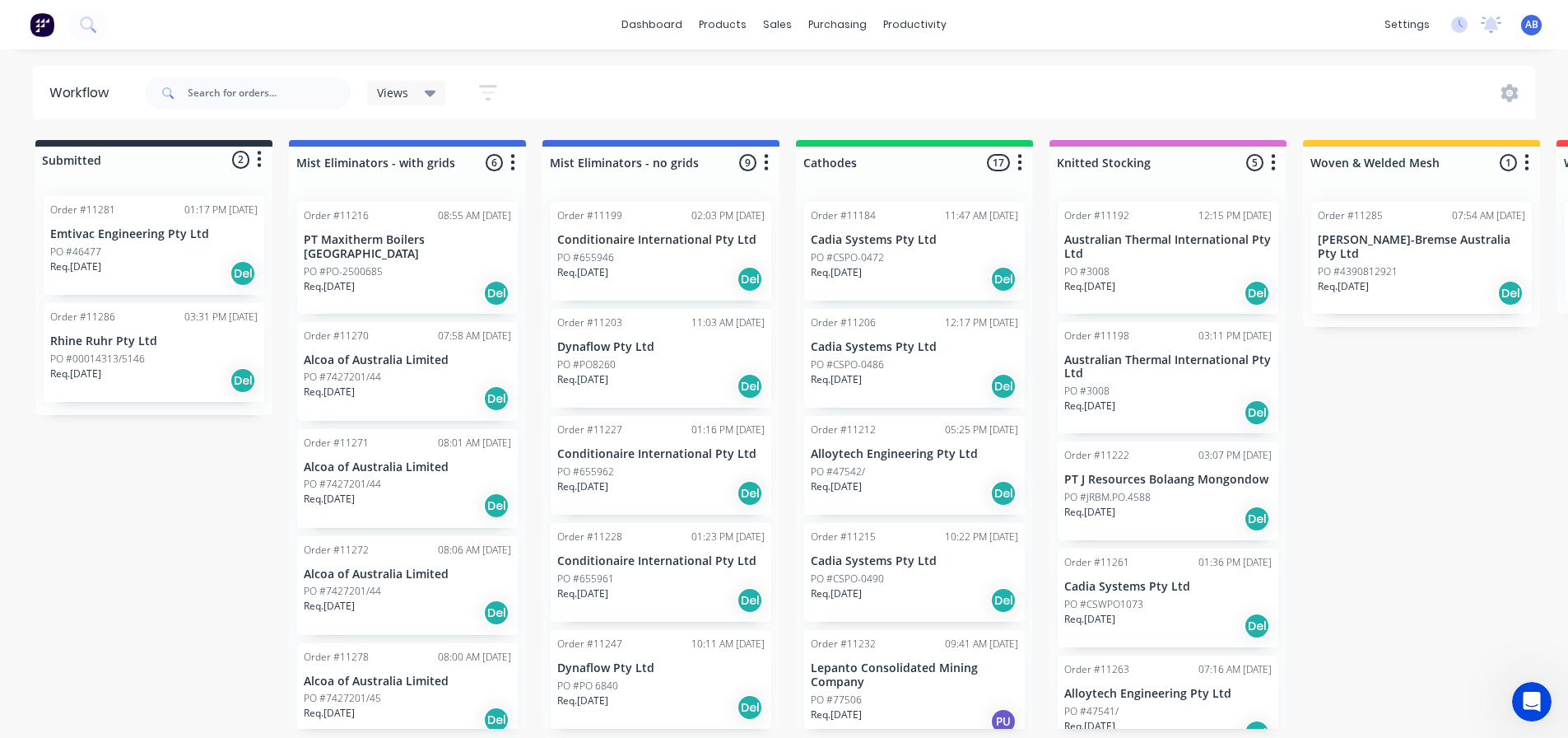
click at [137, 360] on p "PO #00014313/5146" at bounding box center [98, 359] width 95 height 15
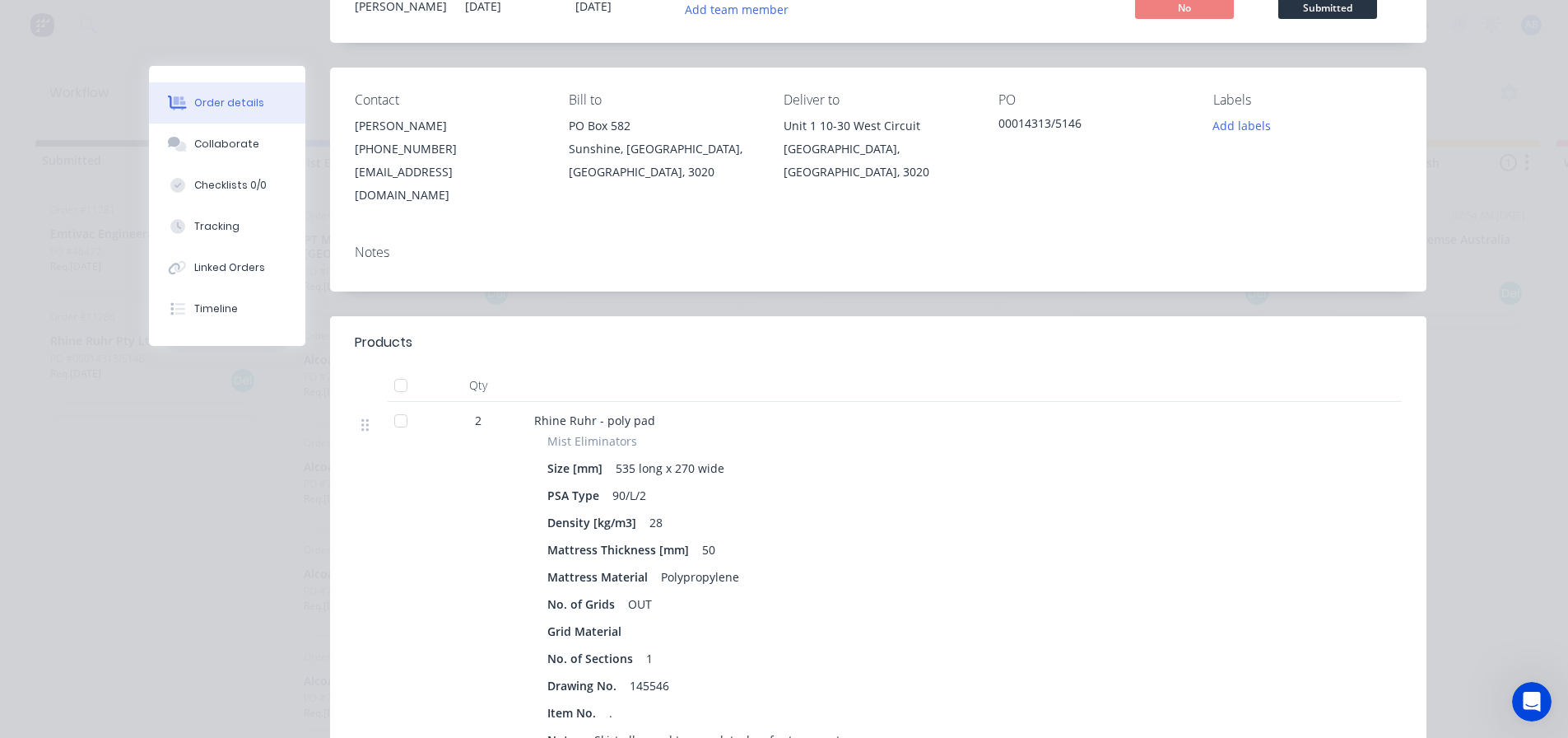
scroll to position [165, 0]
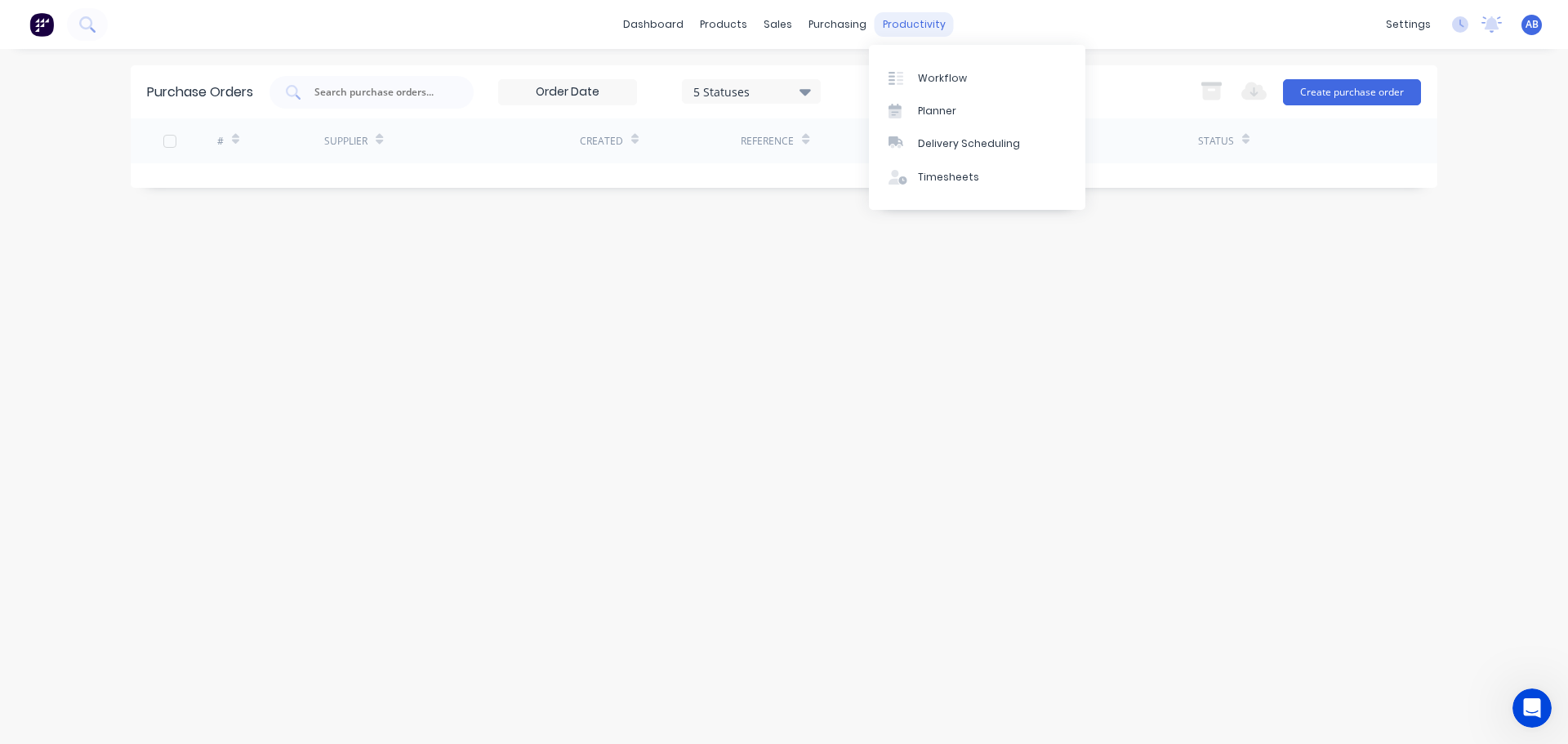
click at [906, 24] on div "productivity" at bounding box center [914, 24] width 79 height 25
click at [939, 78] on div "Workflow" at bounding box center [942, 79] width 49 height 15
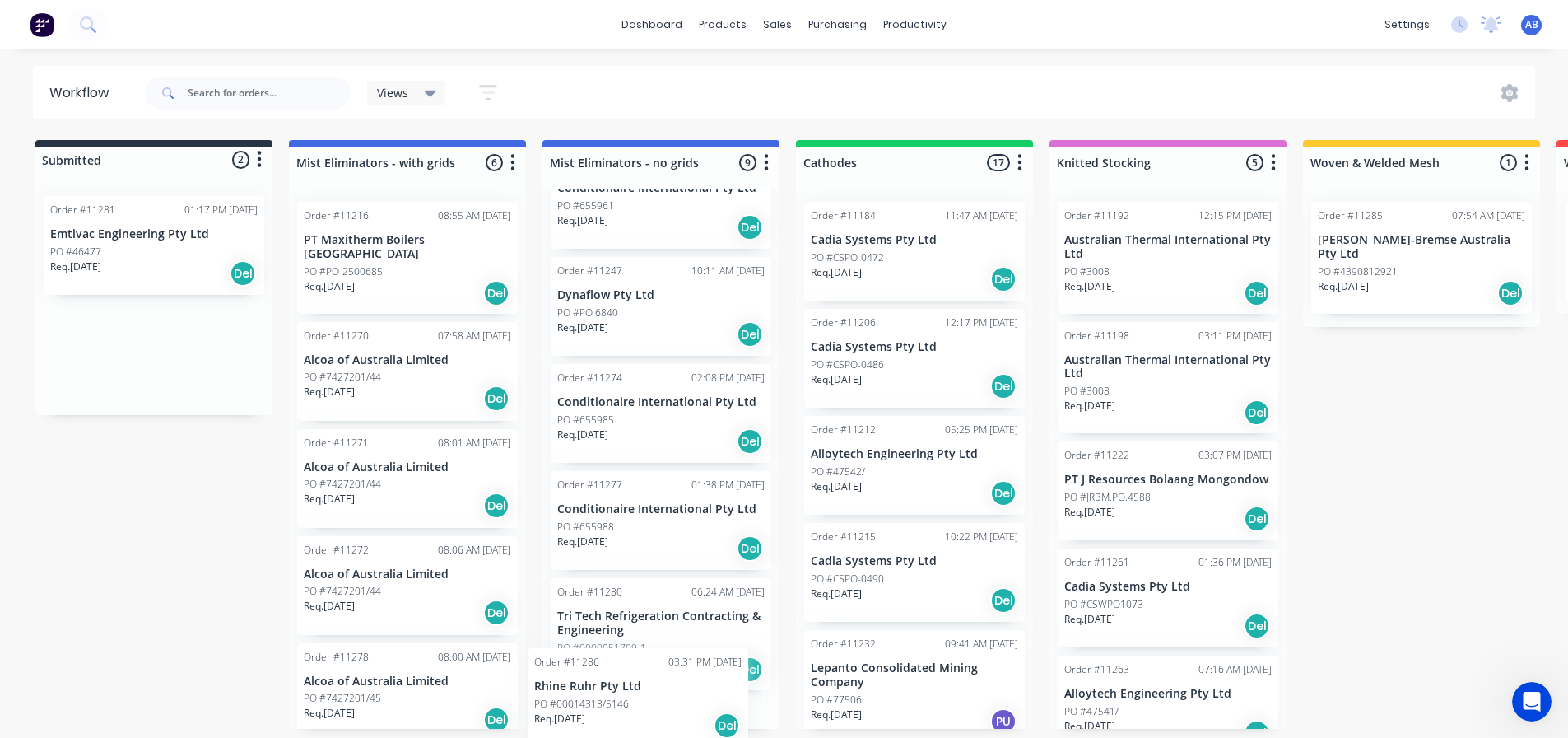
scroll to position [549, 0]
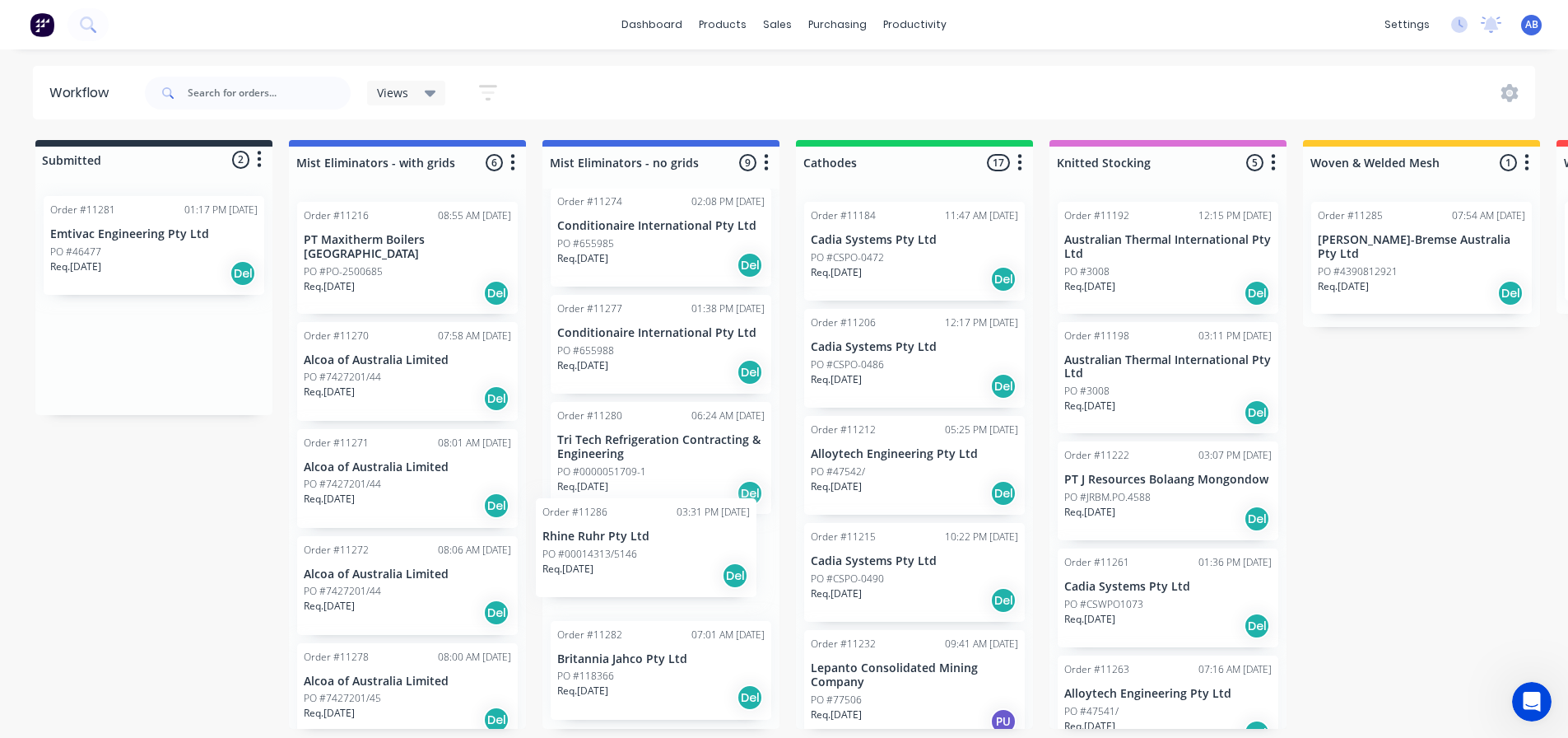
drag, startPoint x: 111, startPoint y: 345, endPoint x: 607, endPoint y: 539, distance: 532.6
click at [607, 539] on div "Submitted 2 Status colour #273444 hex #273444 Save Cancel Summaries Total order…" at bounding box center [1122, 434] width 2268 height 589
click at [608, 697] on p "Req. [DATE]" at bounding box center [582, 699] width 51 height 15
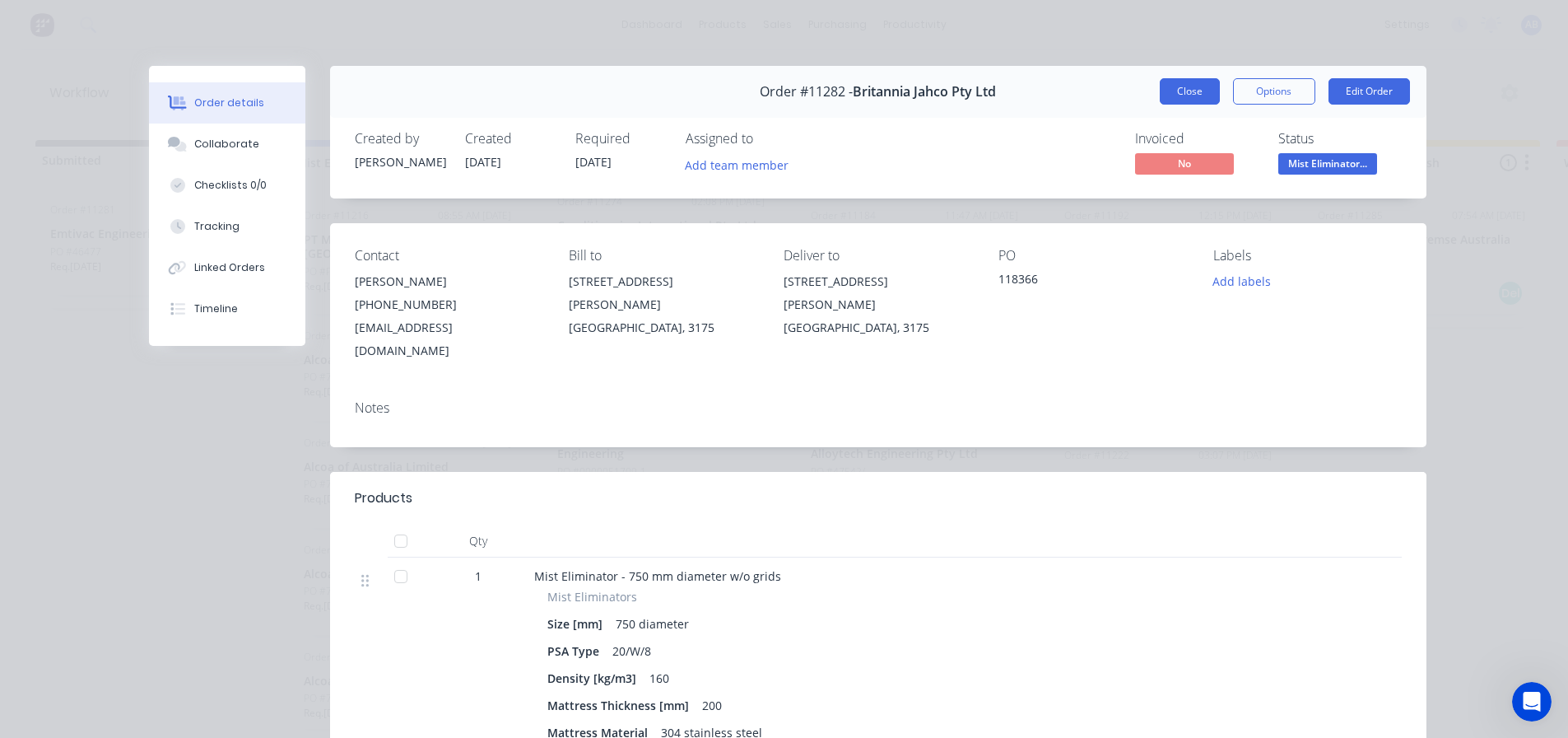
click at [1199, 94] on button "Close" at bounding box center [1189, 91] width 60 height 27
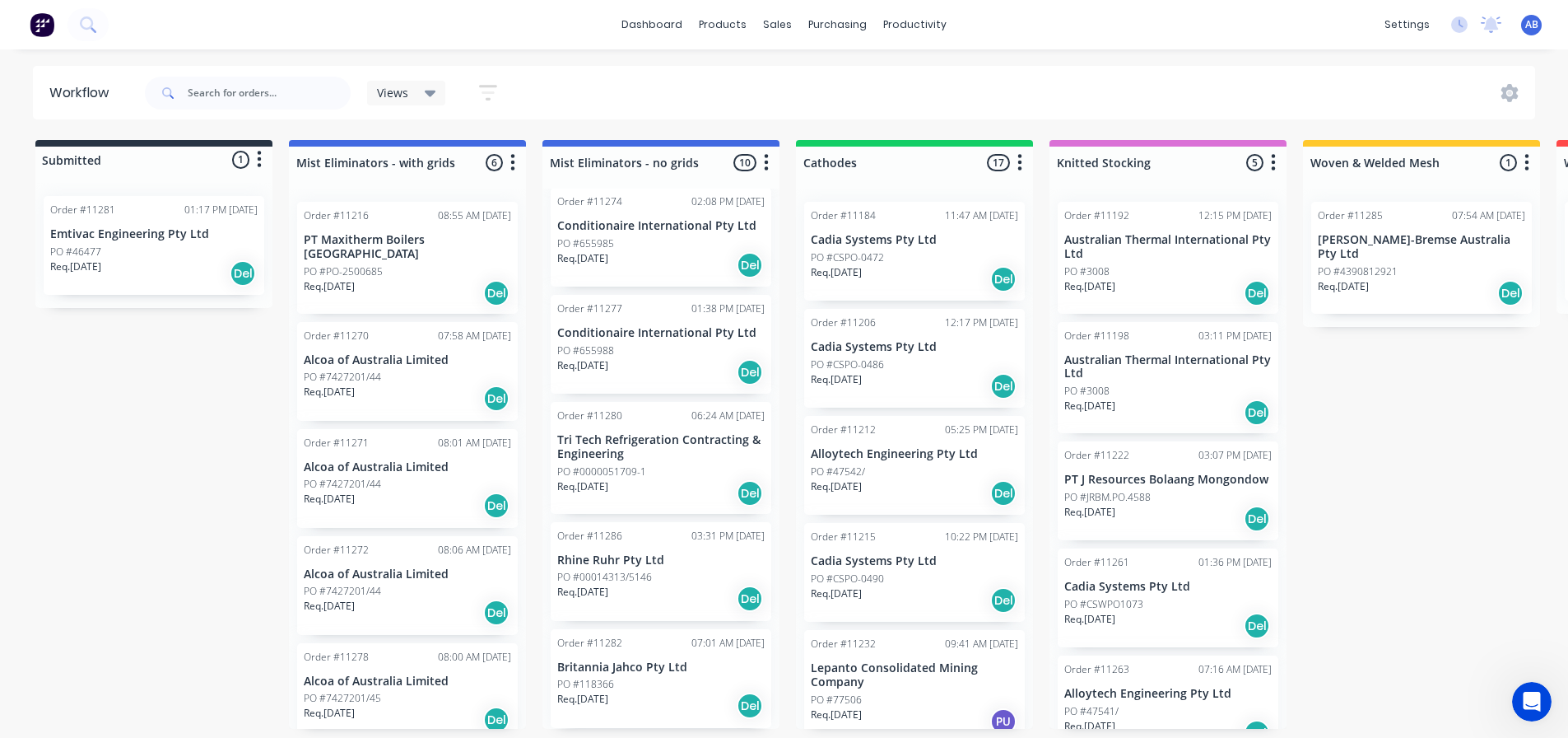
click at [630, 468] on p "PO #0000051709-1" at bounding box center [602, 472] width 89 height 15
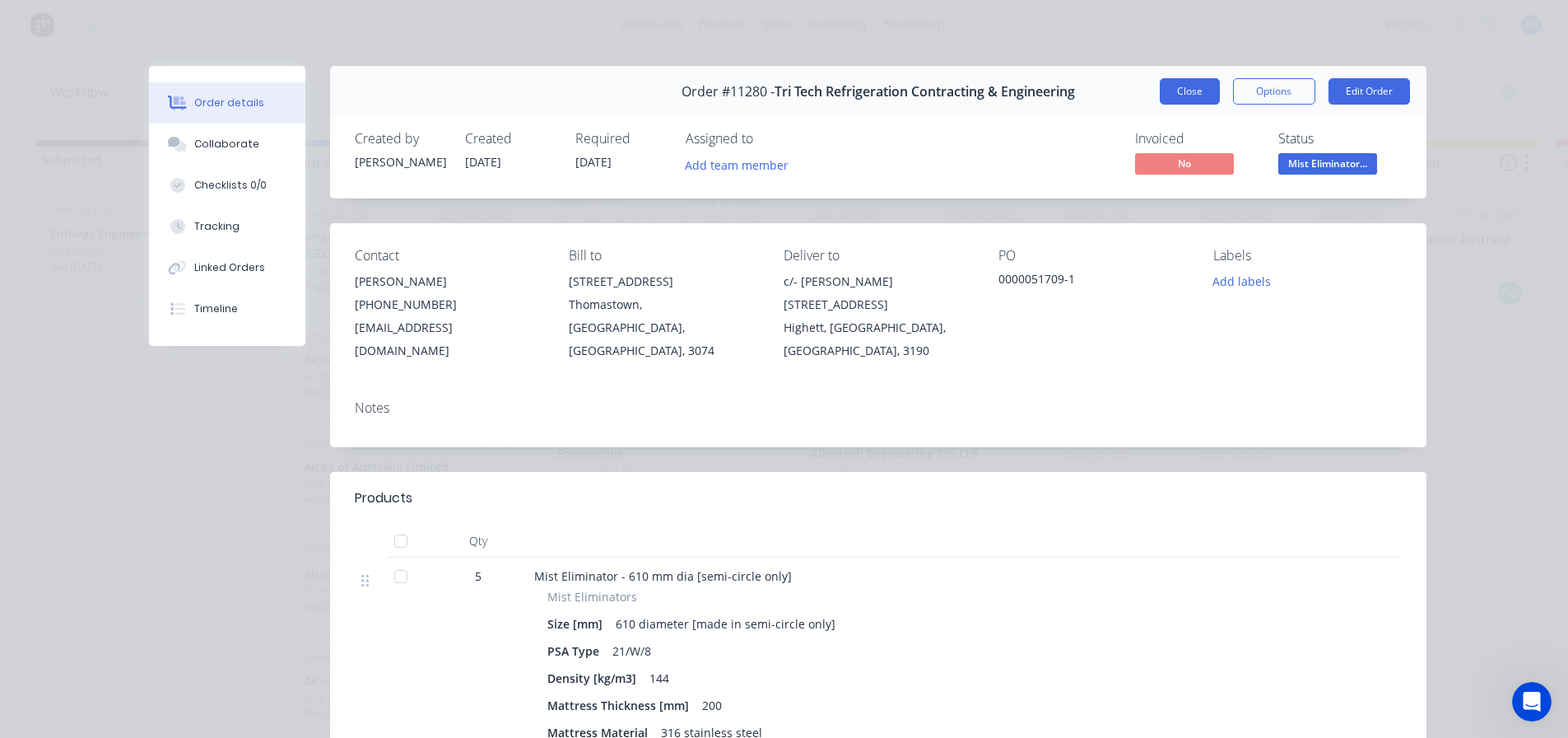
click at [1195, 88] on button "Close" at bounding box center [1189, 91] width 60 height 27
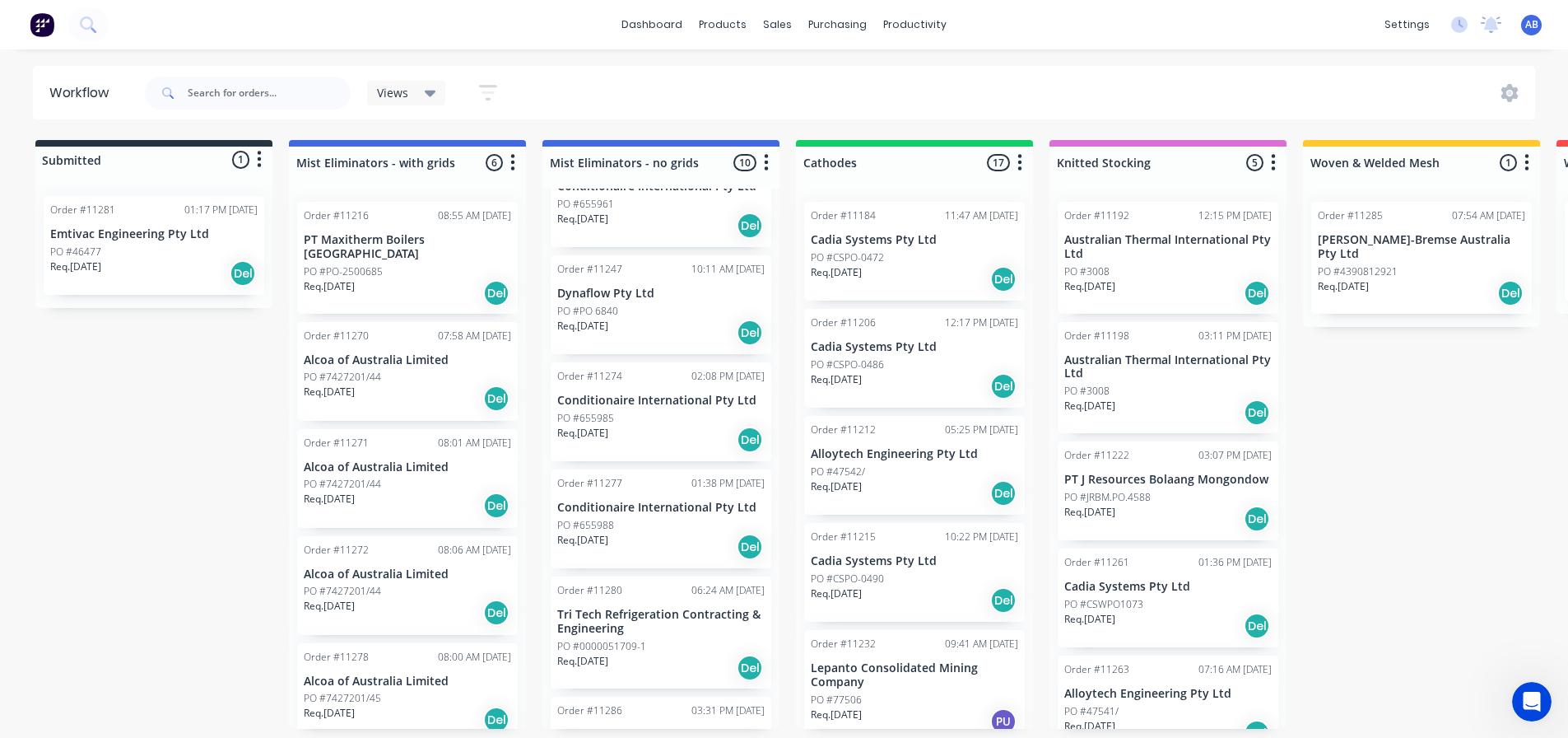
scroll to position [467, 0]
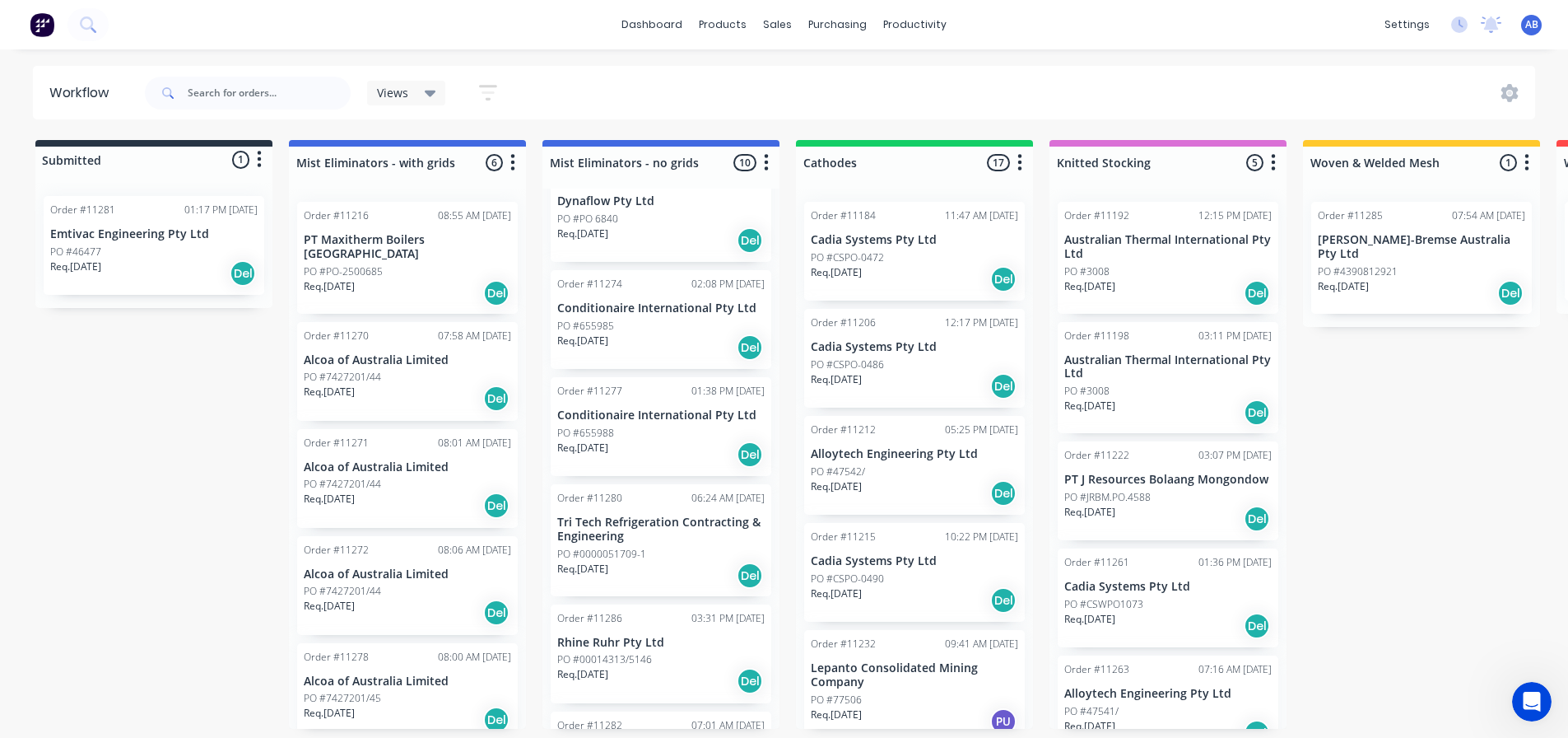
click at [626, 440] on div "Req. [DATE] Del" at bounding box center [661, 454] width 207 height 28
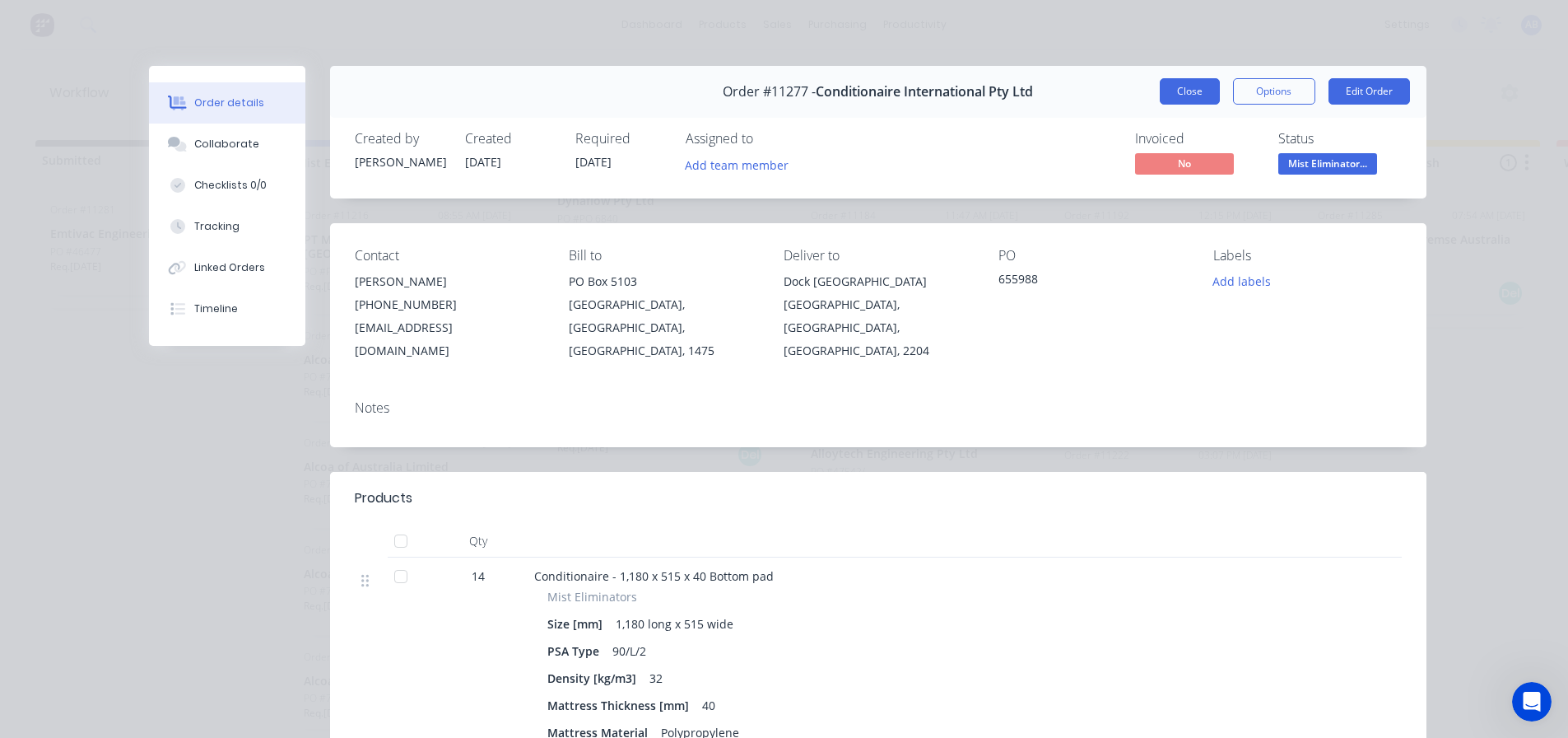
click at [1176, 96] on button "Close" at bounding box center [1189, 91] width 60 height 27
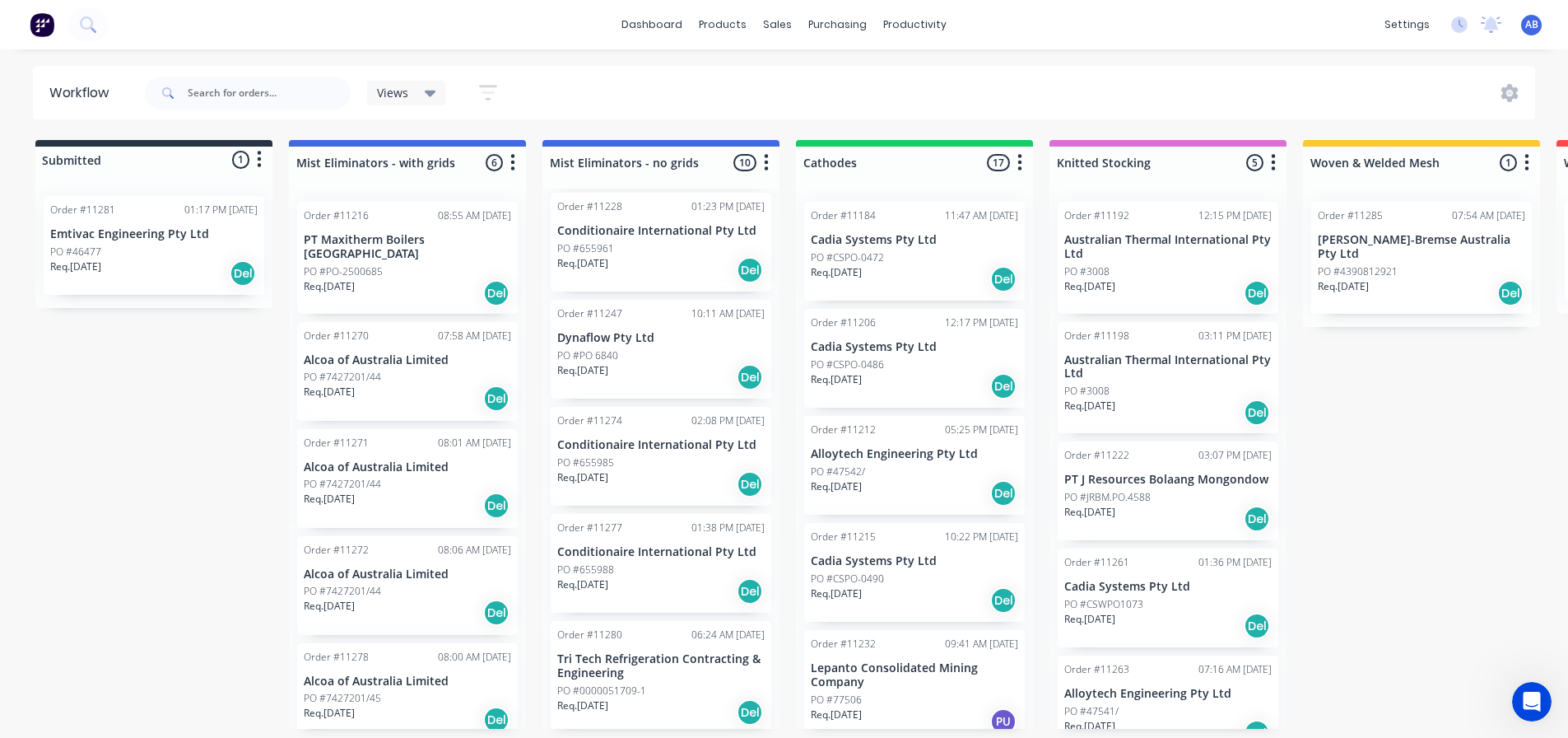
scroll to position [302, 0]
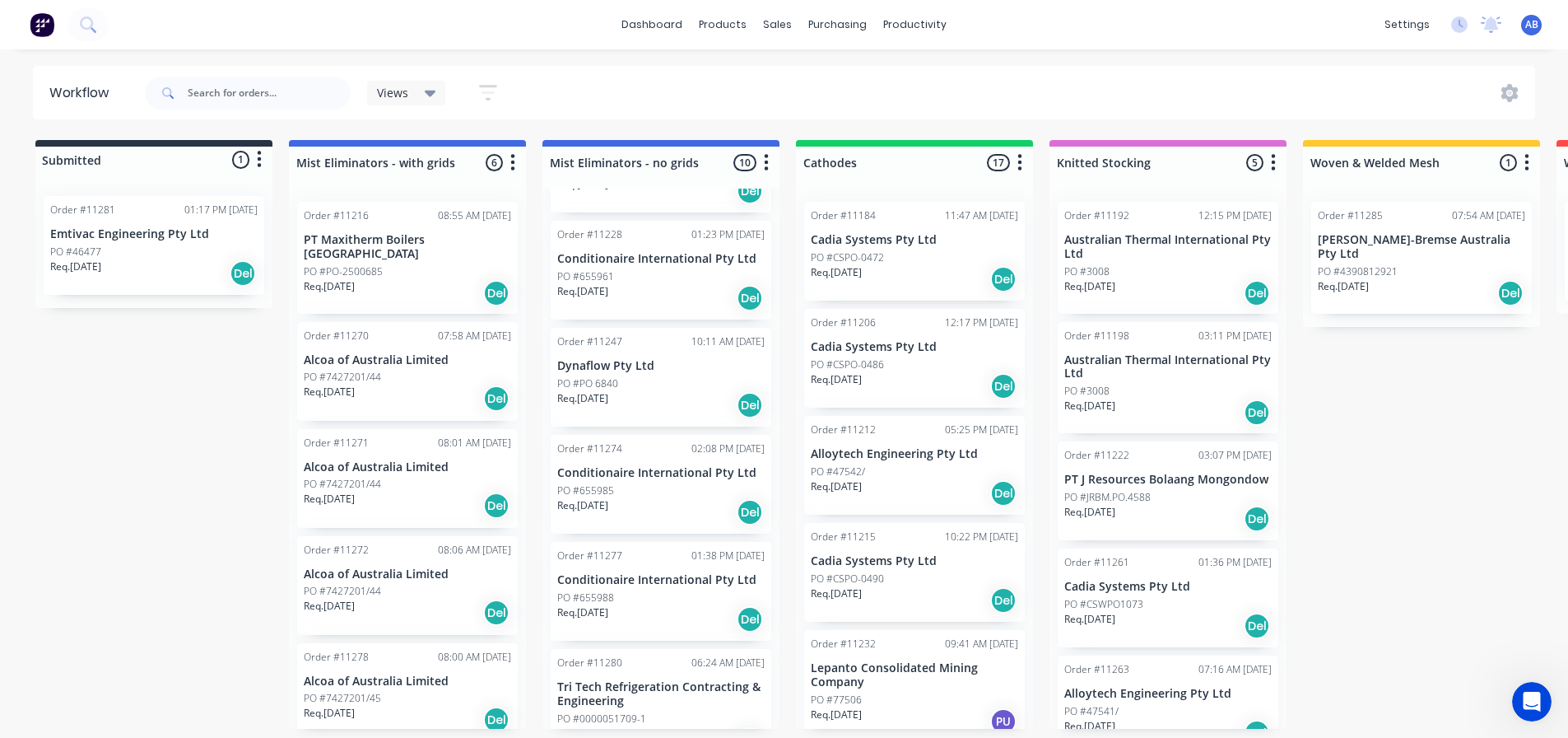
click at [603, 498] on p "Req. [DATE]" at bounding box center [582, 506] width 51 height 15
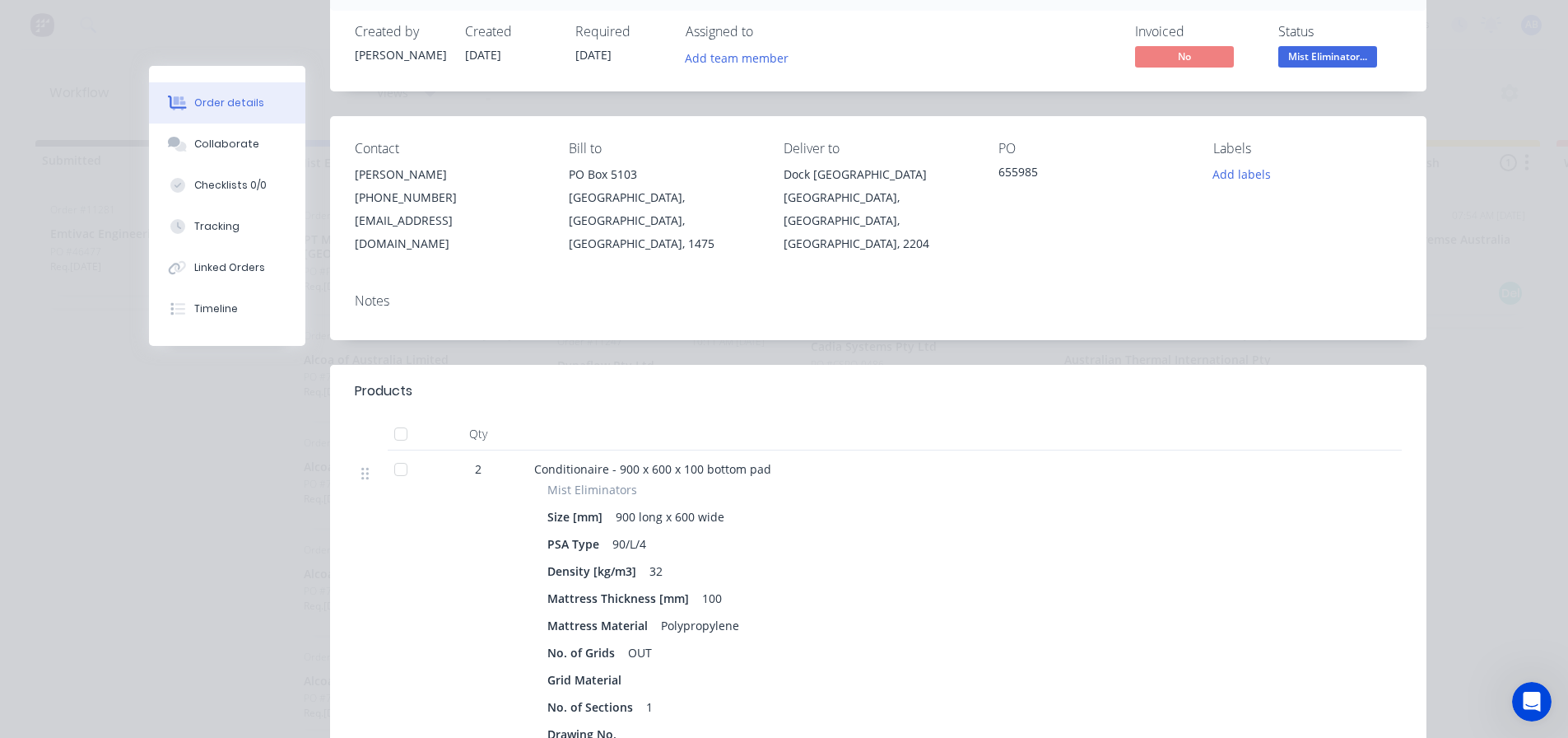
scroll to position [0, 0]
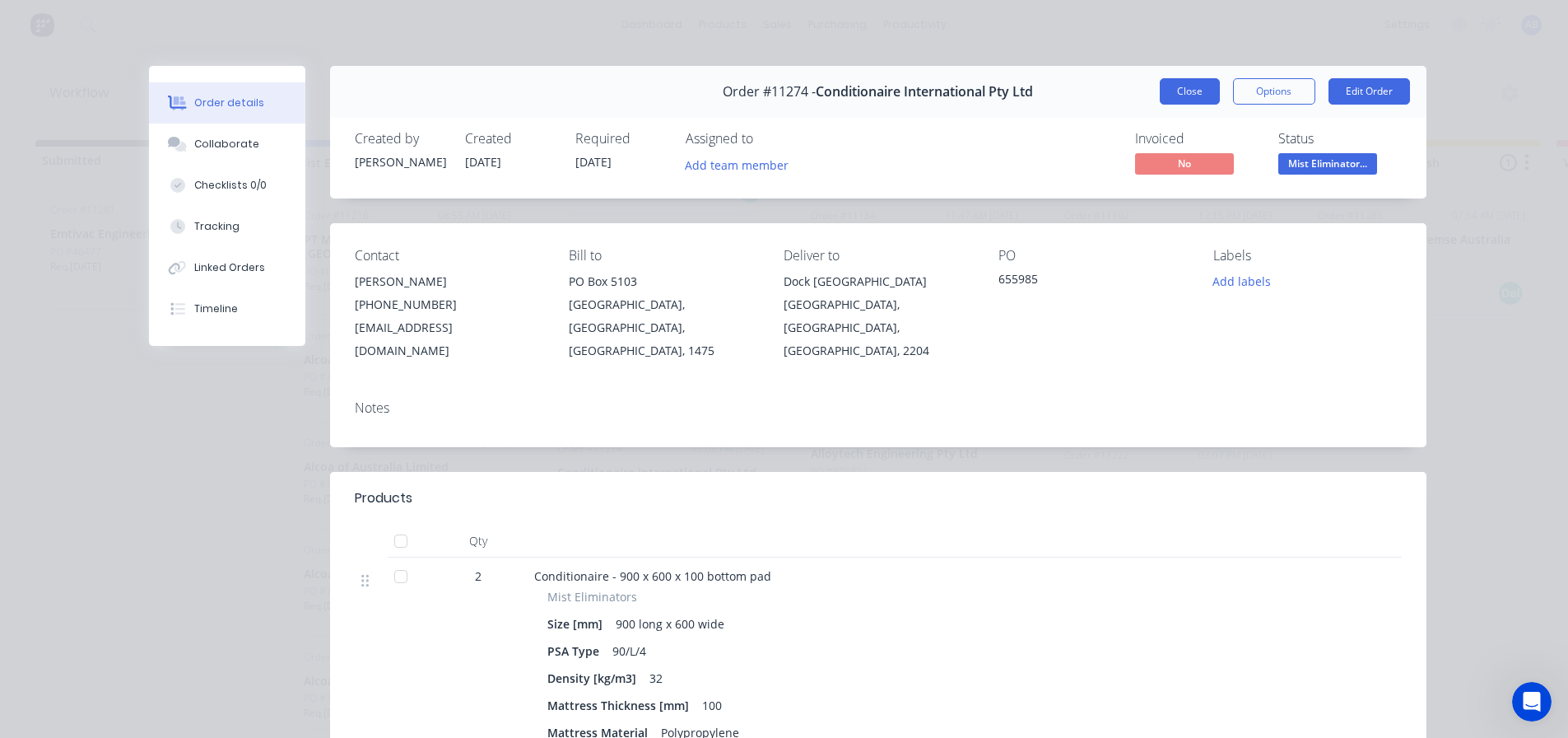
click at [1199, 89] on button "Close" at bounding box center [1189, 91] width 60 height 27
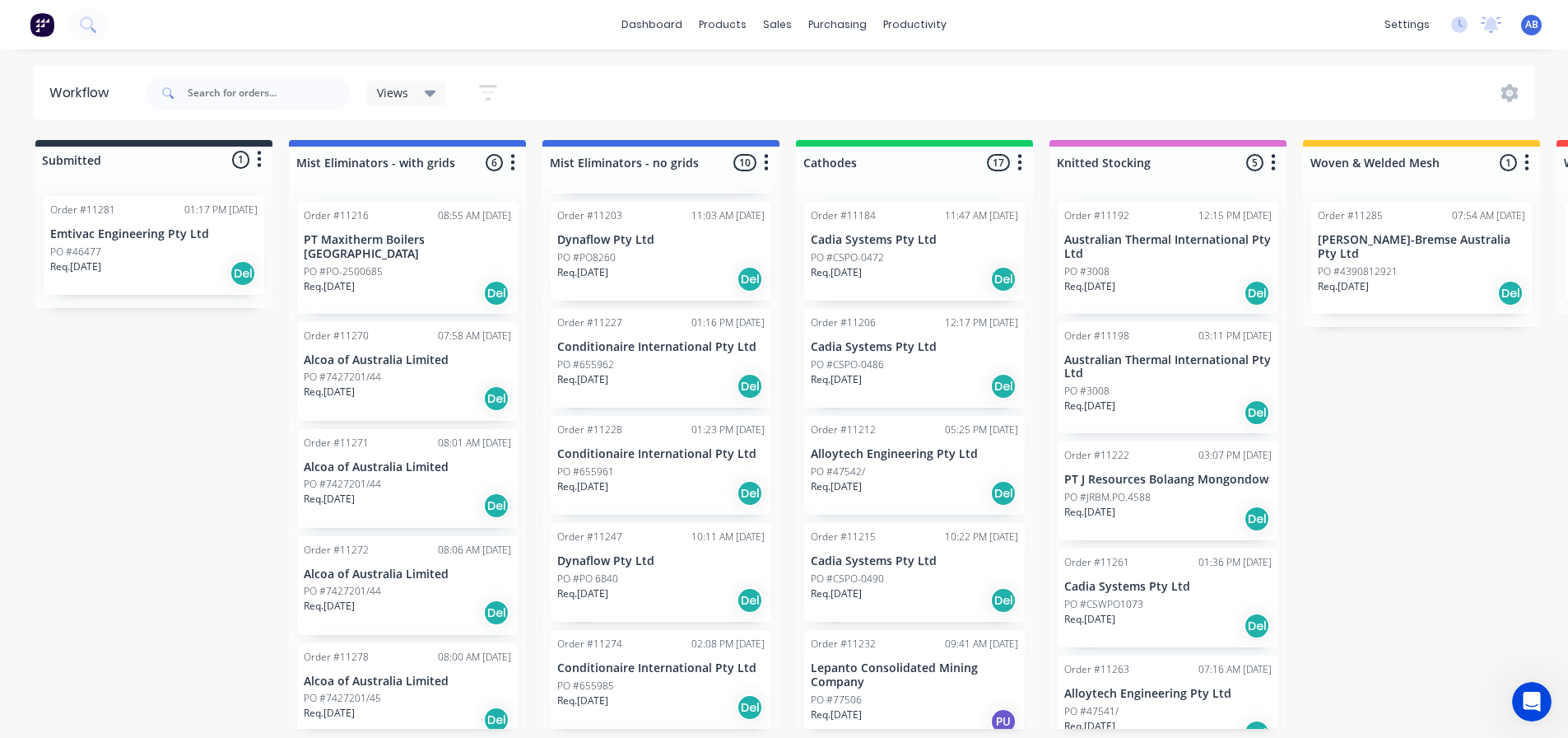
scroll to position [55, 0]
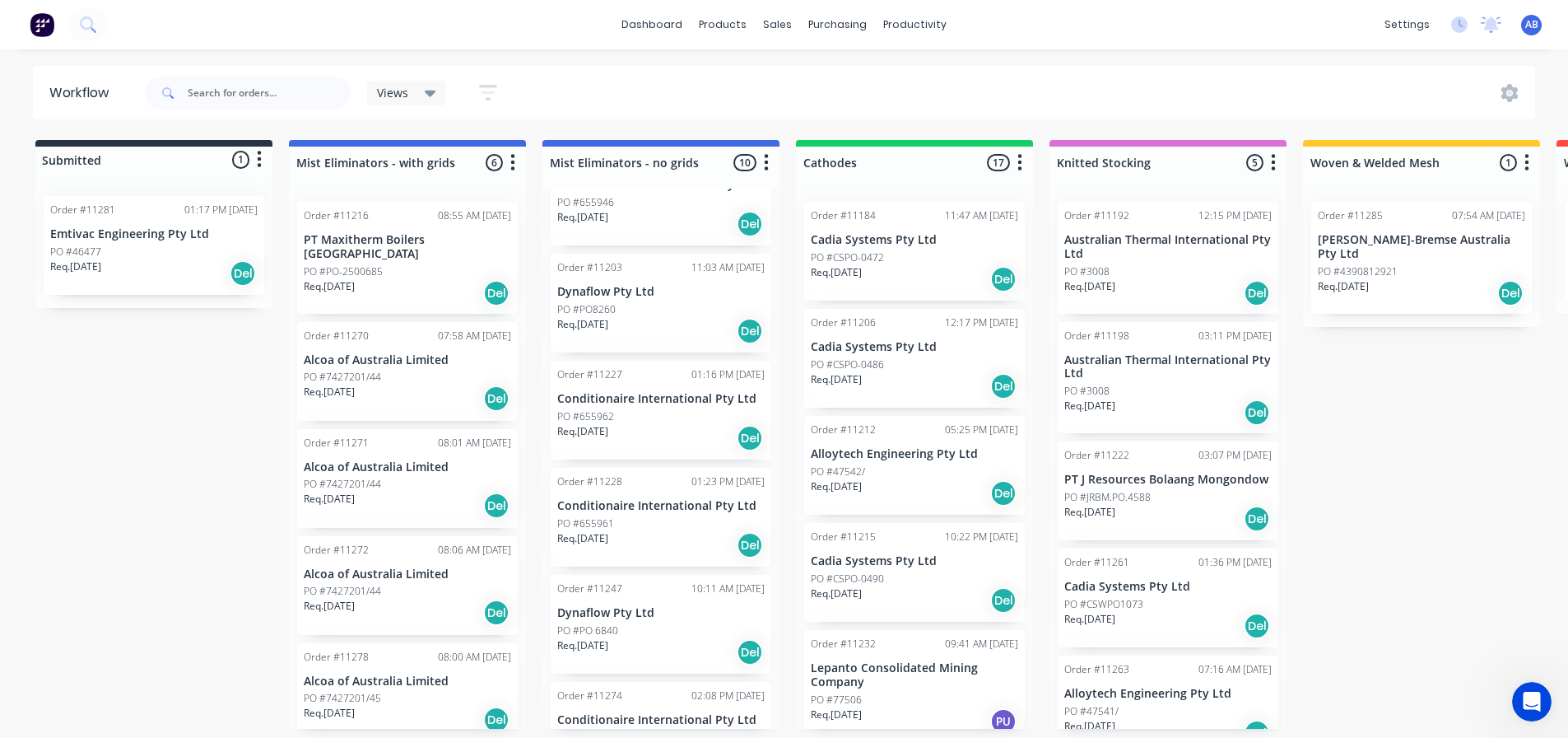
click at [643, 633] on div "PO #PO 6840" at bounding box center [661, 630] width 207 height 15
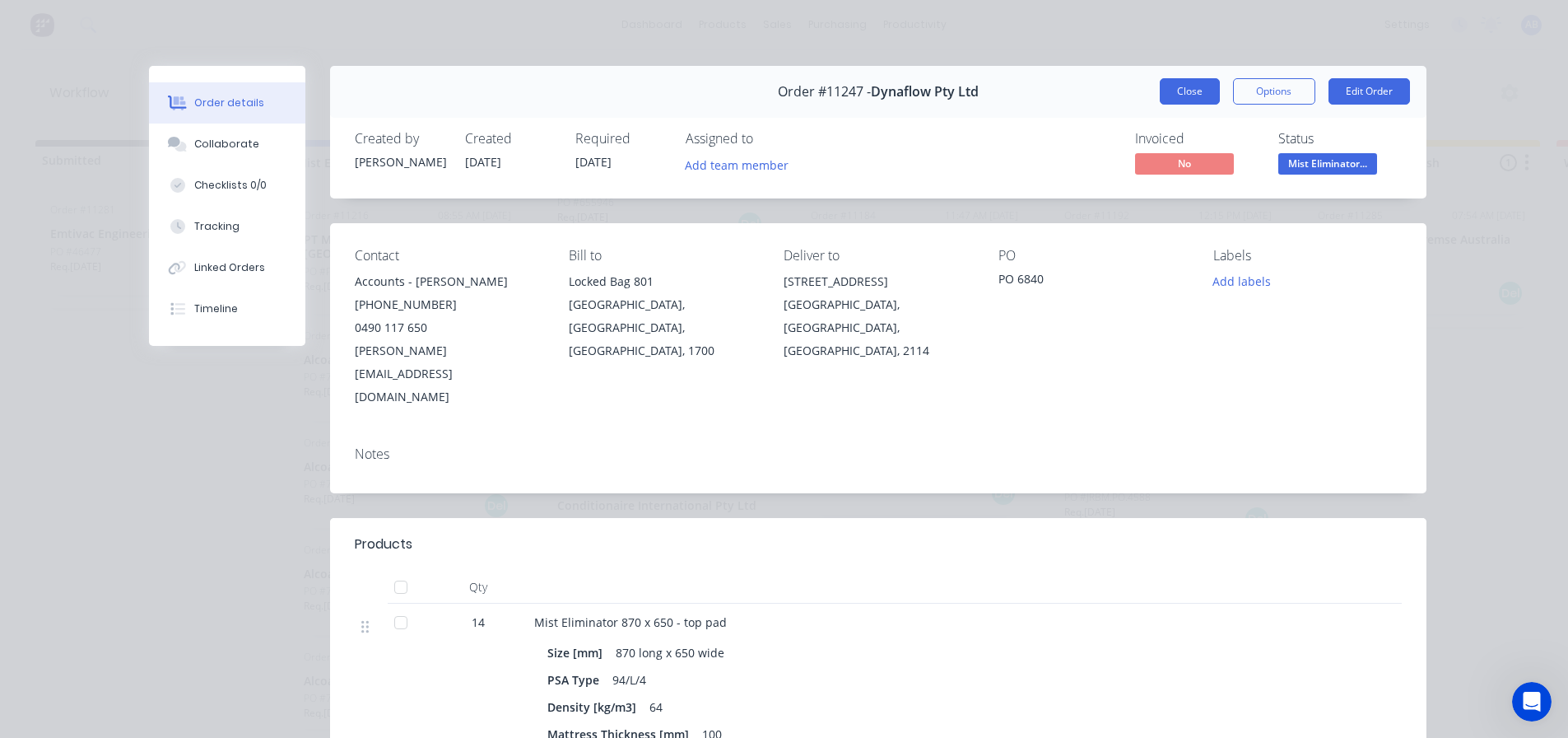
click at [1187, 93] on button "Close" at bounding box center [1189, 91] width 60 height 27
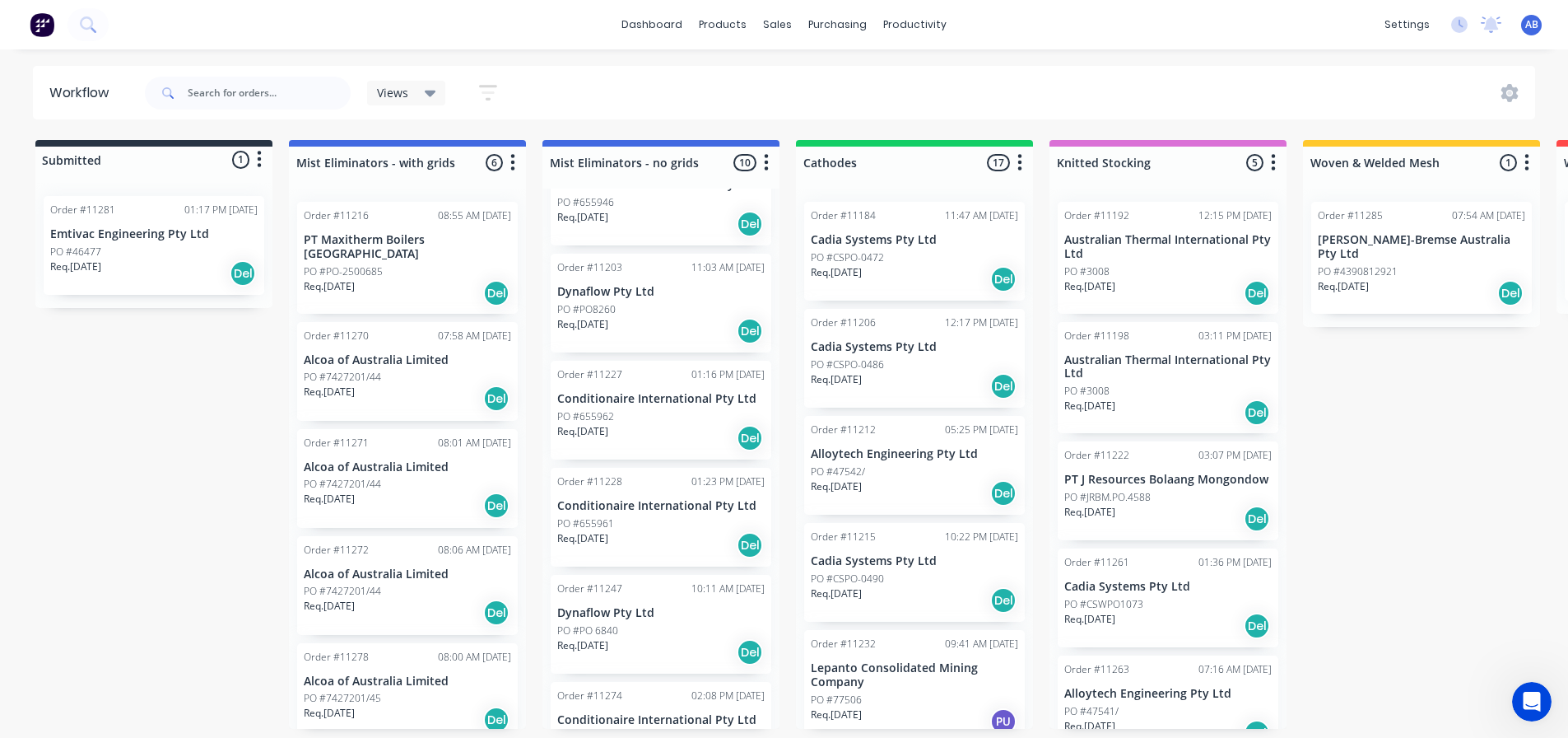
click at [638, 547] on div "Req. [DATE] Del" at bounding box center [661, 545] width 207 height 28
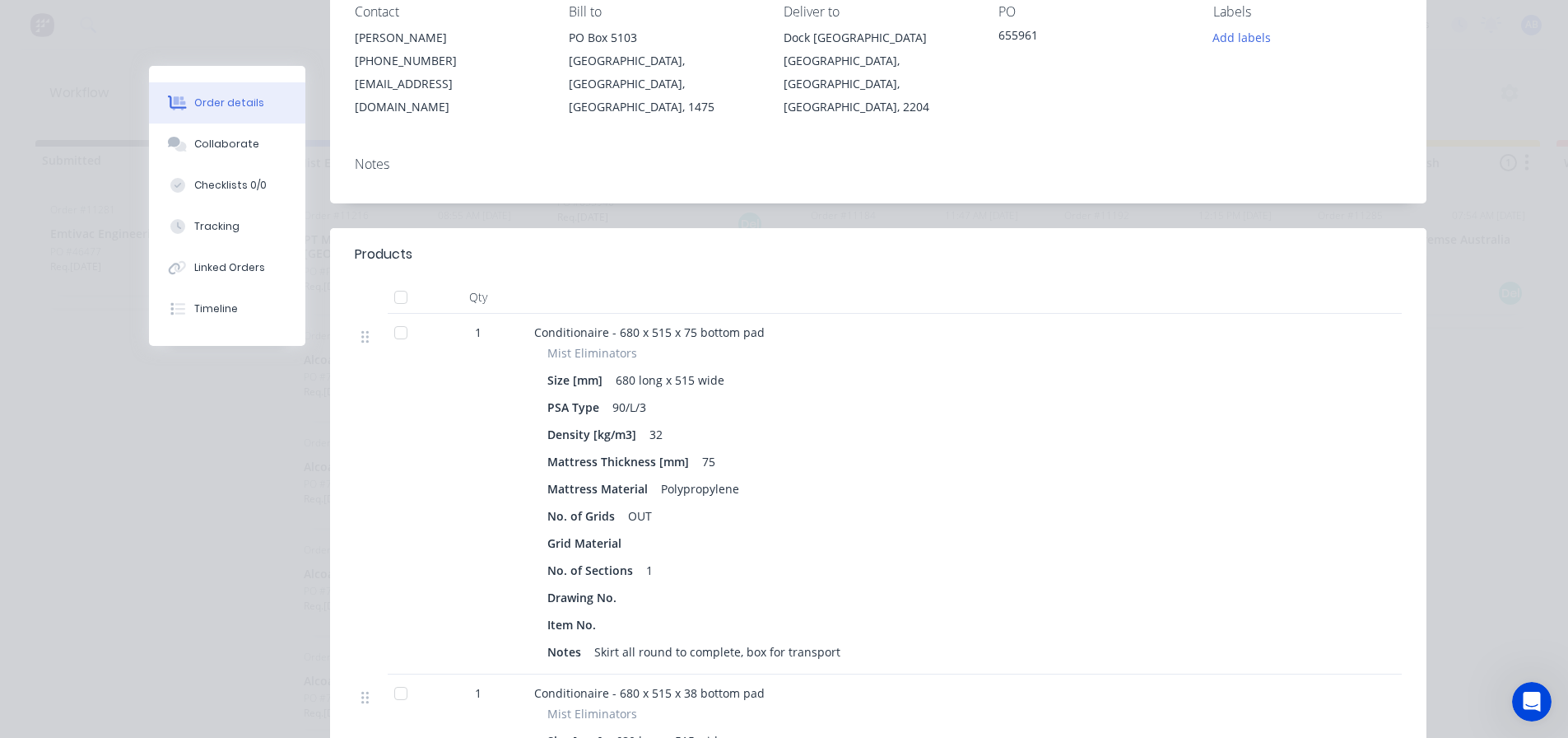
scroll to position [0, 0]
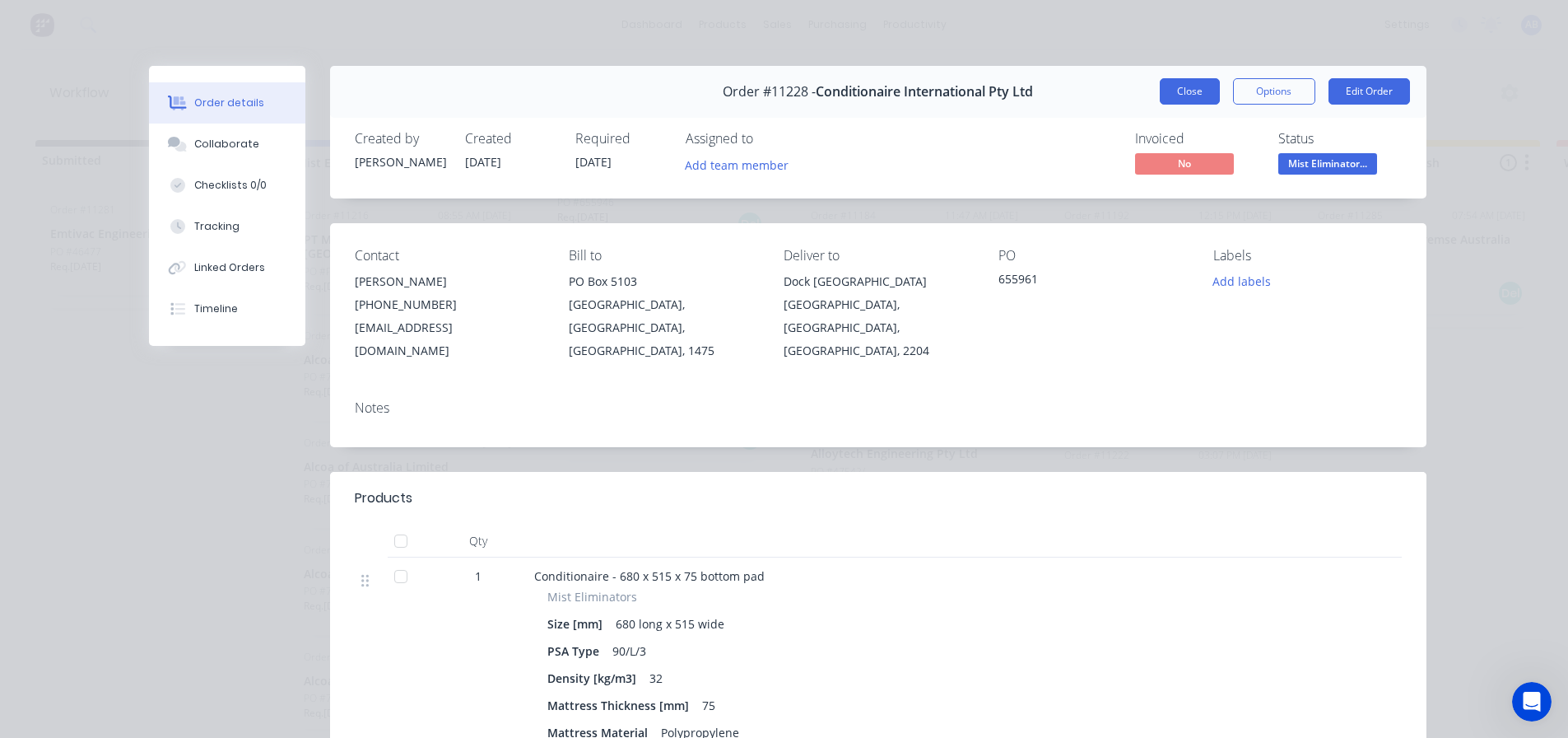
click at [1187, 82] on button "Close" at bounding box center [1189, 91] width 60 height 27
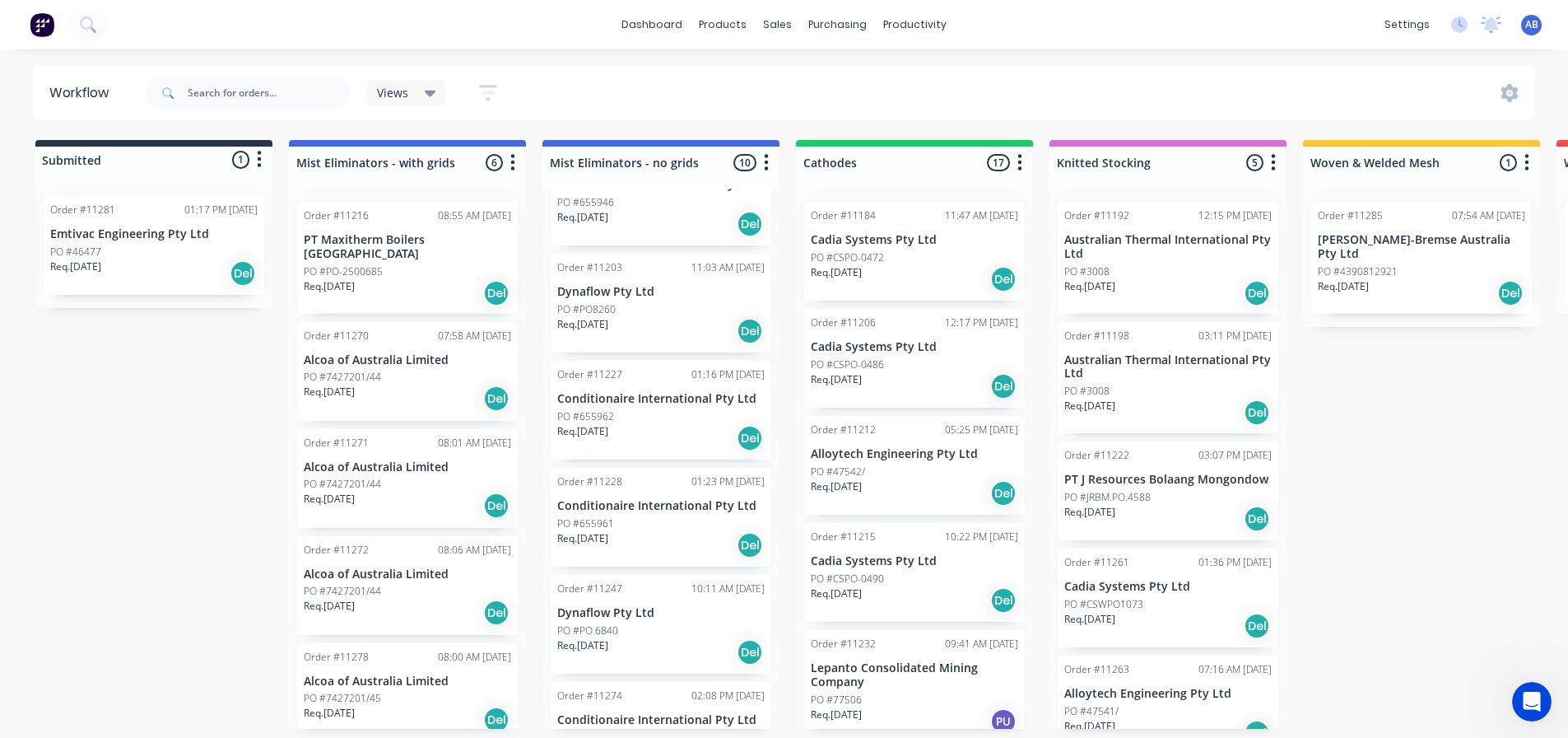
click at [629, 409] on div "PO #655962" at bounding box center [661, 416] width 207 height 15
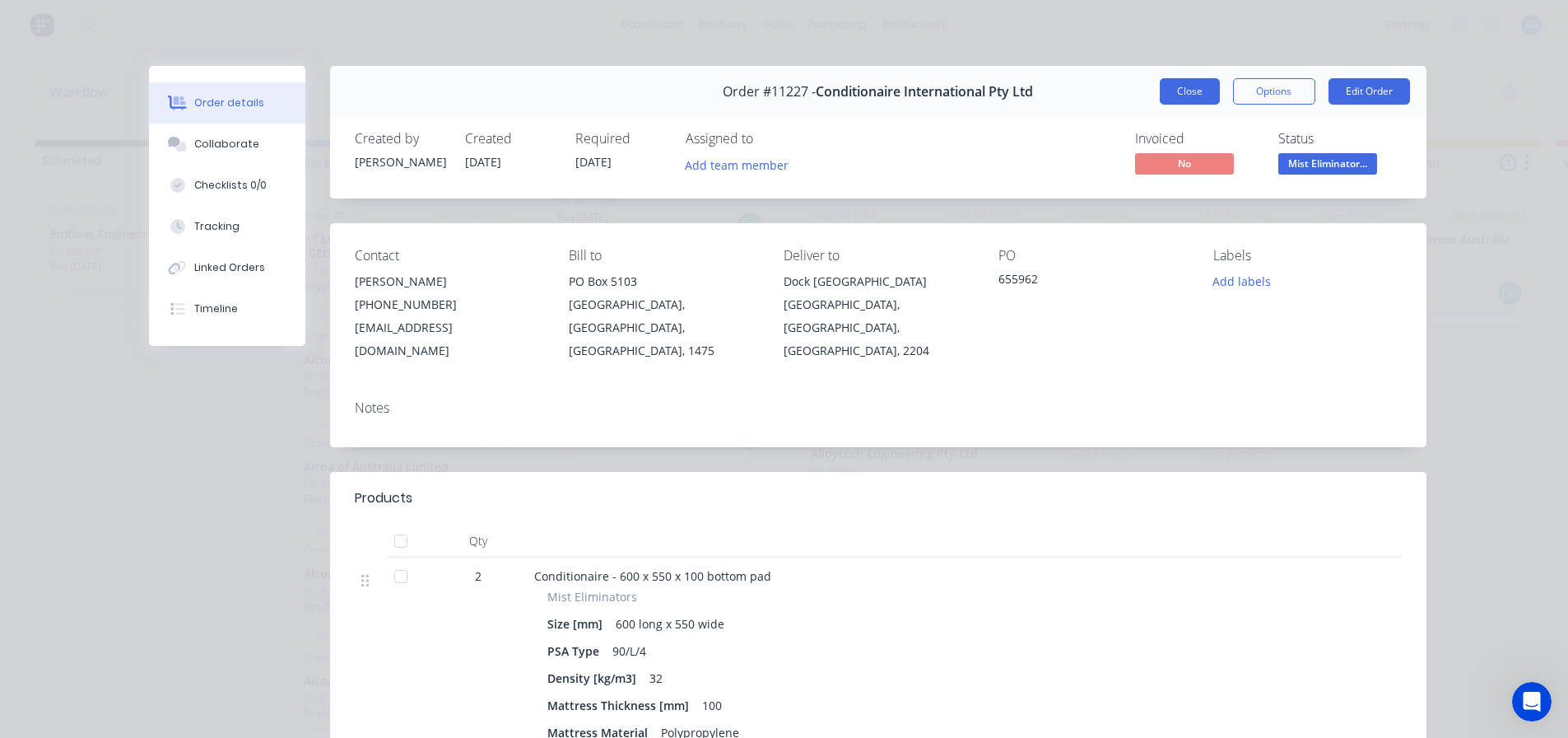
click at [1181, 97] on button "Close" at bounding box center [1189, 91] width 60 height 27
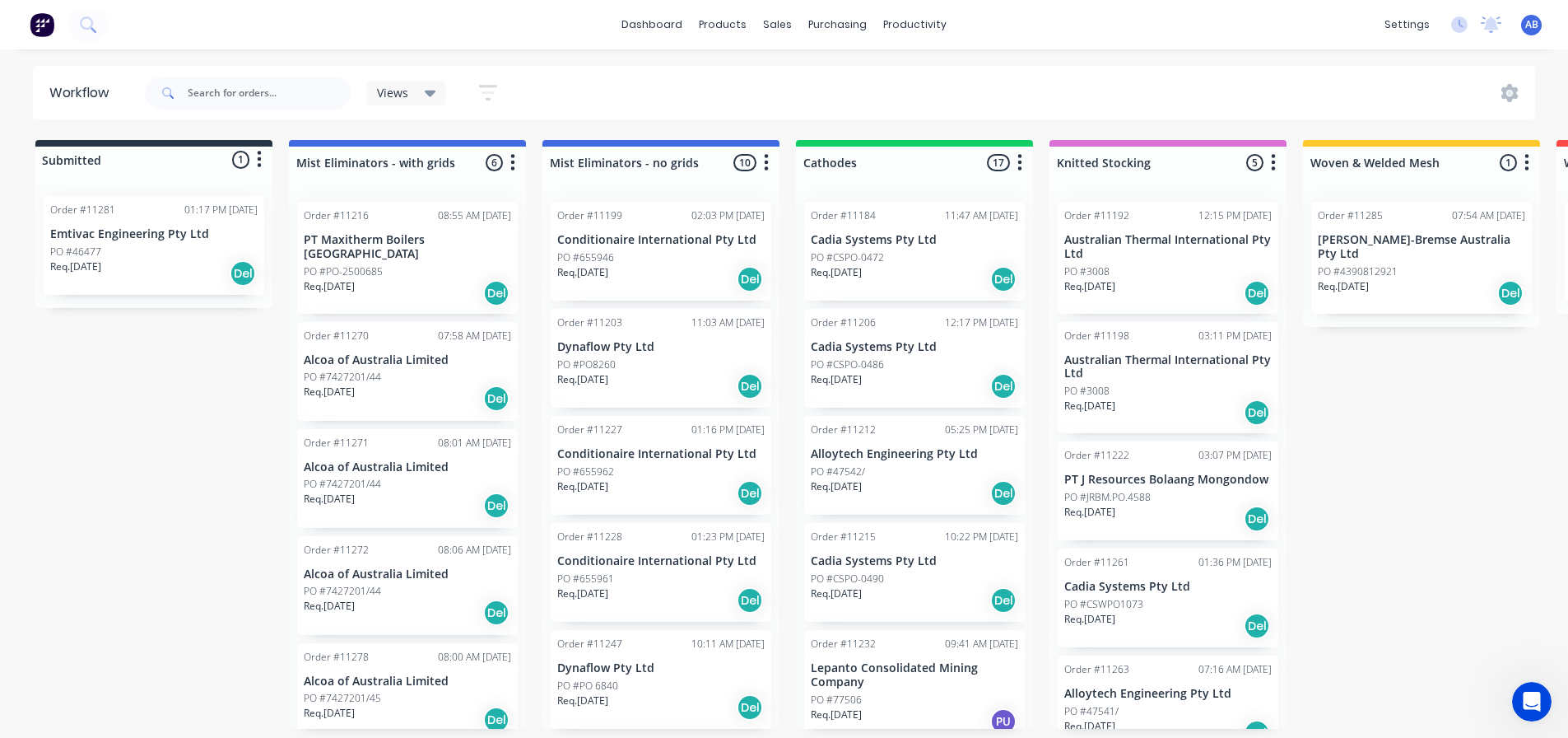
click at [647, 366] on div "PO #PO8260" at bounding box center [661, 365] width 207 height 15
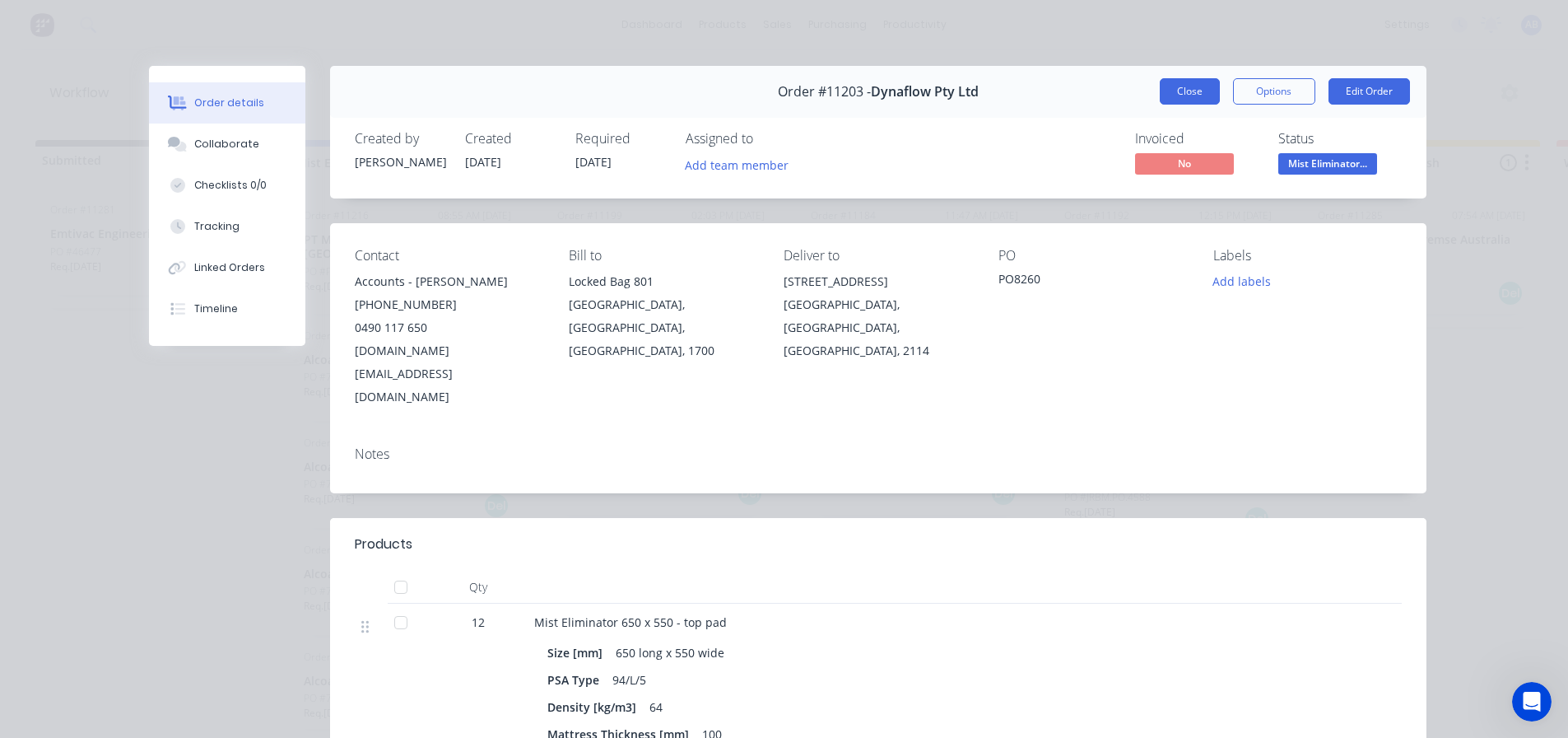
click at [1183, 99] on button "Close" at bounding box center [1189, 91] width 60 height 27
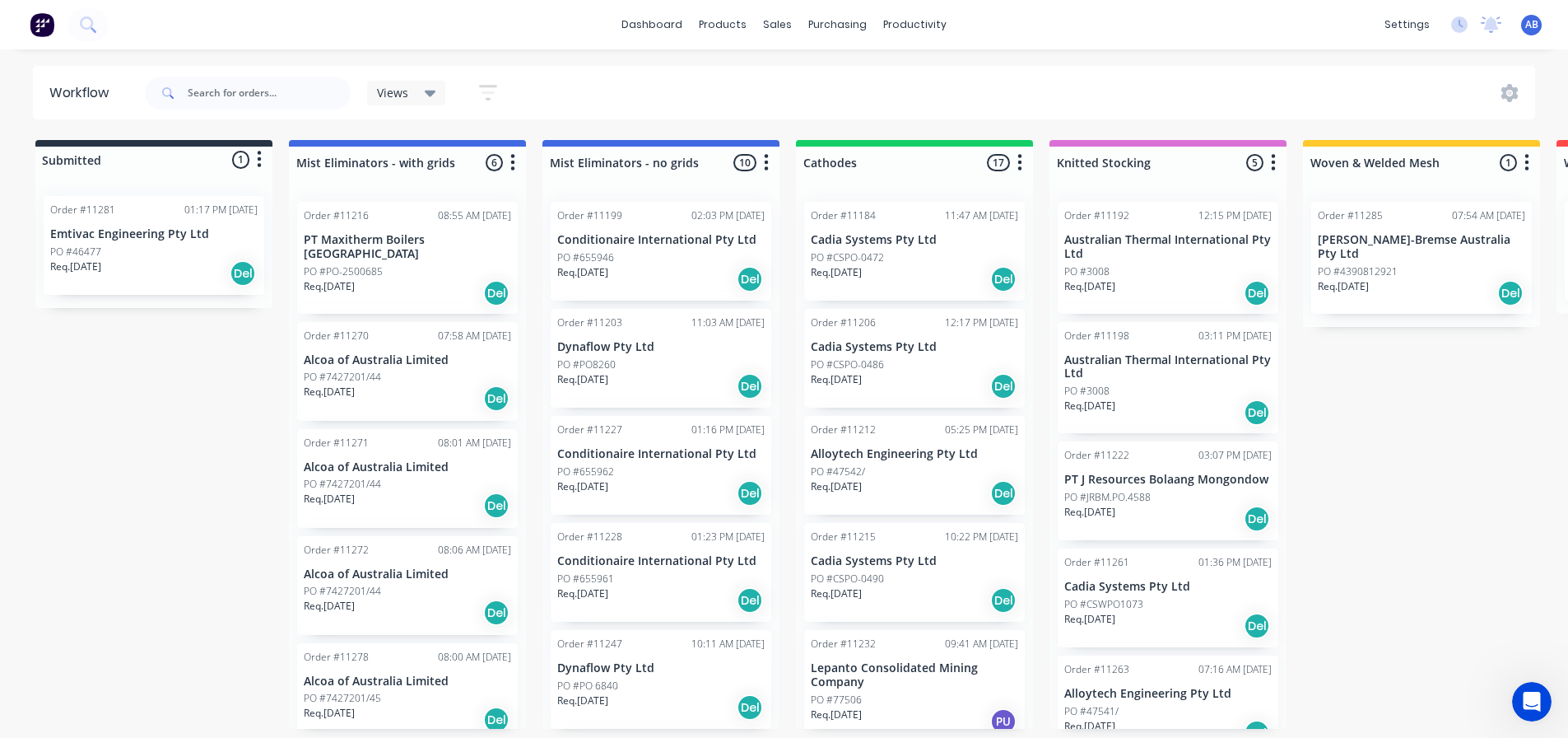
click at [645, 239] on p "Conditionaire International Pty Ltd" at bounding box center [661, 240] width 207 height 14
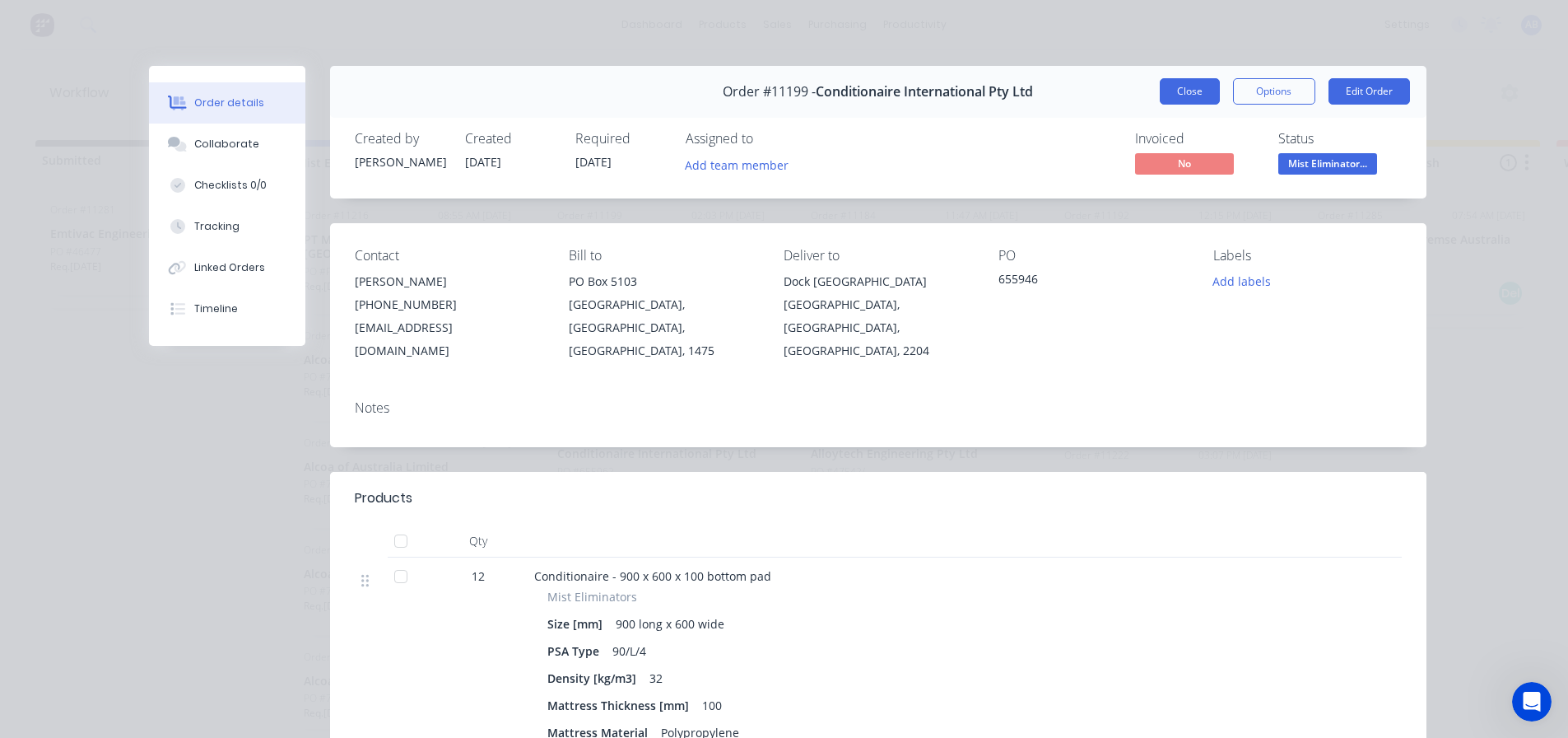
click at [1179, 99] on button "Close" at bounding box center [1189, 91] width 60 height 27
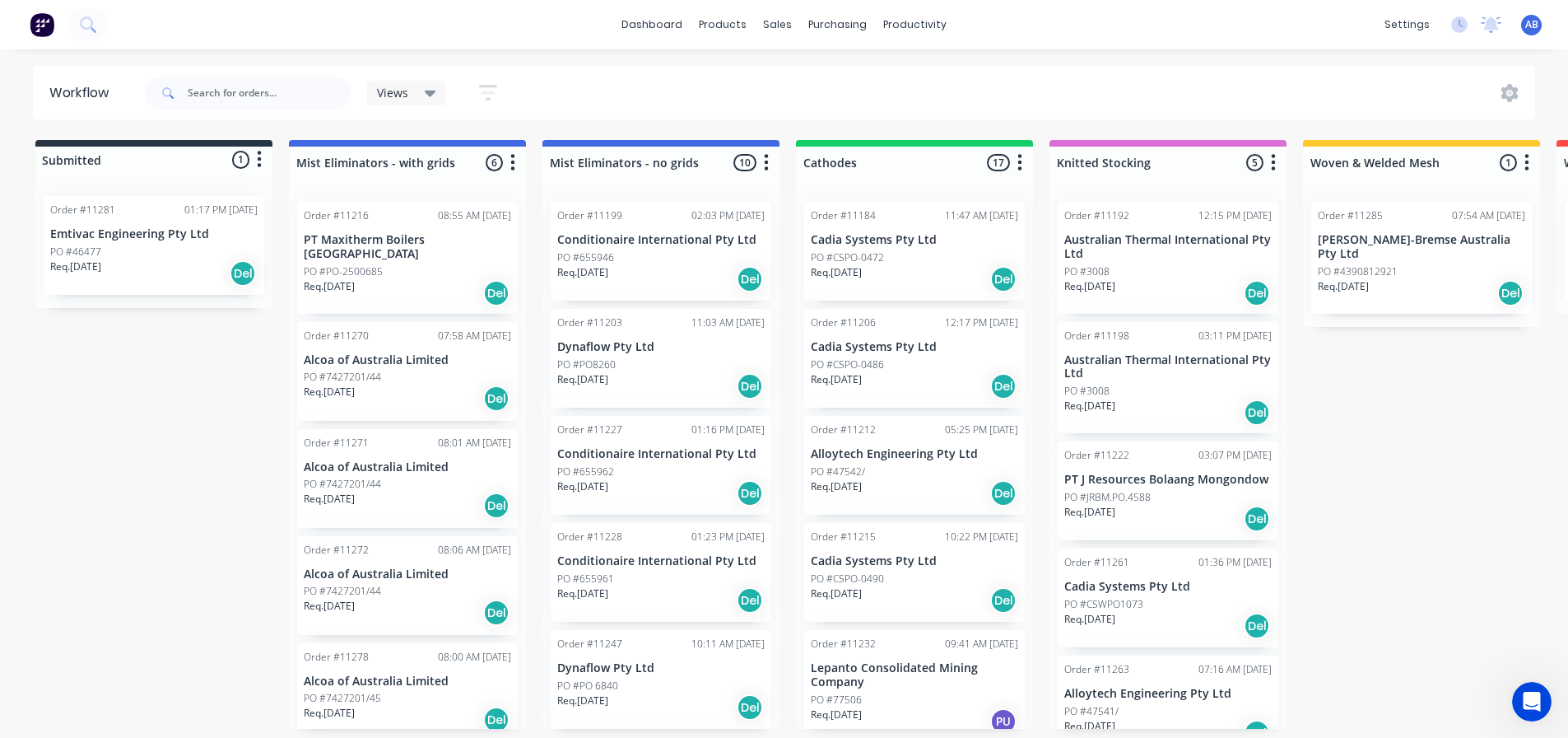
click at [53, 19] on img at bounding box center [41, 24] width 25 height 25
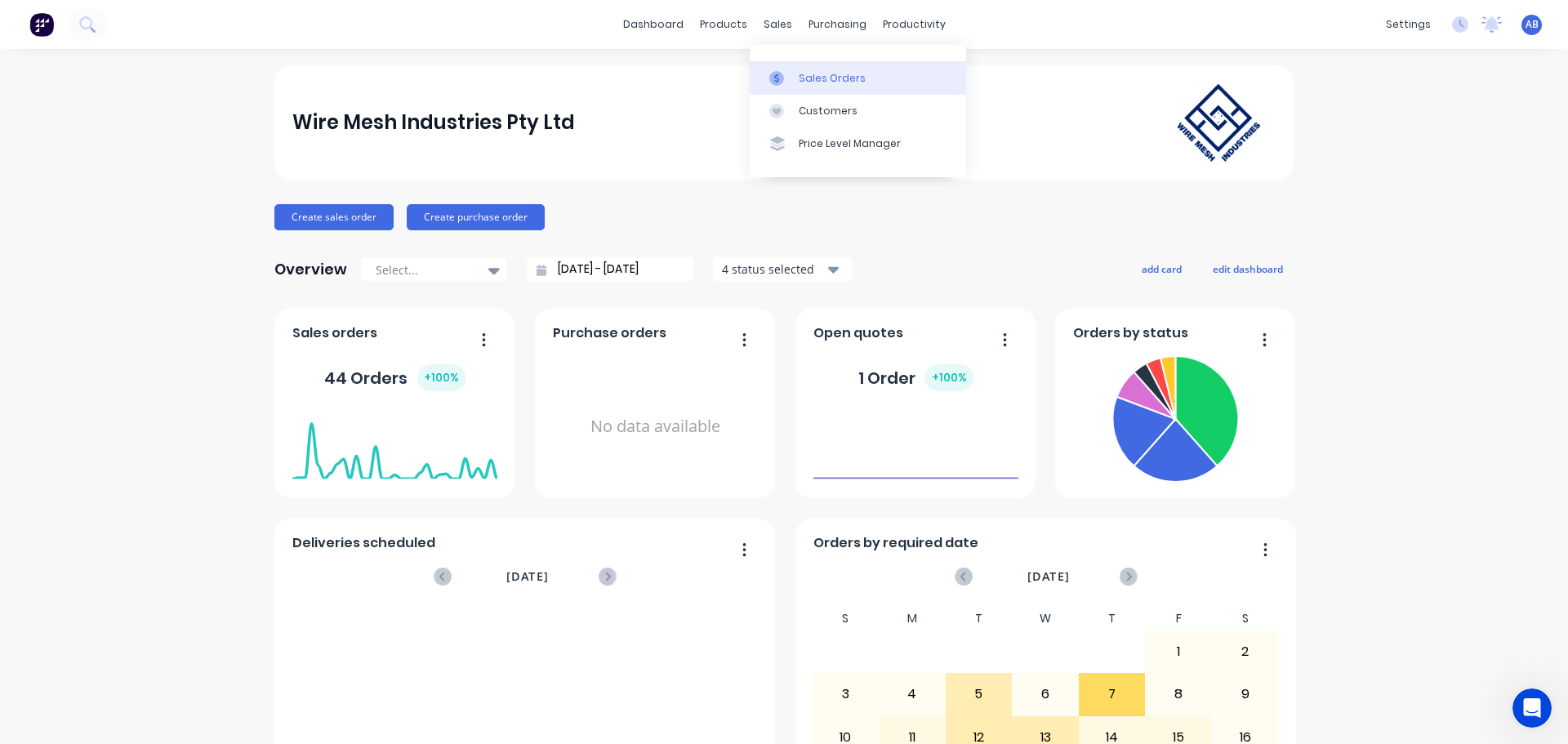
click at [789, 76] on div at bounding box center [781, 79] width 25 height 15
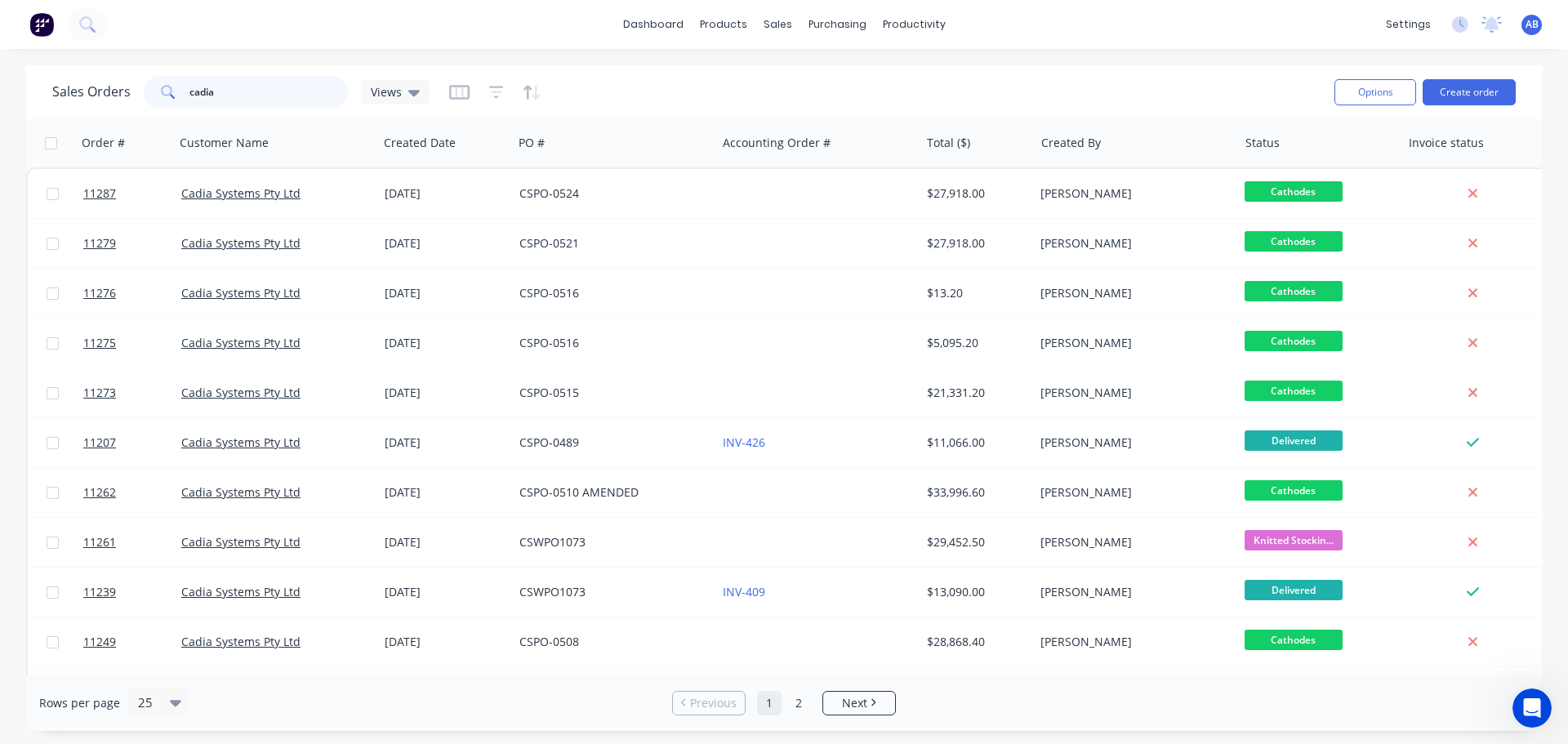
click at [250, 96] on input "cadia" at bounding box center [269, 92] width 159 height 33
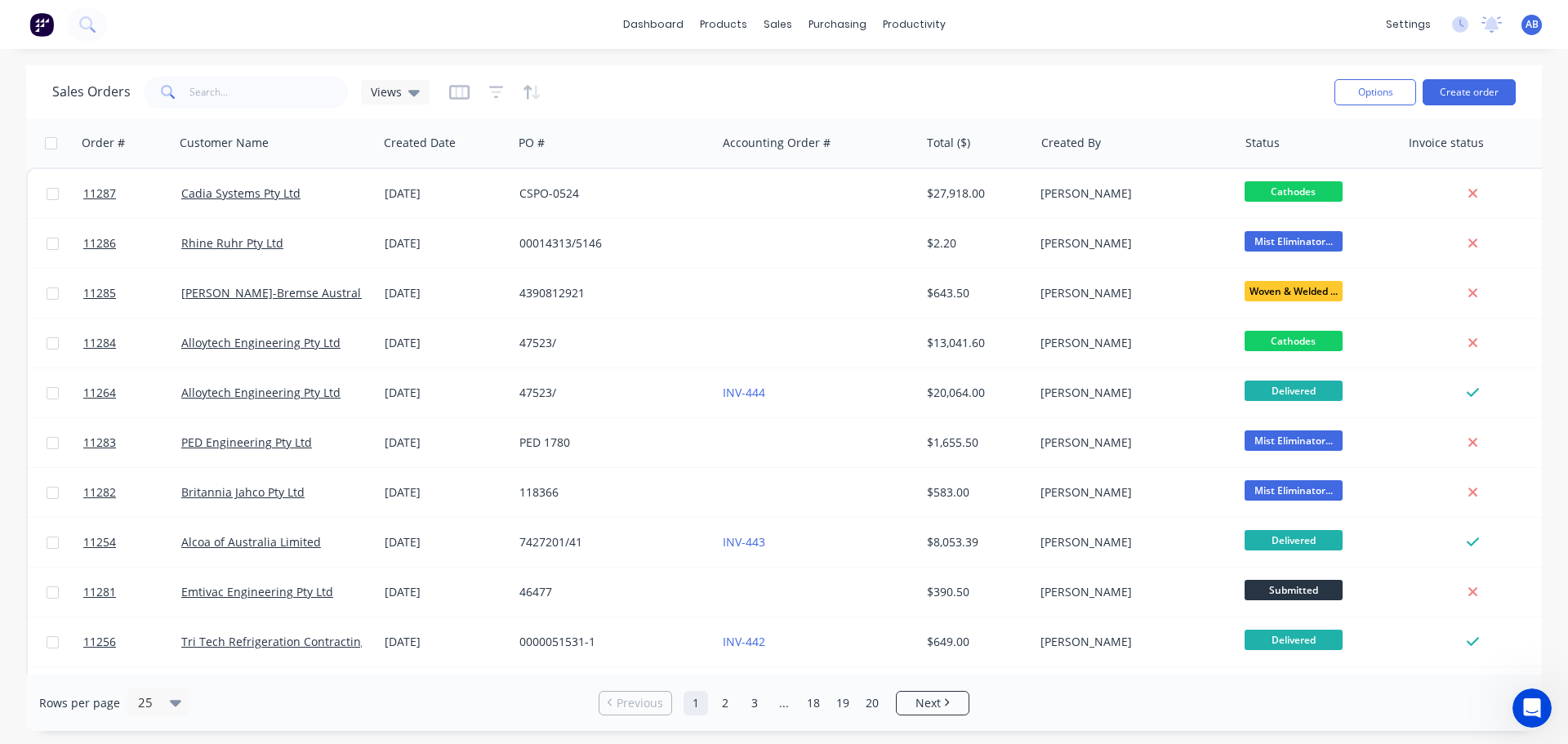
click at [34, 24] on img at bounding box center [41, 24] width 25 height 25
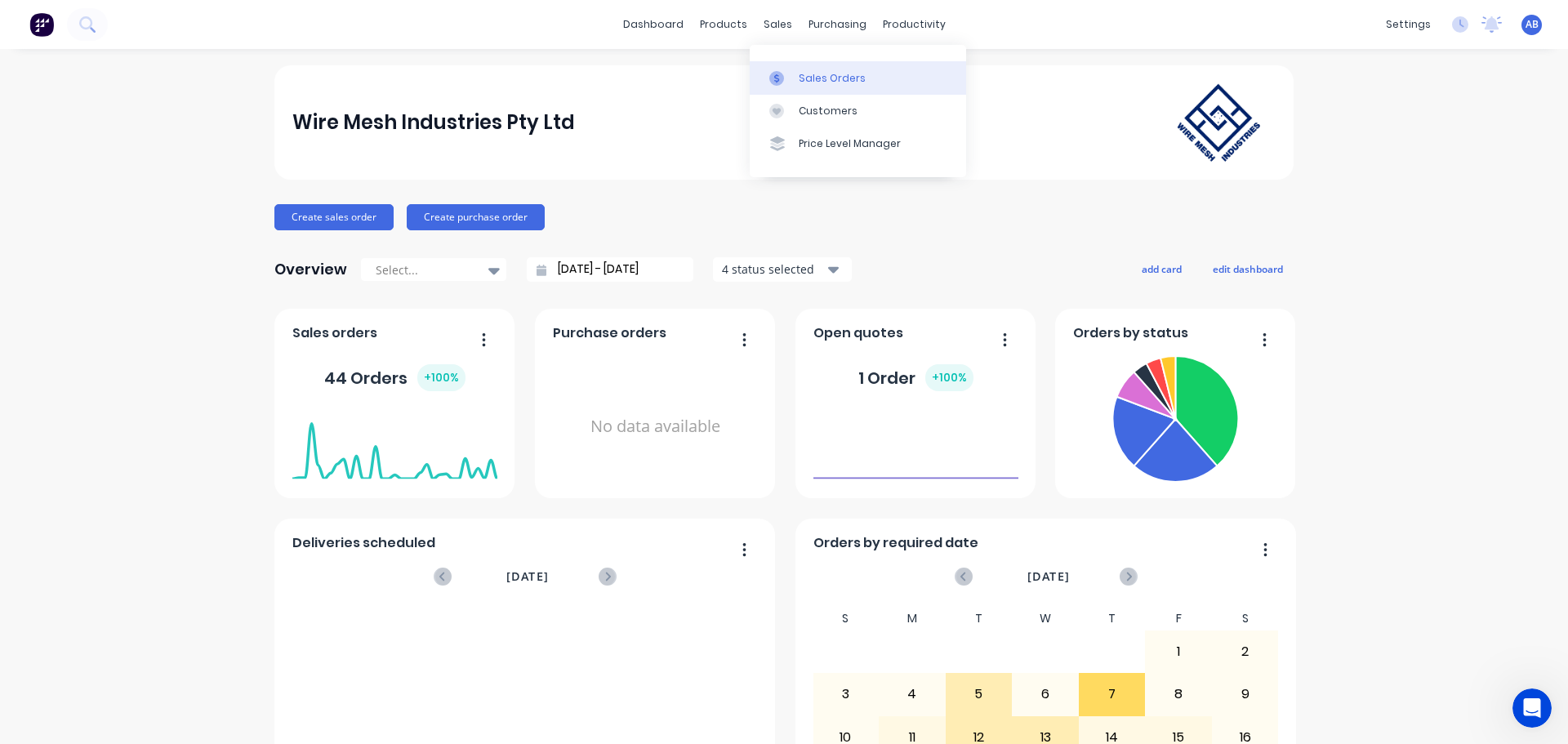
click at [779, 62] on link "Sales Orders" at bounding box center [857, 78] width 217 height 33
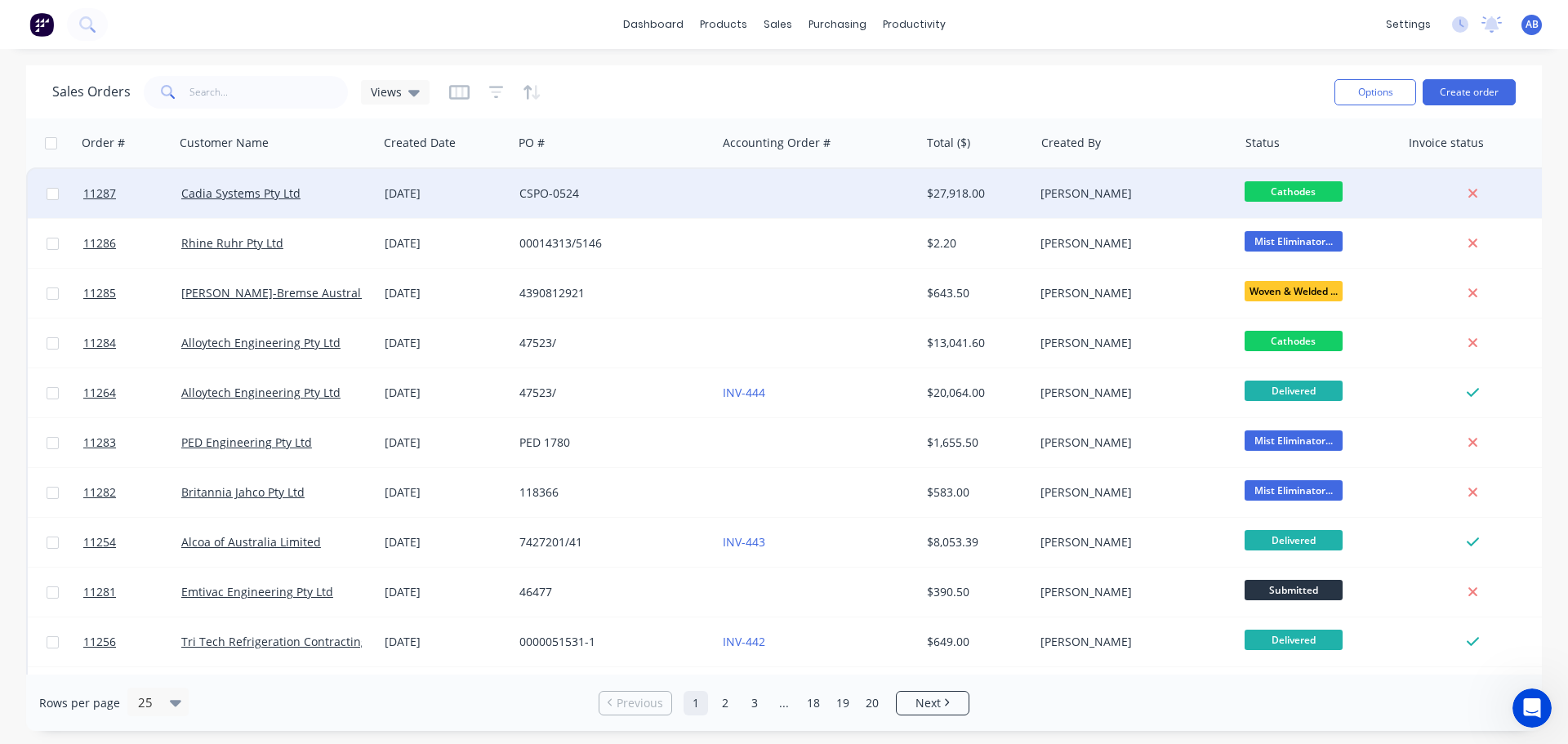
click at [752, 203] on div at bounding box center [818, 194] width 203 height 49
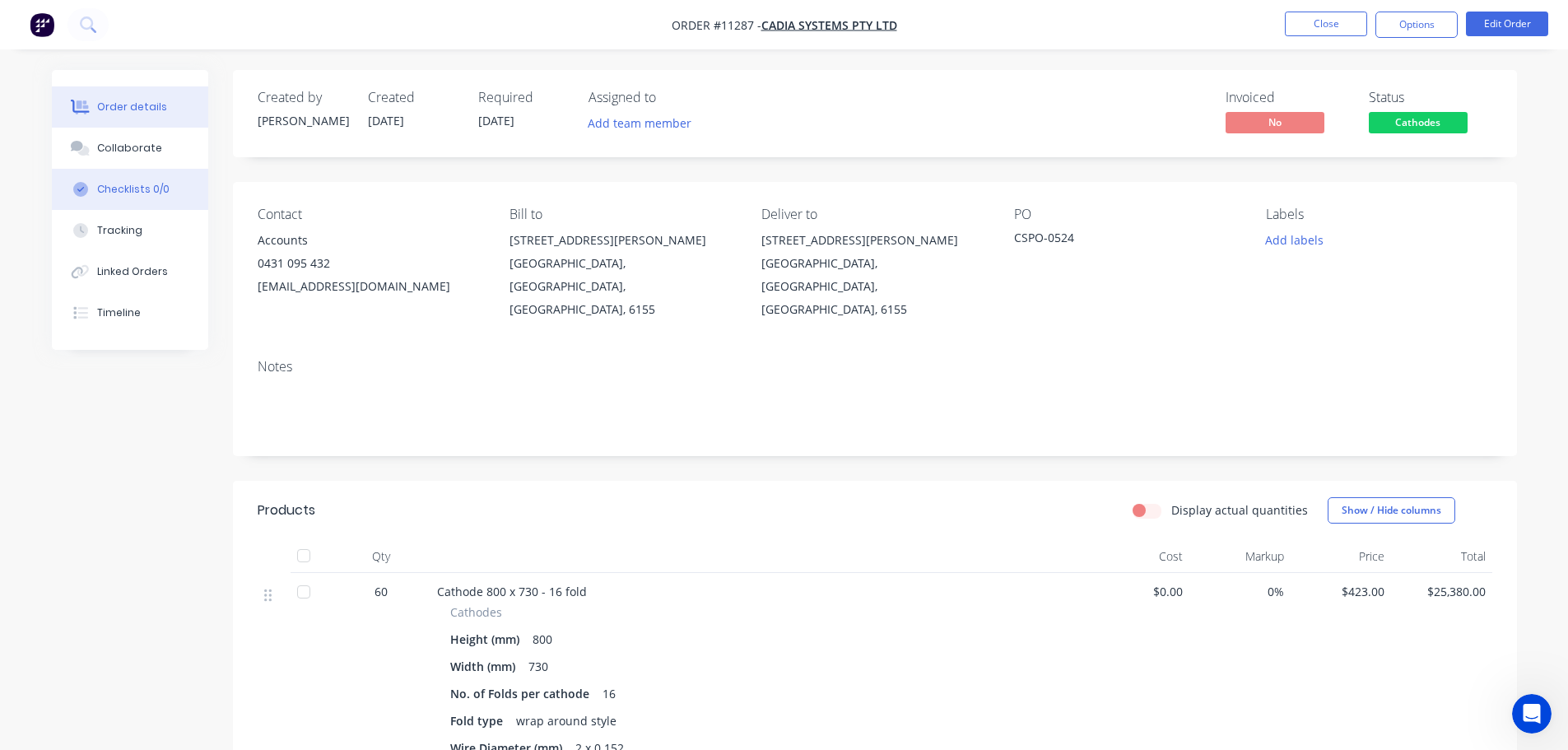
drag, startPoint x: 133, startPoint y: 156, endPoint x: 127, endPoint y: 178, distance: 22.8
click at [133, 155] on button "Collaborate" at bounding box center [130, 147] width 157 height 41
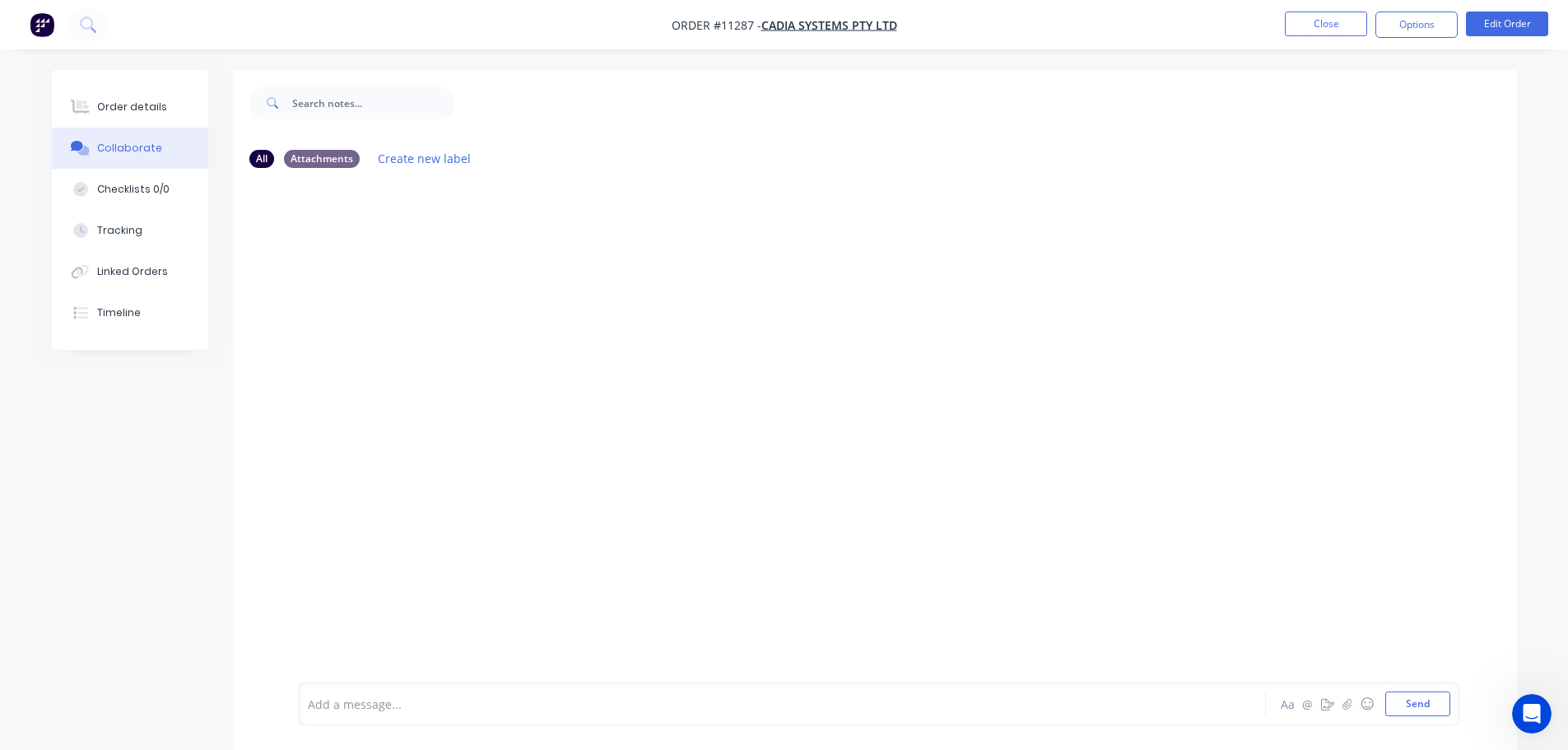
click at [135, 154] on div "Collaborate" at bounding box center [129, 148] width 65 height 15
click at [263, 158] on div "All" at bounding box center [262, 158] width 25 height 18
click at [326, 158] on div "Attachments" at bounding box center [322, 158] width 76 height 18
click at [263, 161] on div "All" at bounding box center [262, 158] width 25 height 18
click at [312, 161] on div "Attachments" at bounding box center [322, 158] width 76 height 18
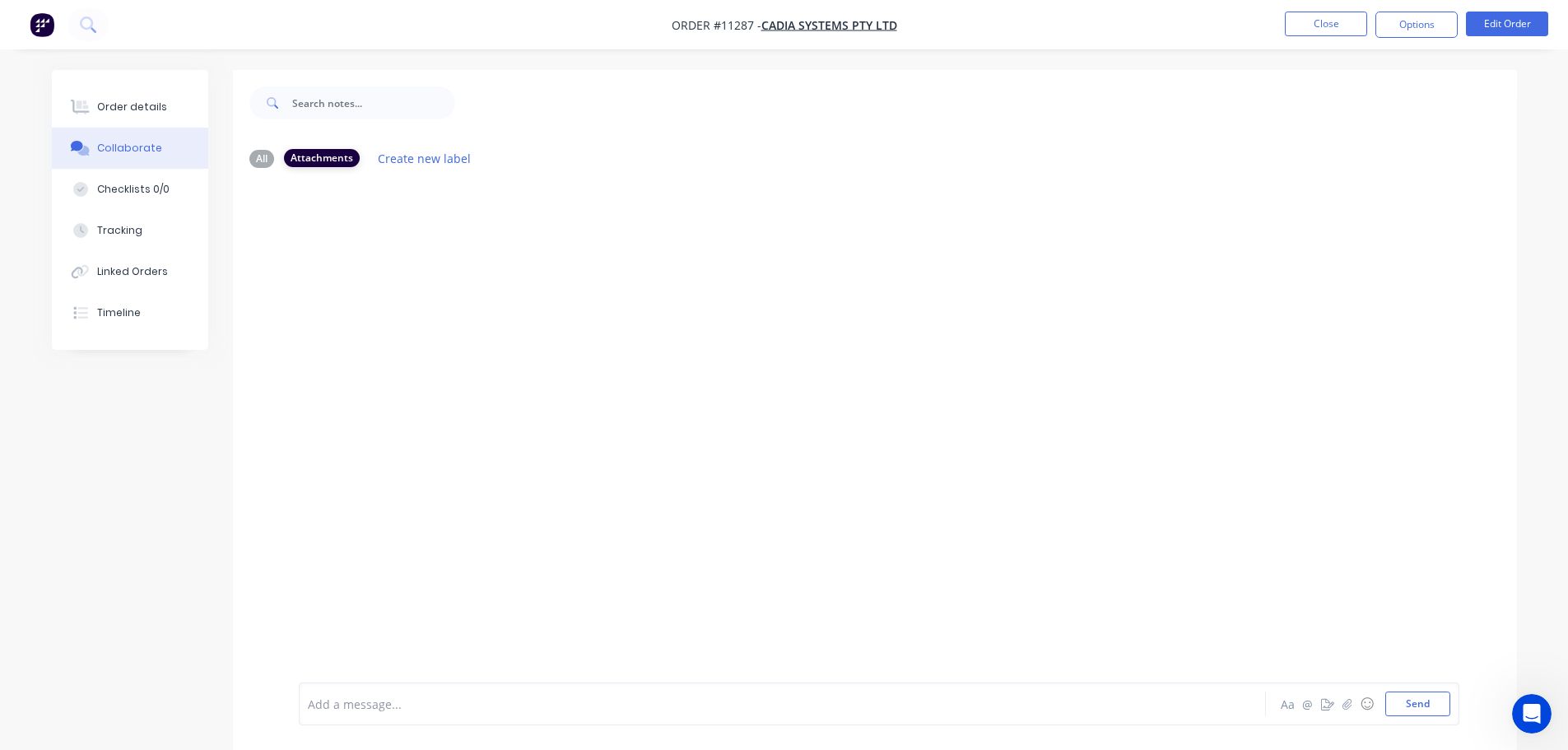
click at [309, 154] on div "Attachments" at bounding box center [322, 158] width 76 height 18
click at [133, 112] on div "Order details" at bounding box center [132, 107] width 70 height 15
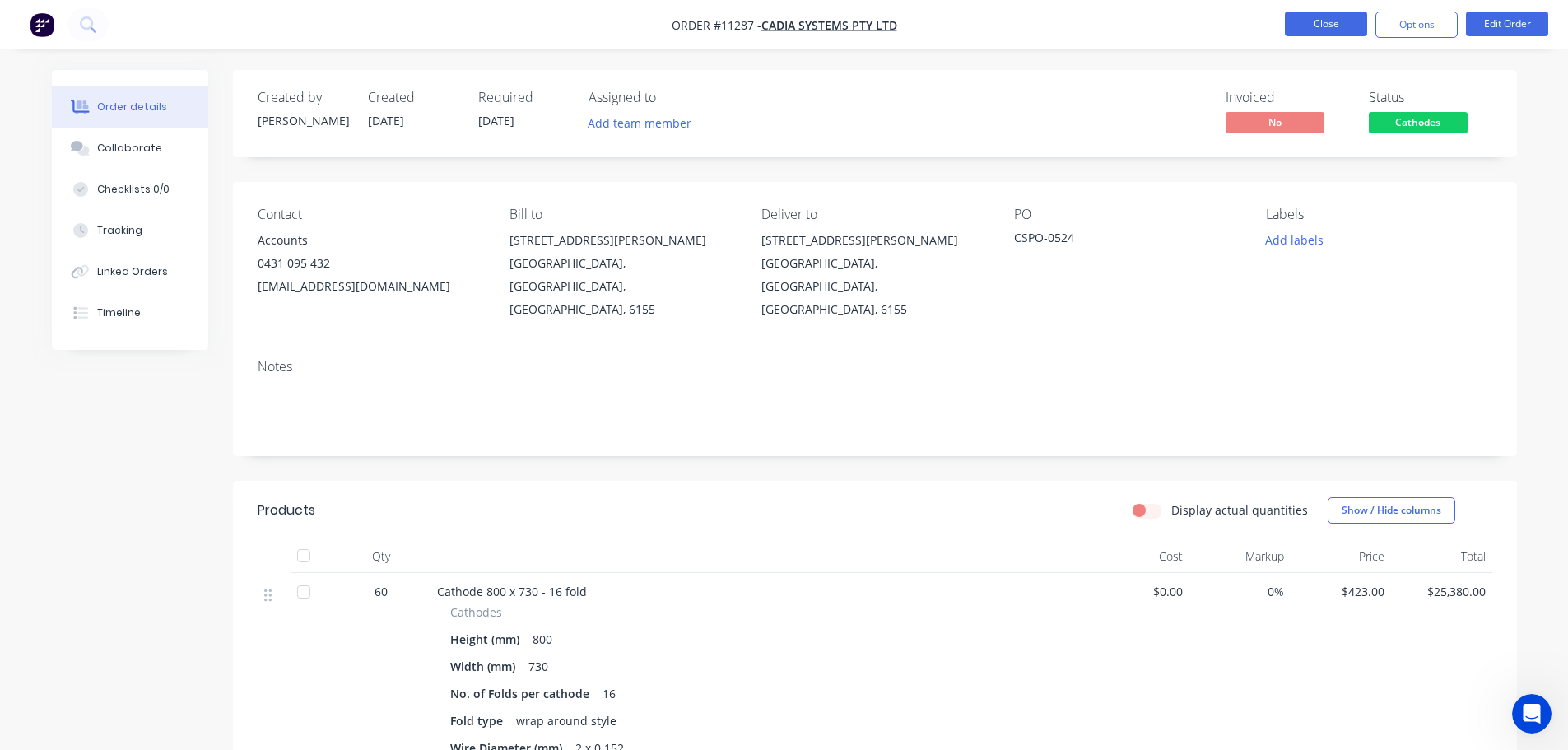
click at [1334, 21] on button "Close" at bounding box center [1326, 24] width 82 height 25
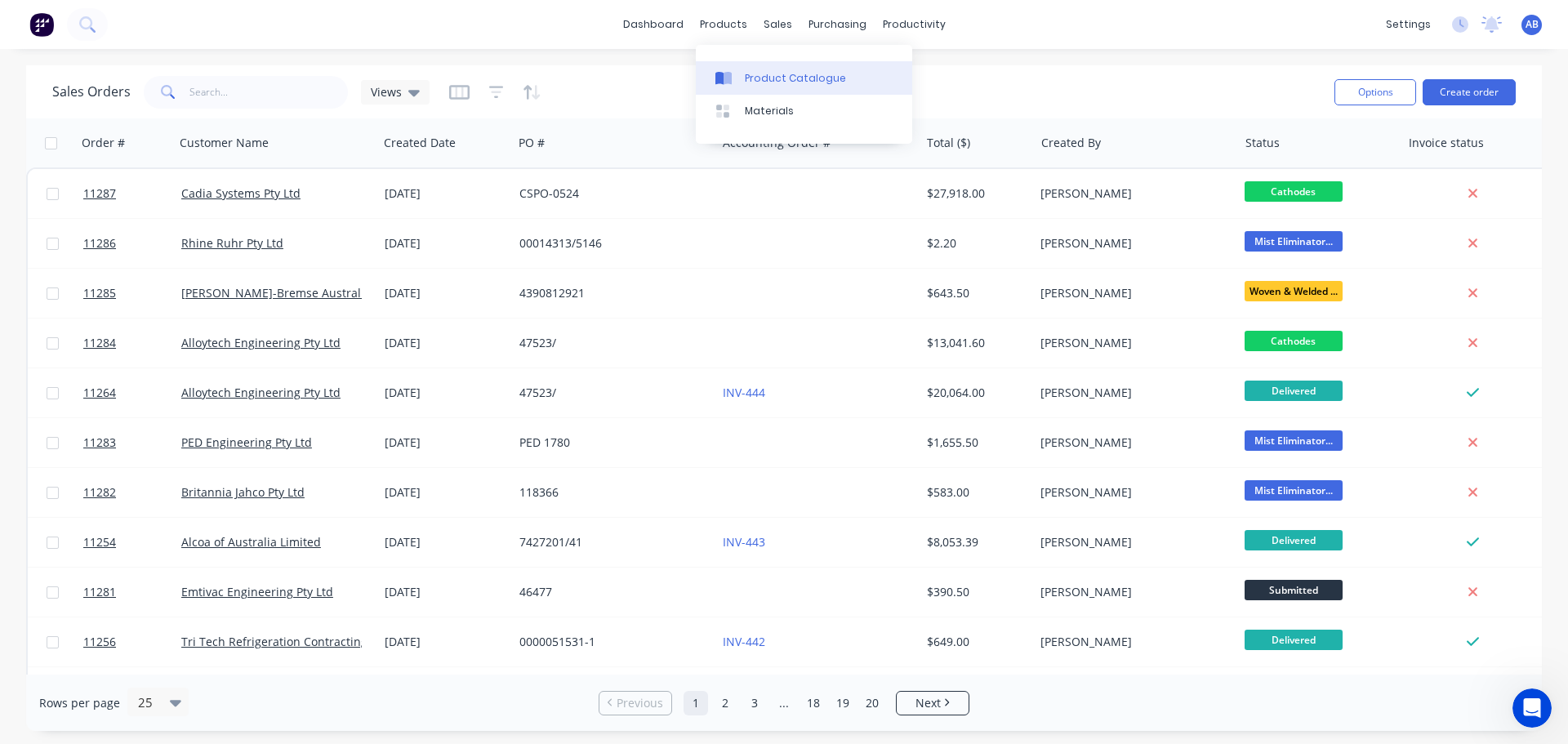
click at [756, 77] on div "Product Catalogue" at bounding box center [795, 79] width 101 height 15
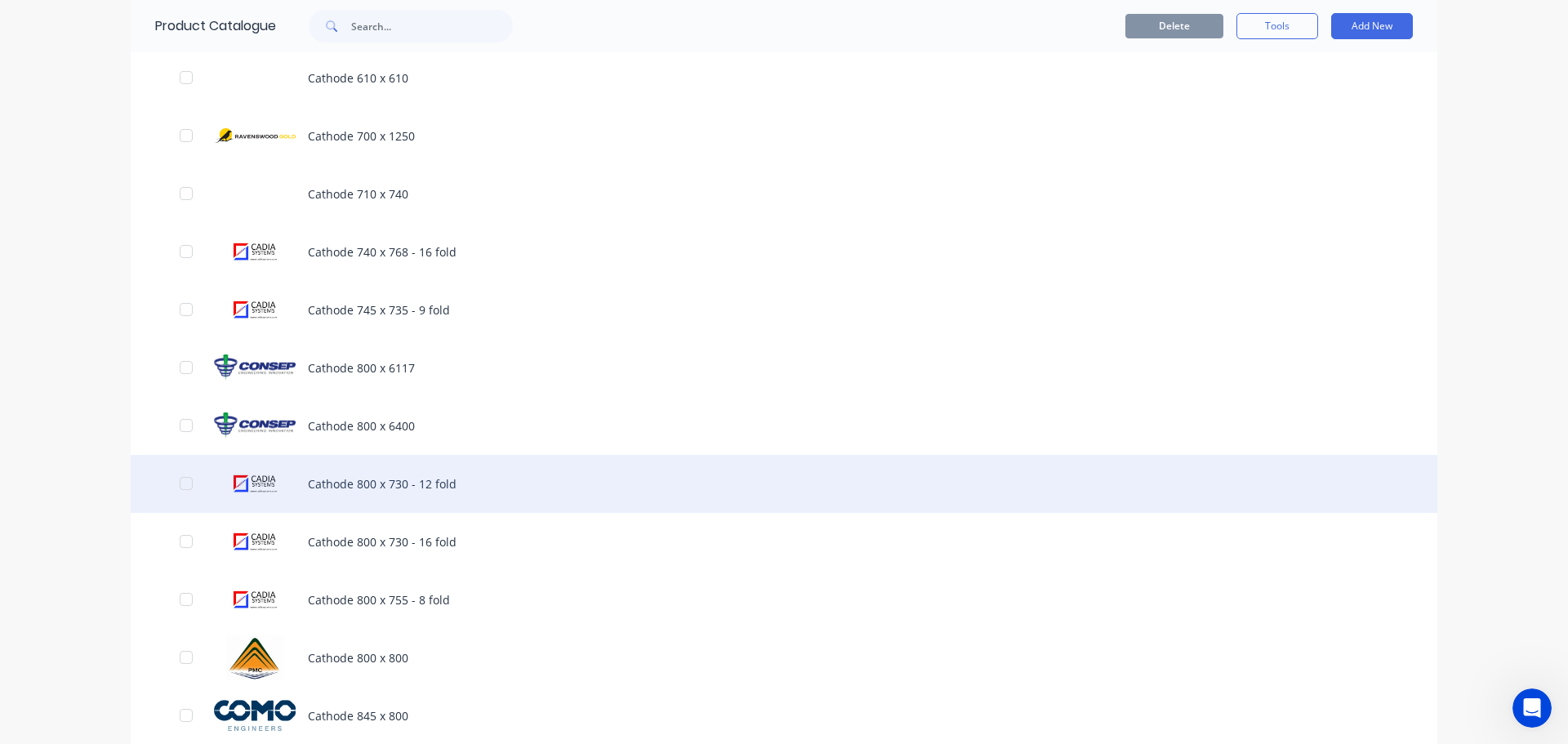
scroll to position [1143, 0]
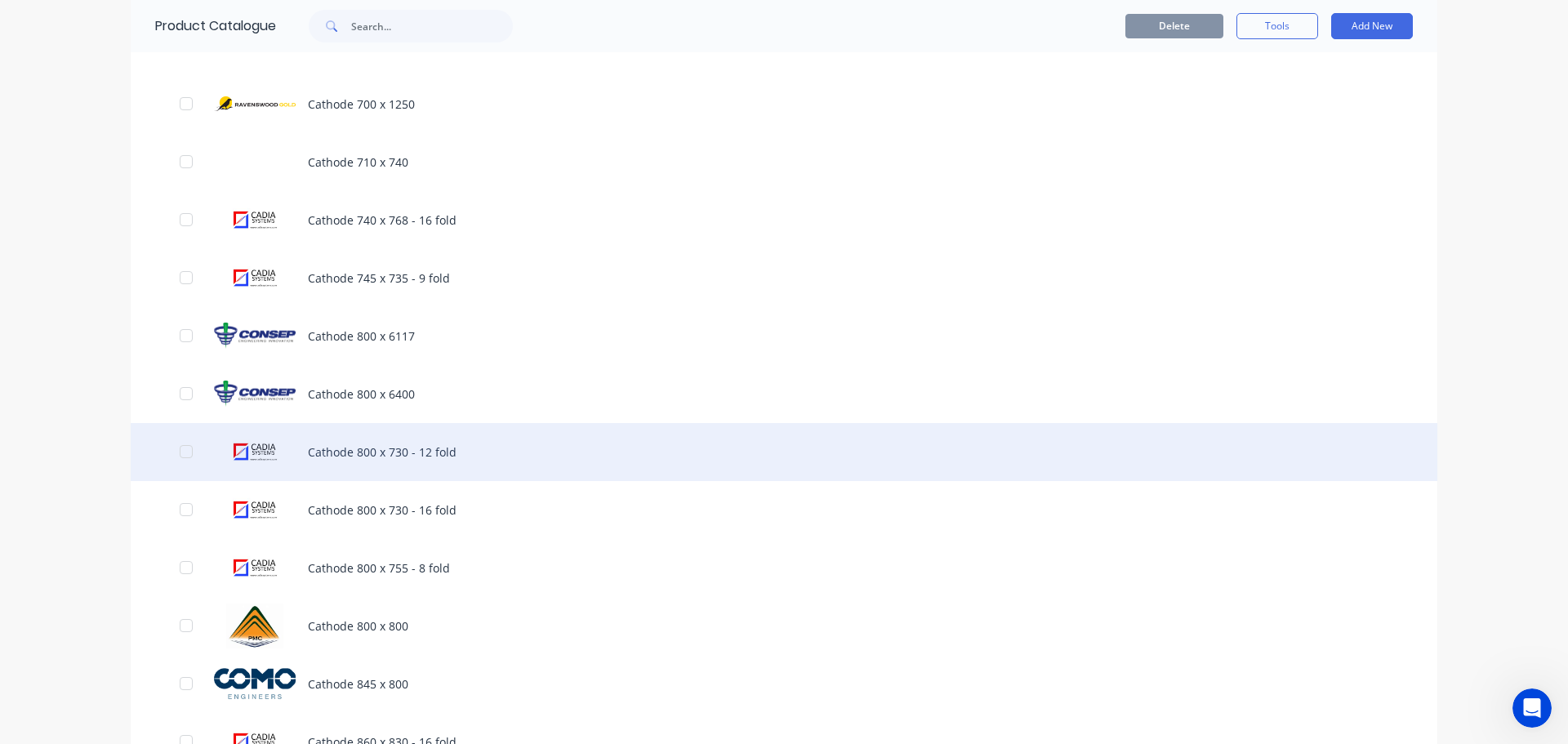
click at [381, 456] on div "Cathode 800 x 730 - 12 fold" at bounding box center [784, 452] width 1307 height 58
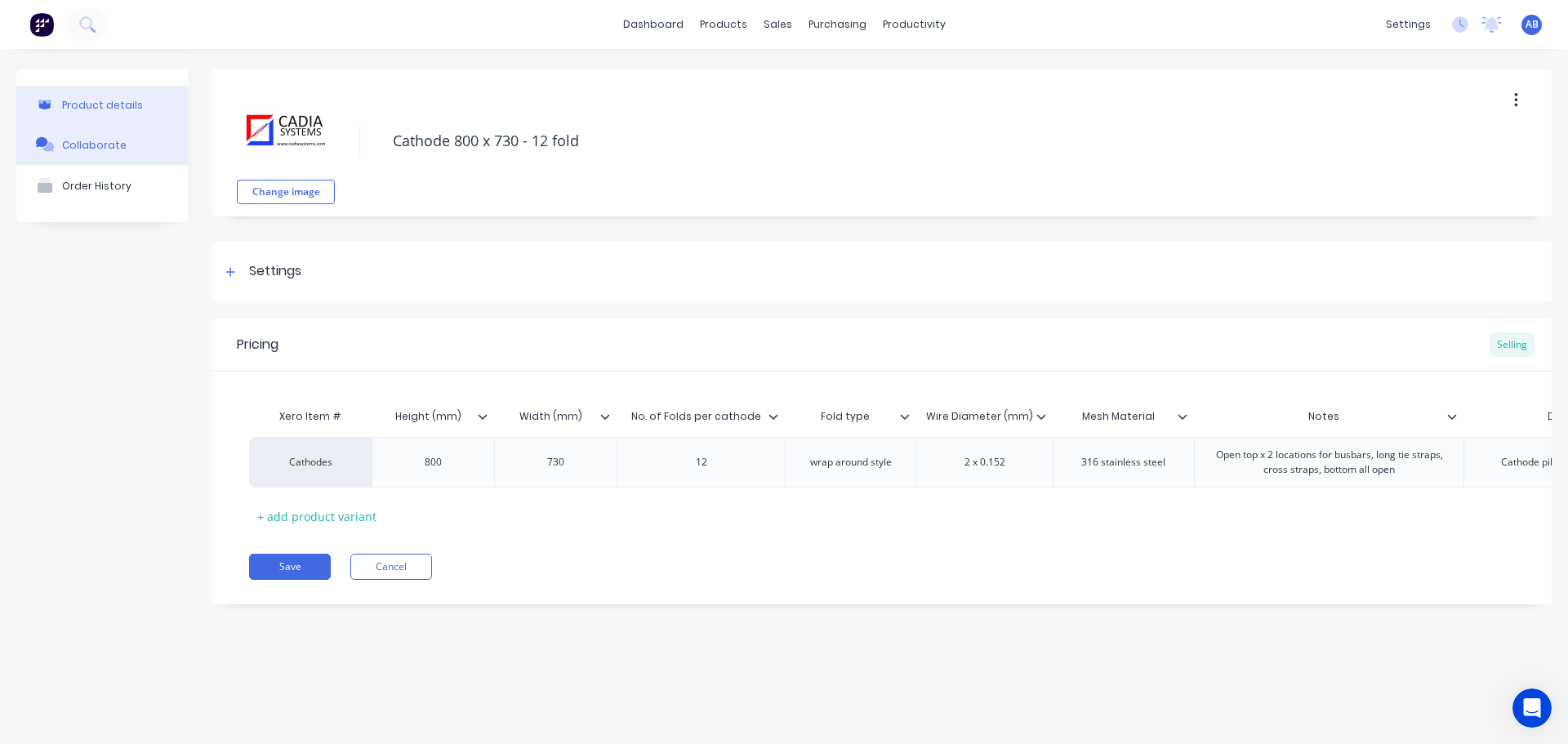
click at [86, 143] on div "Collaborate" at bounding box center [94, 144] width 65 height 12
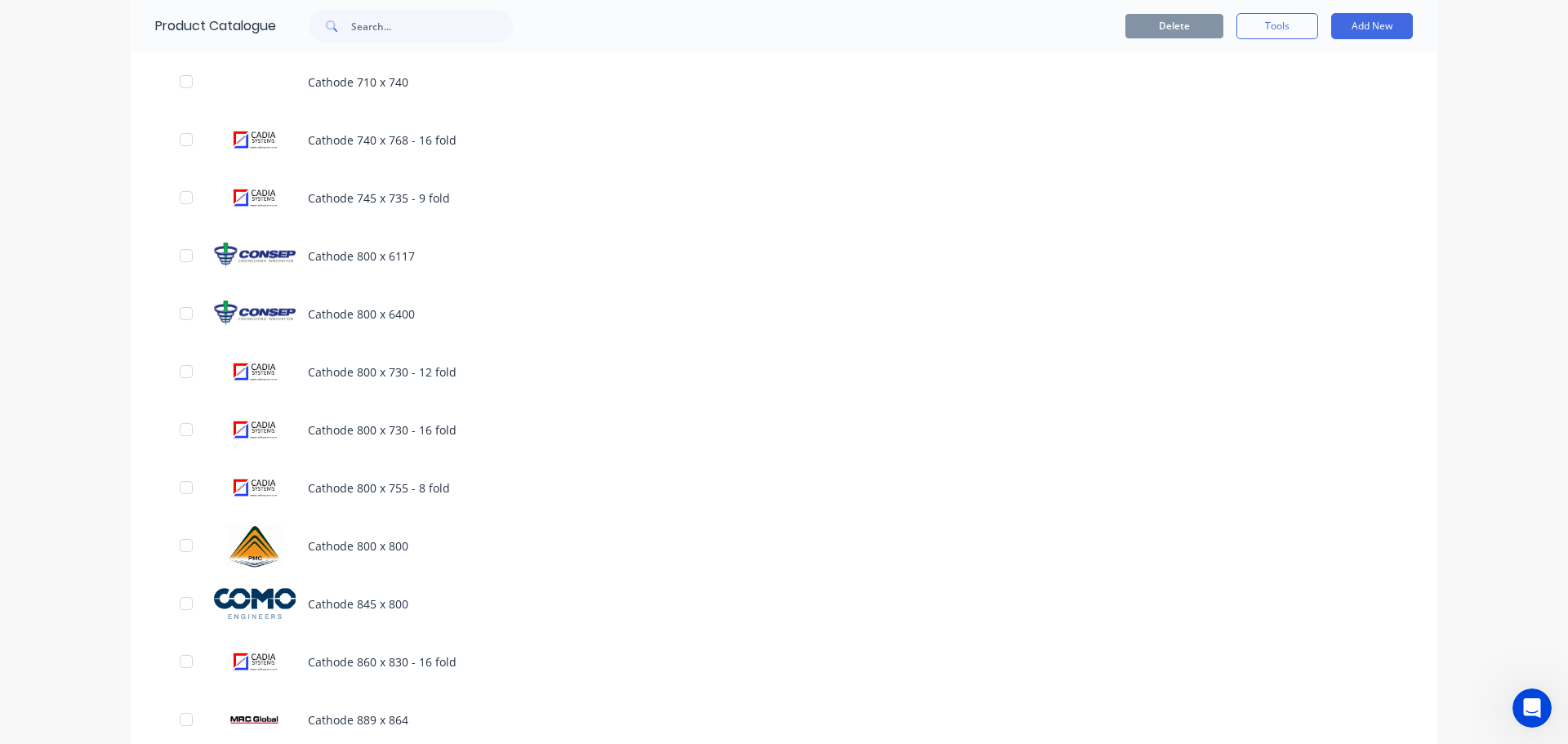
scroll to position [1225, 0]
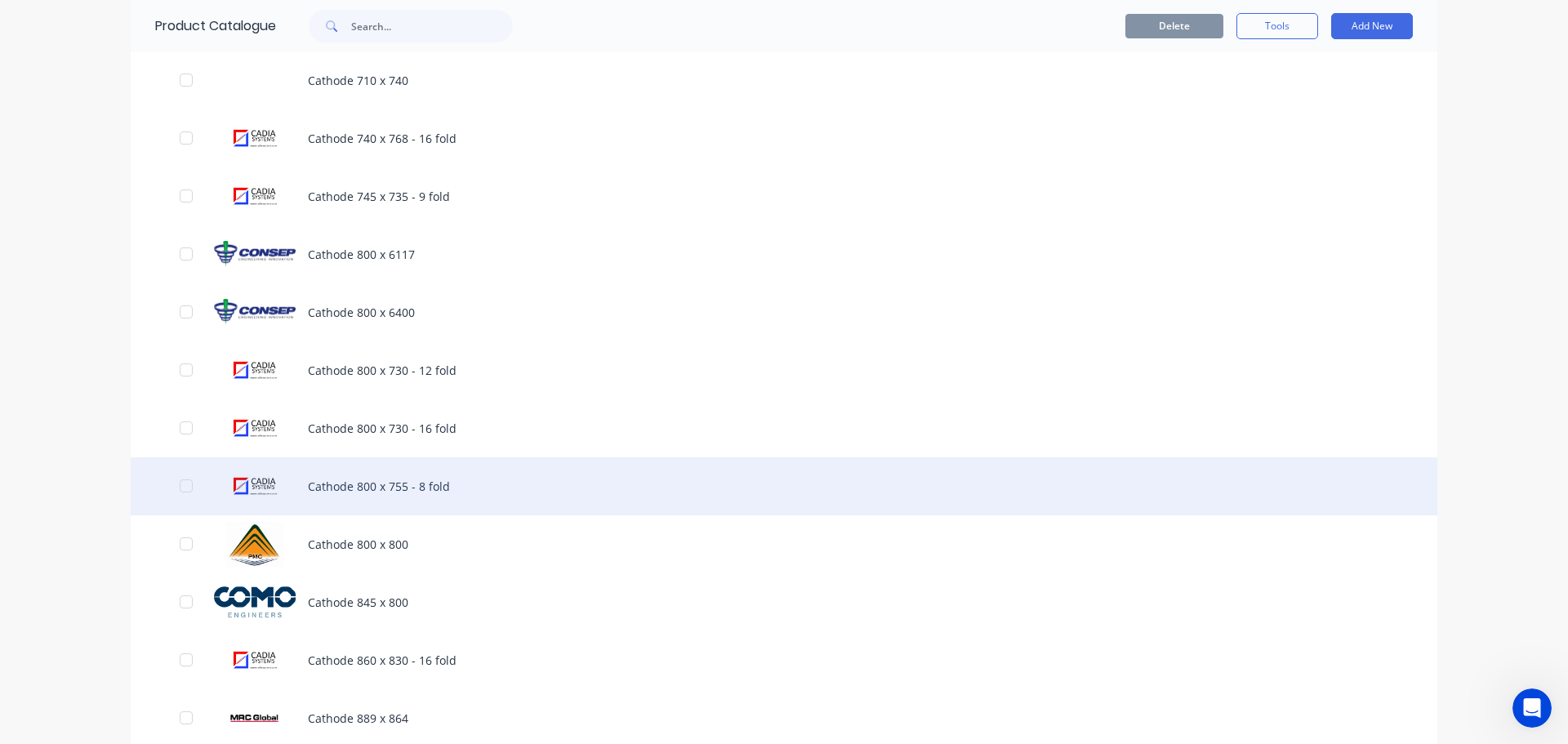
click at [361, 494] on div "Cathode 800 x 755 - 8 fold" at bounding box center [784, 485] width 1307 height 58
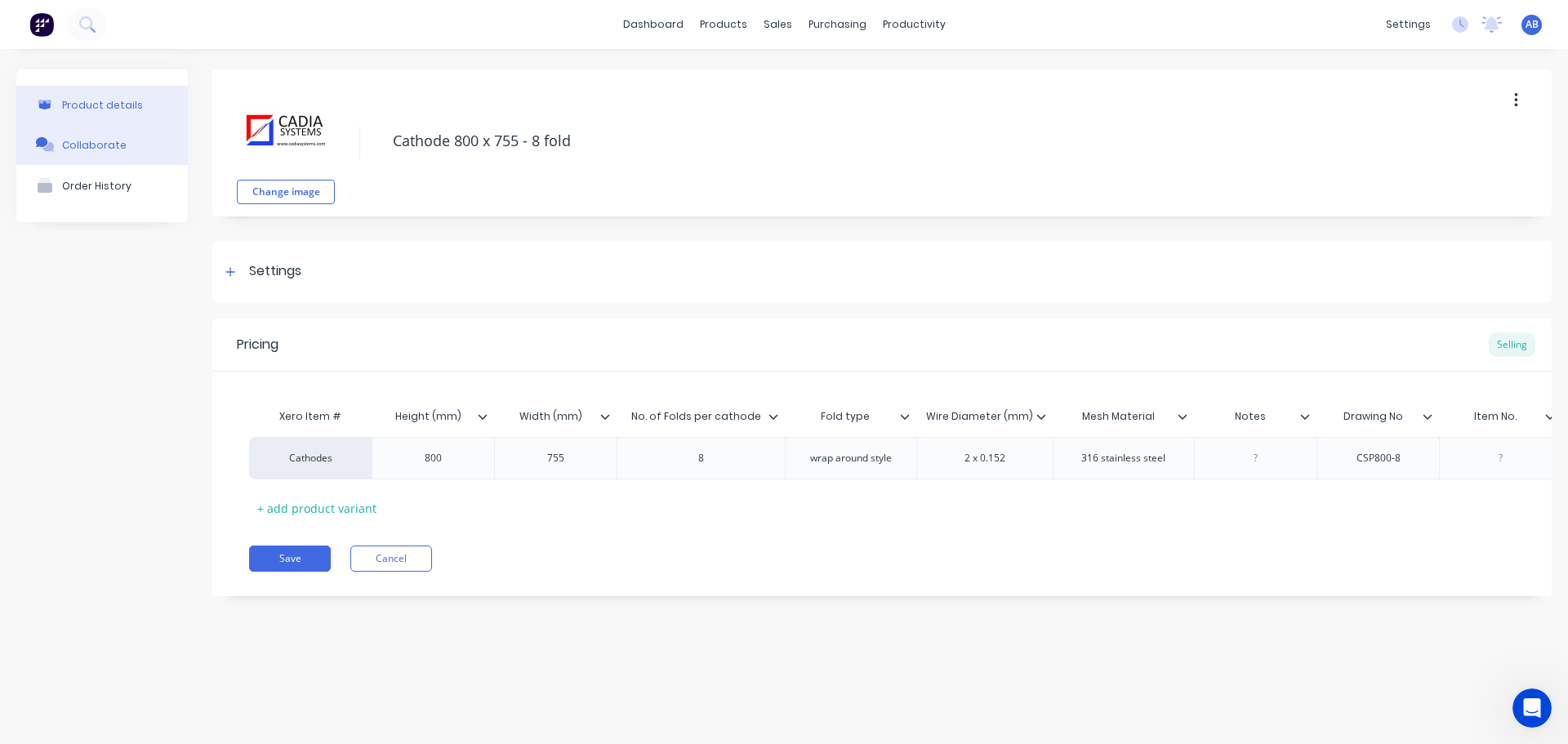
click at [101, 137] on div "Collaborate" at bounding box center [94, 144] width 65 height 15
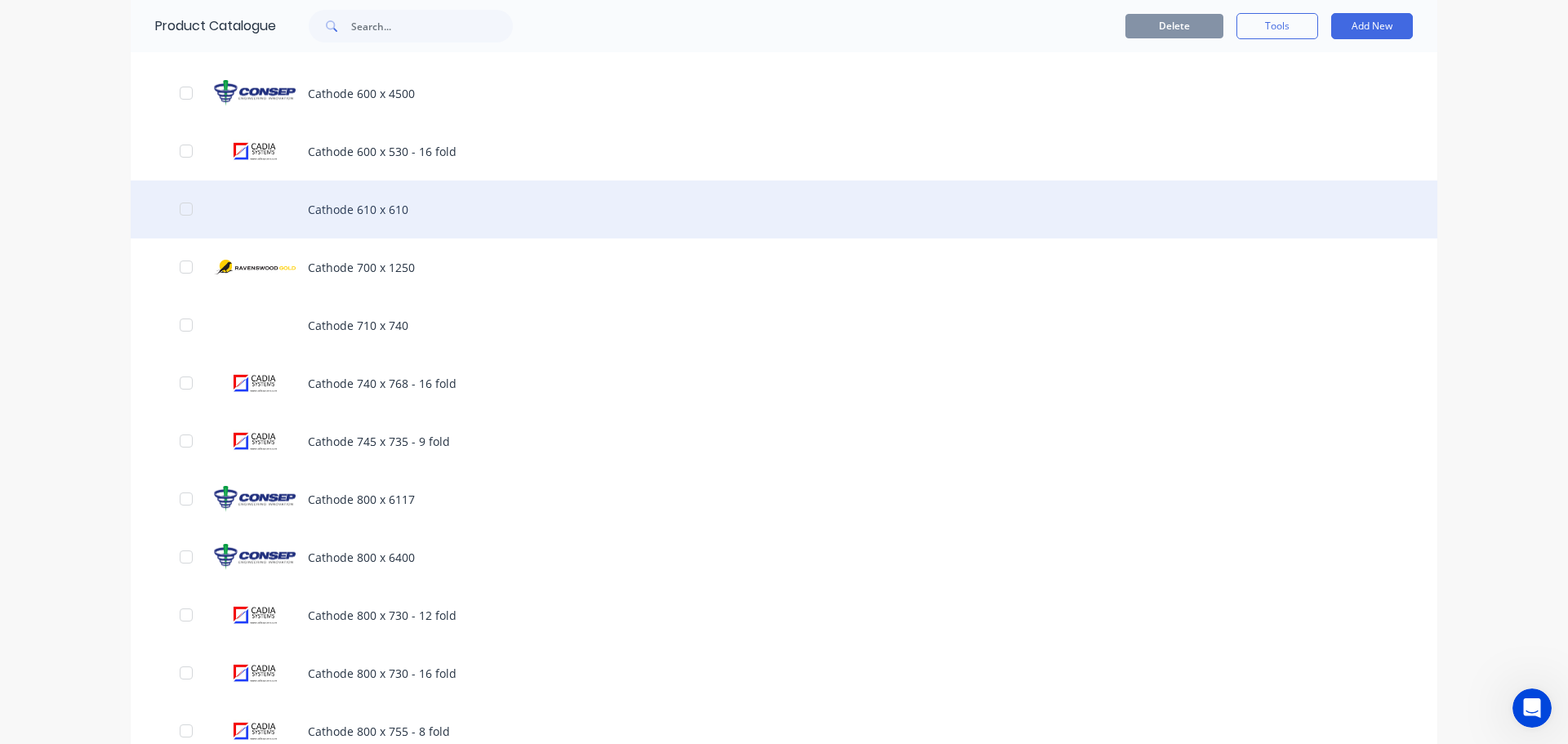
scroll to position [1062, 0]
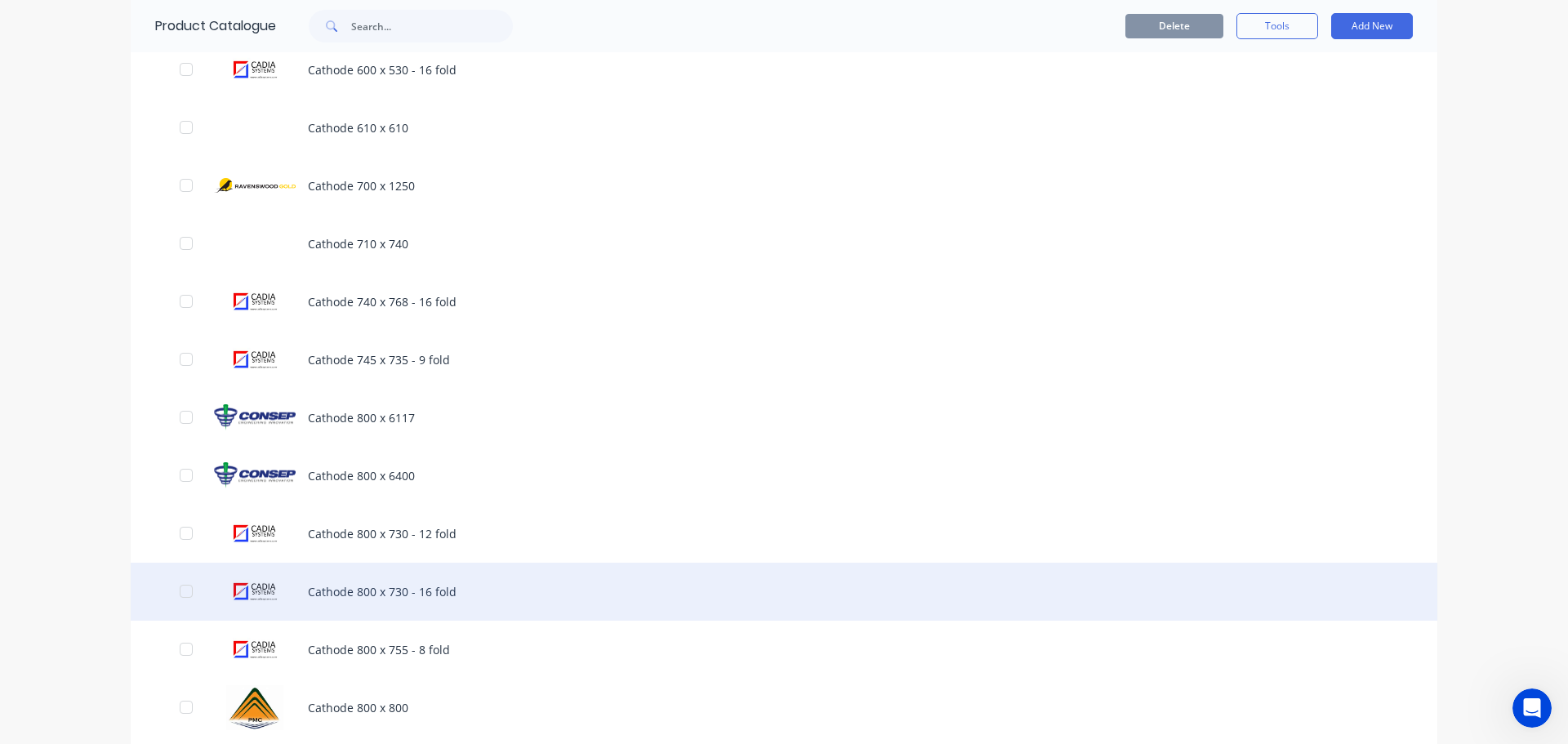
click at [371, 584] on div "Cathode 800 x 730 - 16 fold" at bounding box center [784, 591] width 1307 height 58
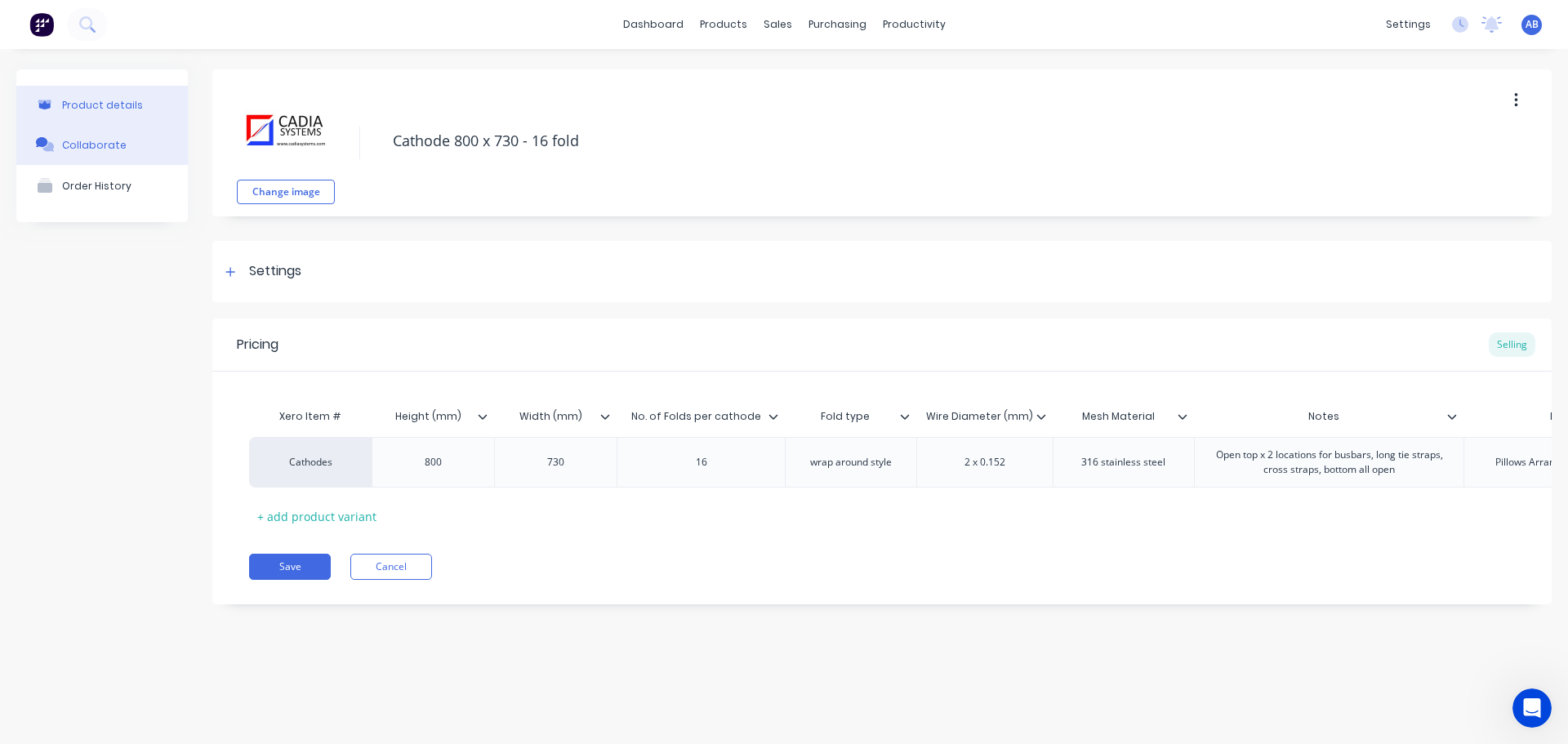
click at [107, 142] on div "Collaborate" at bounding box center [94, 144] width 65 height 12
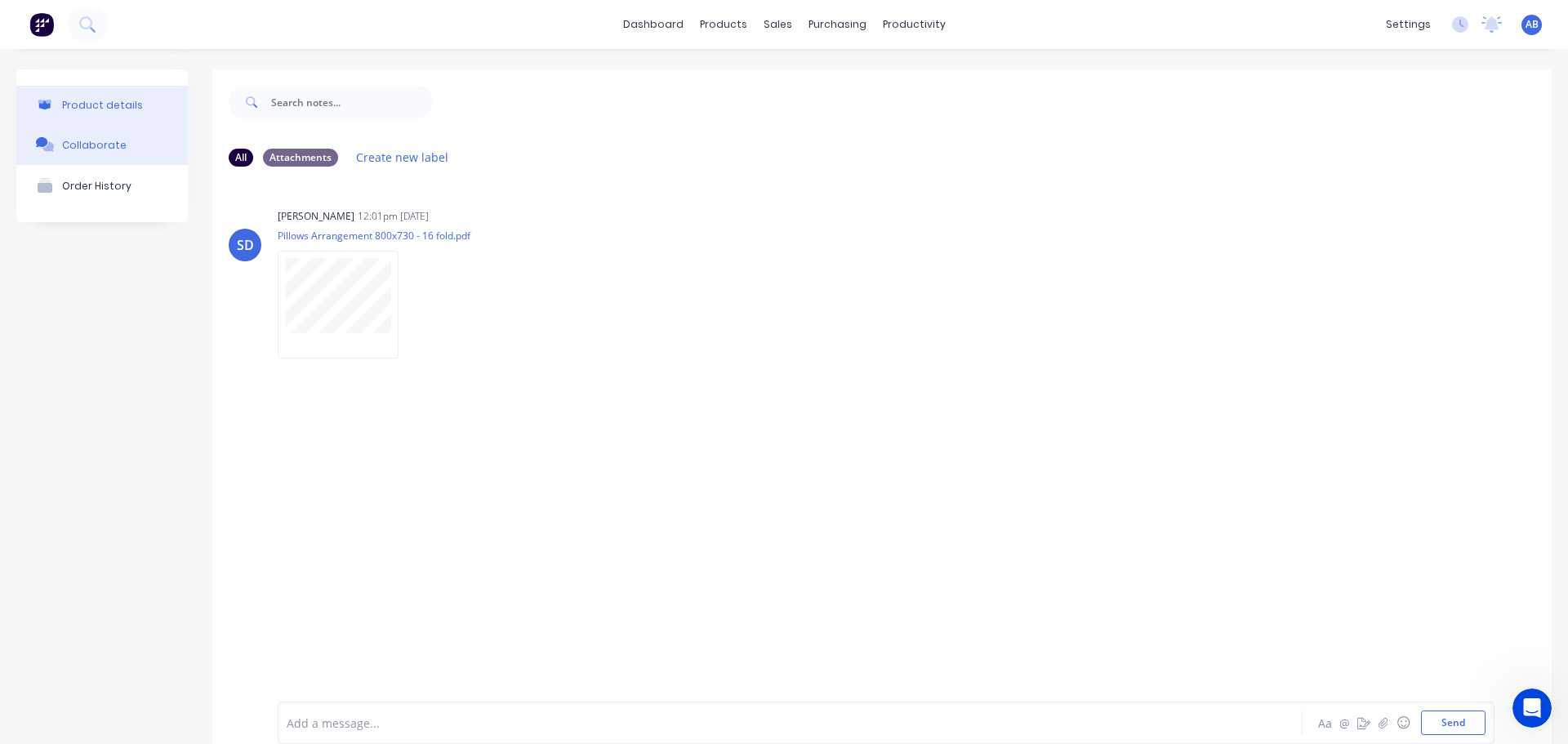
click at [133, 109] on div "Product details" at bounding box center [102, 104] width 80 height 12
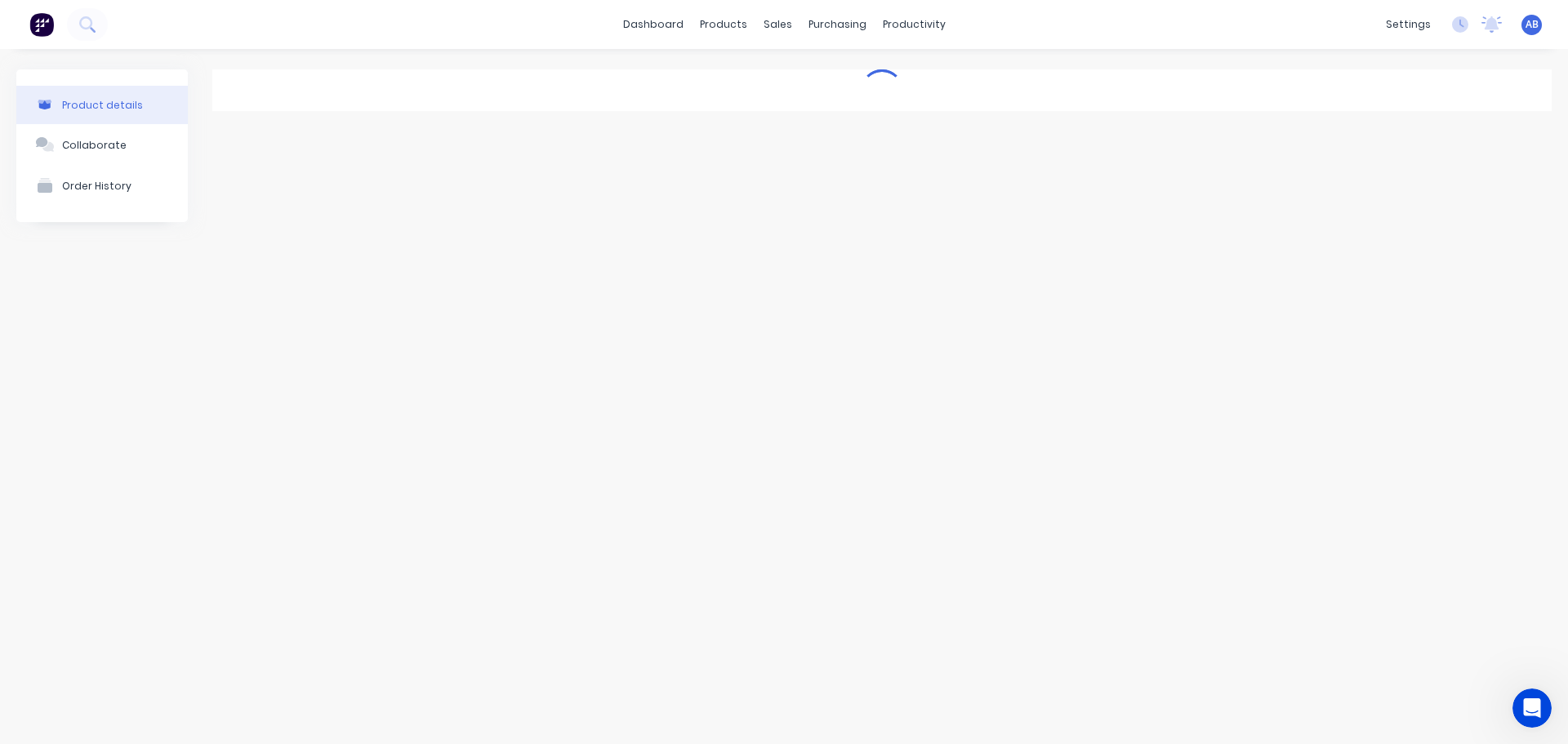
type textarea "x"
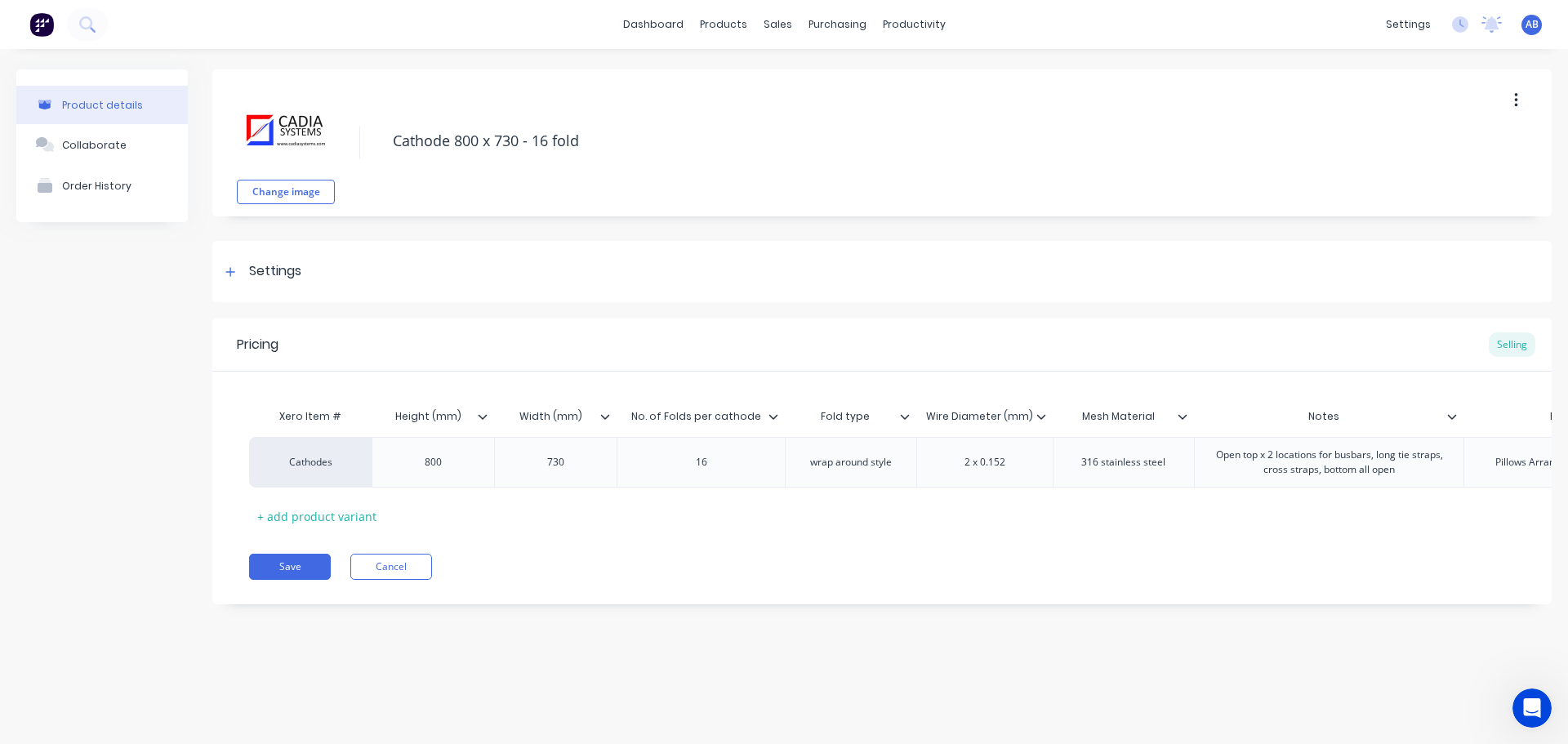
click at [45, 20] on img at bounding box center [41, 24] width 25 height 25
